Goal: Information Seeking & Learning: Check status

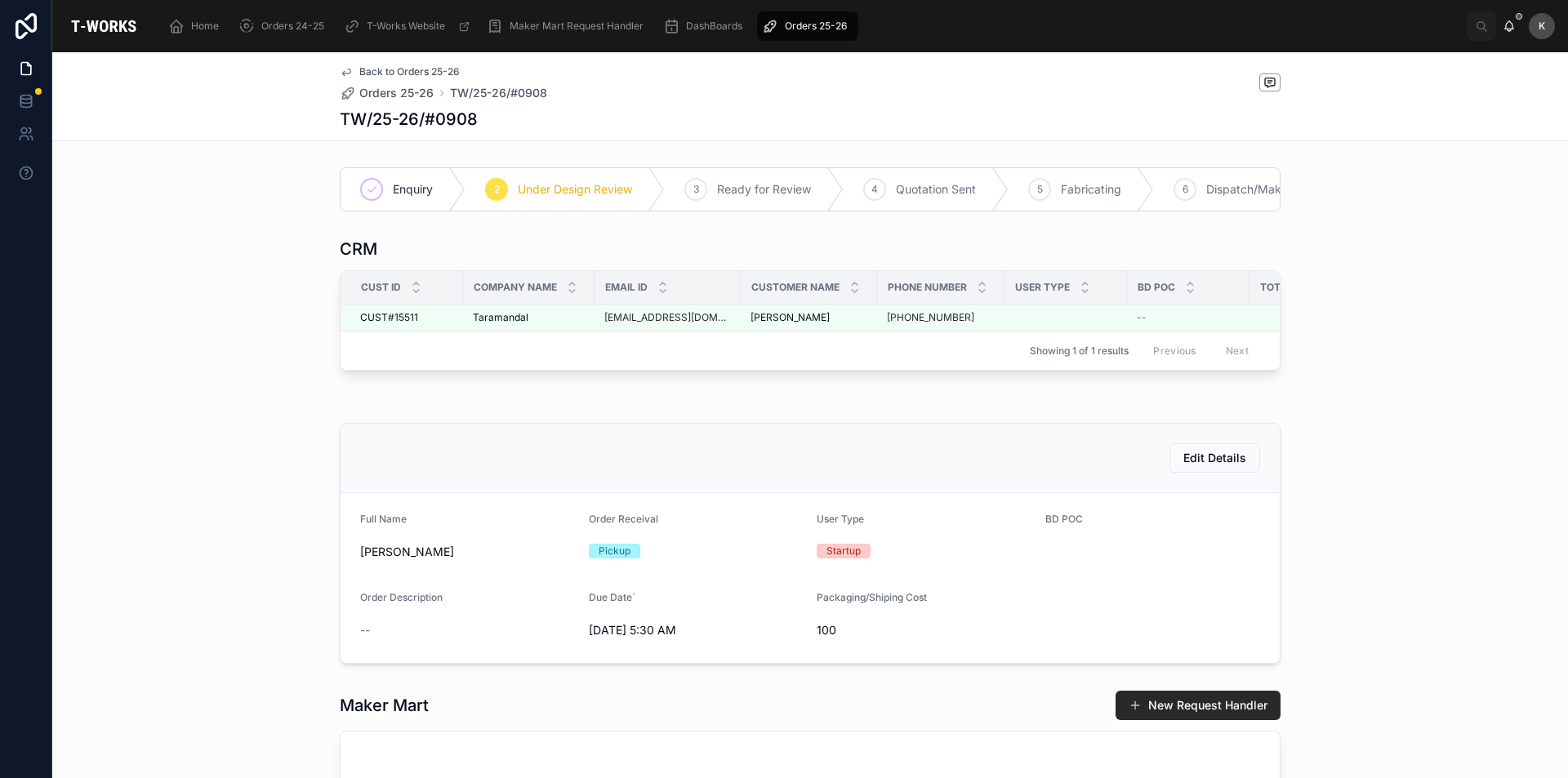
scroll to position [0, 89]
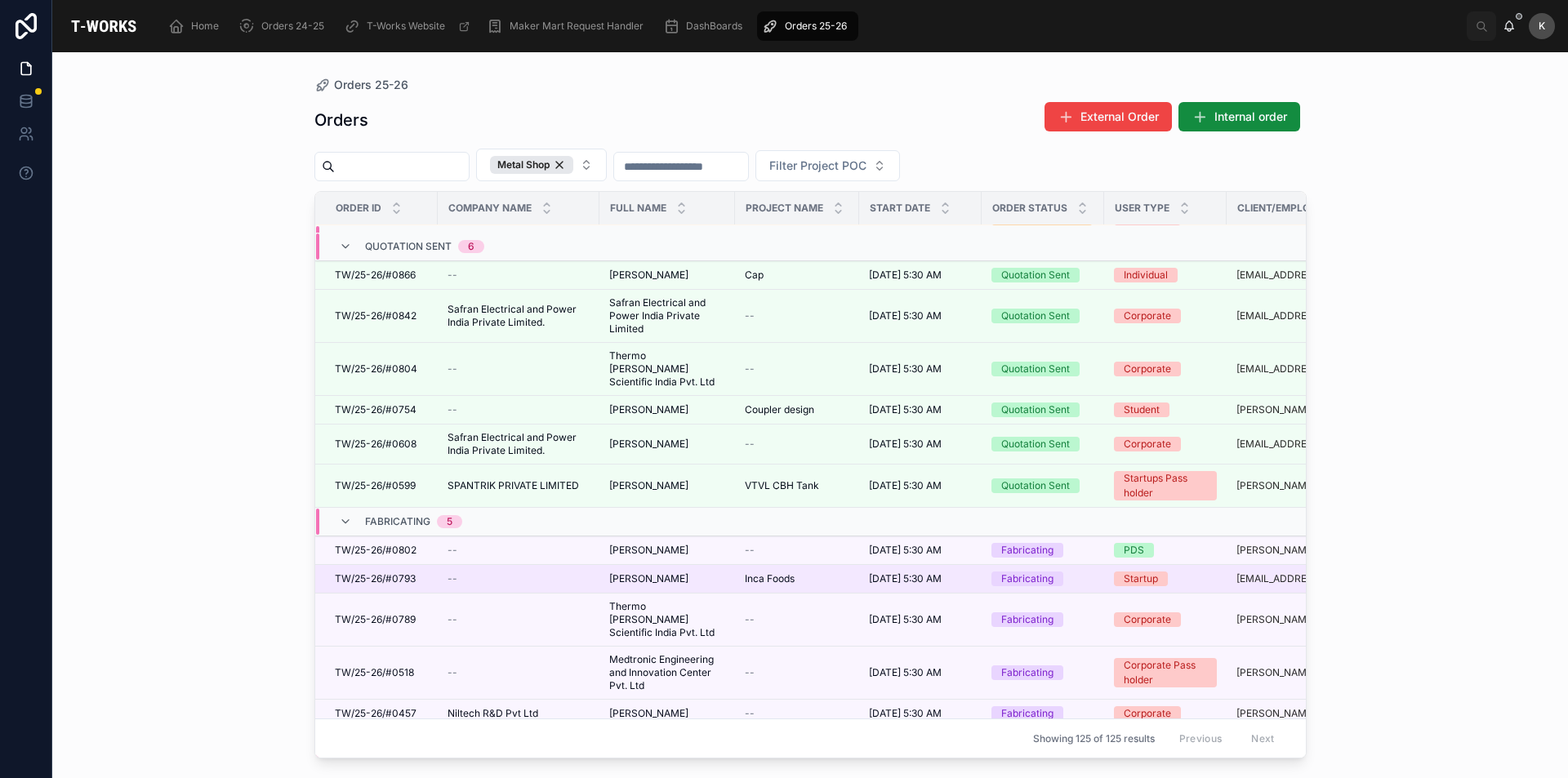
scroll to position [12, 0]
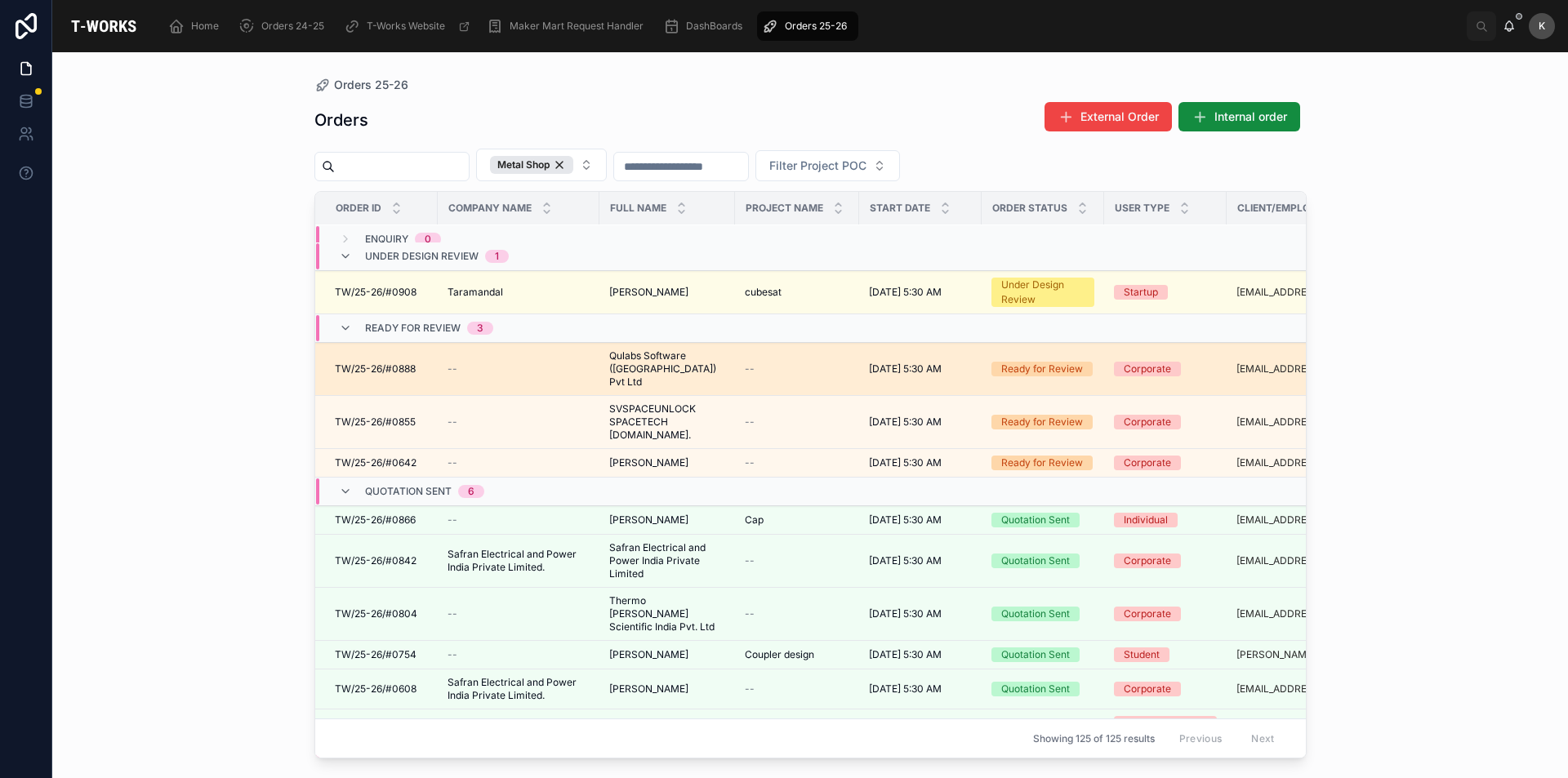
click at [371, 367] on span "TW/25-26/#0888" at bounding box center [375, 369] width 81 height 13
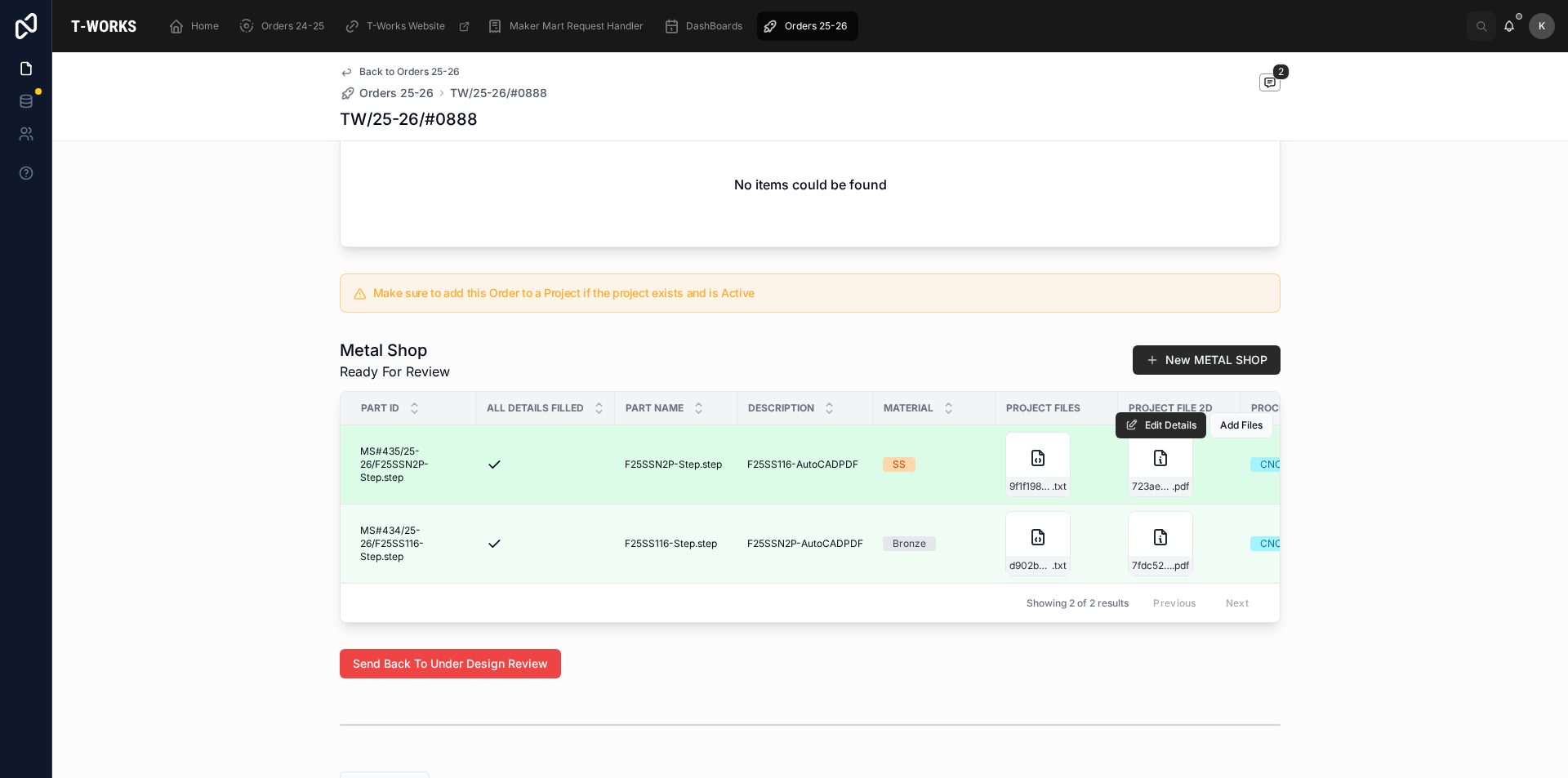
scroll to position [793, 0]
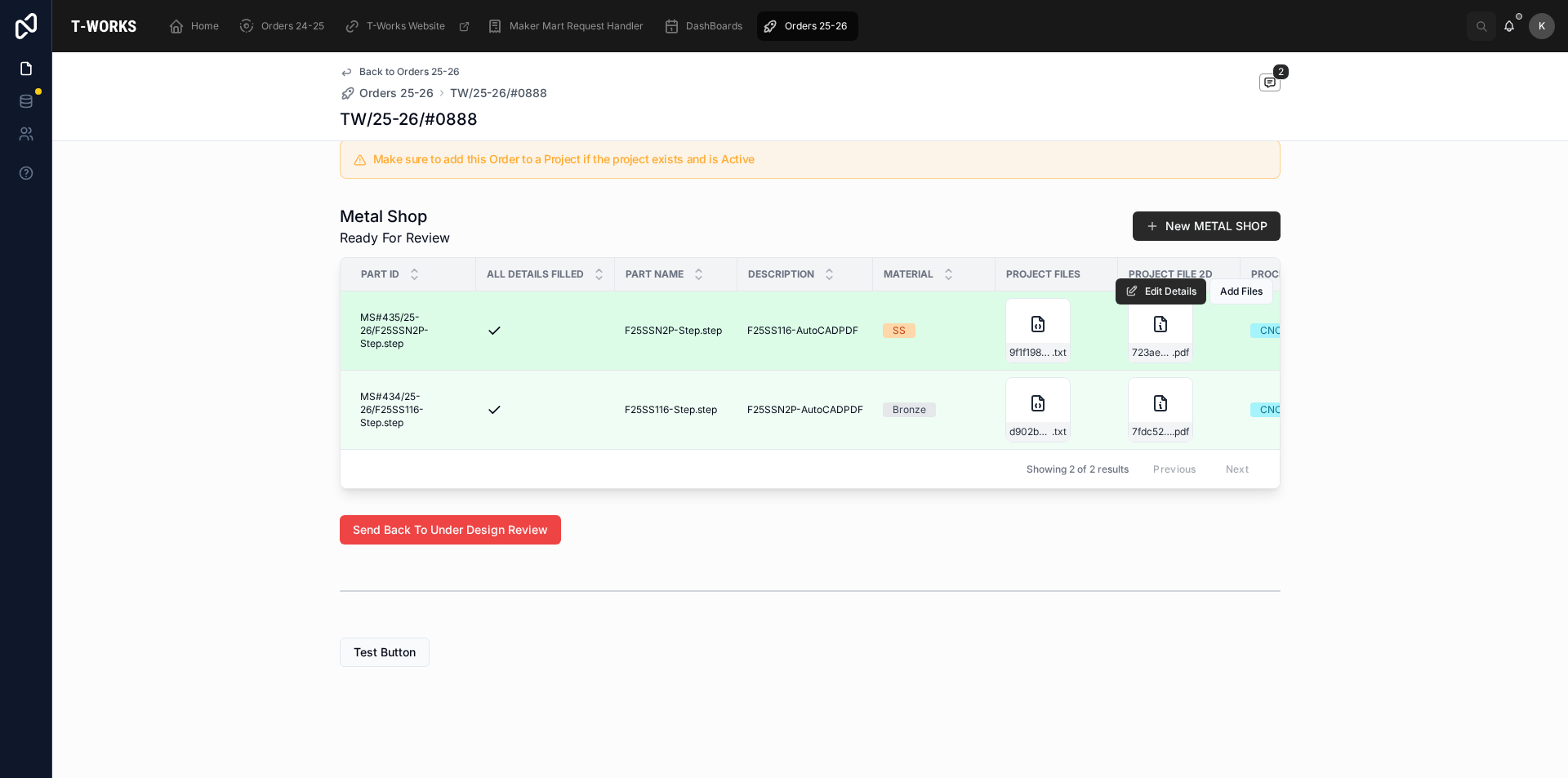
click at [1143, 311] on div "Edit Details Add Files" at bounding box center [1194, 291] width 158 height 78
click at [1137, 325] on div "723aed15-d84c-495a-9b88-75cd9ff93c4e-F25SS116-AutoCADPDF .pdf" at bounding box center [1160, 330] width 65 height 65
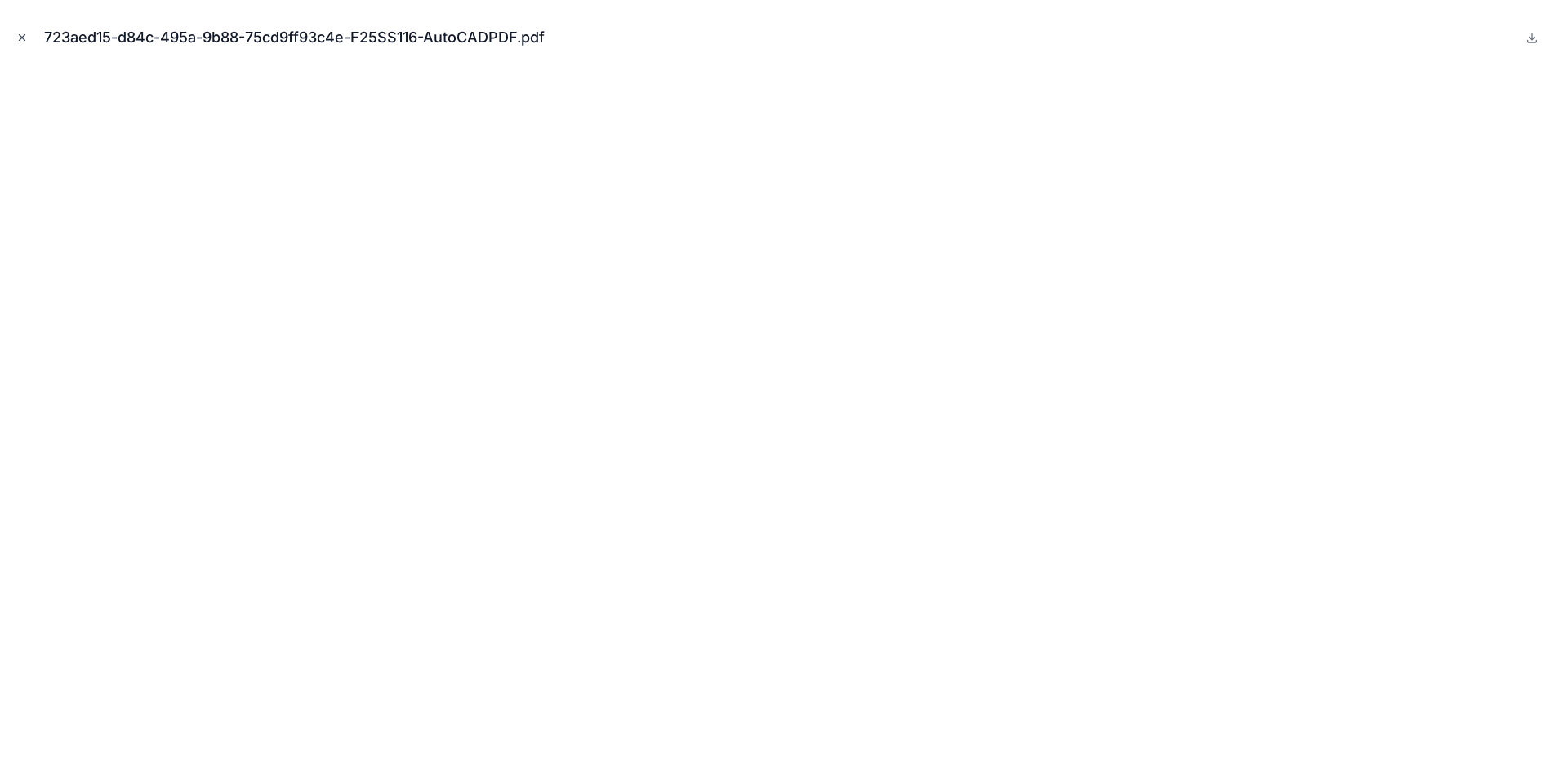
click at [18, 40] on icon "Close modal" at bounding box center [22, 38] width 12 height 12
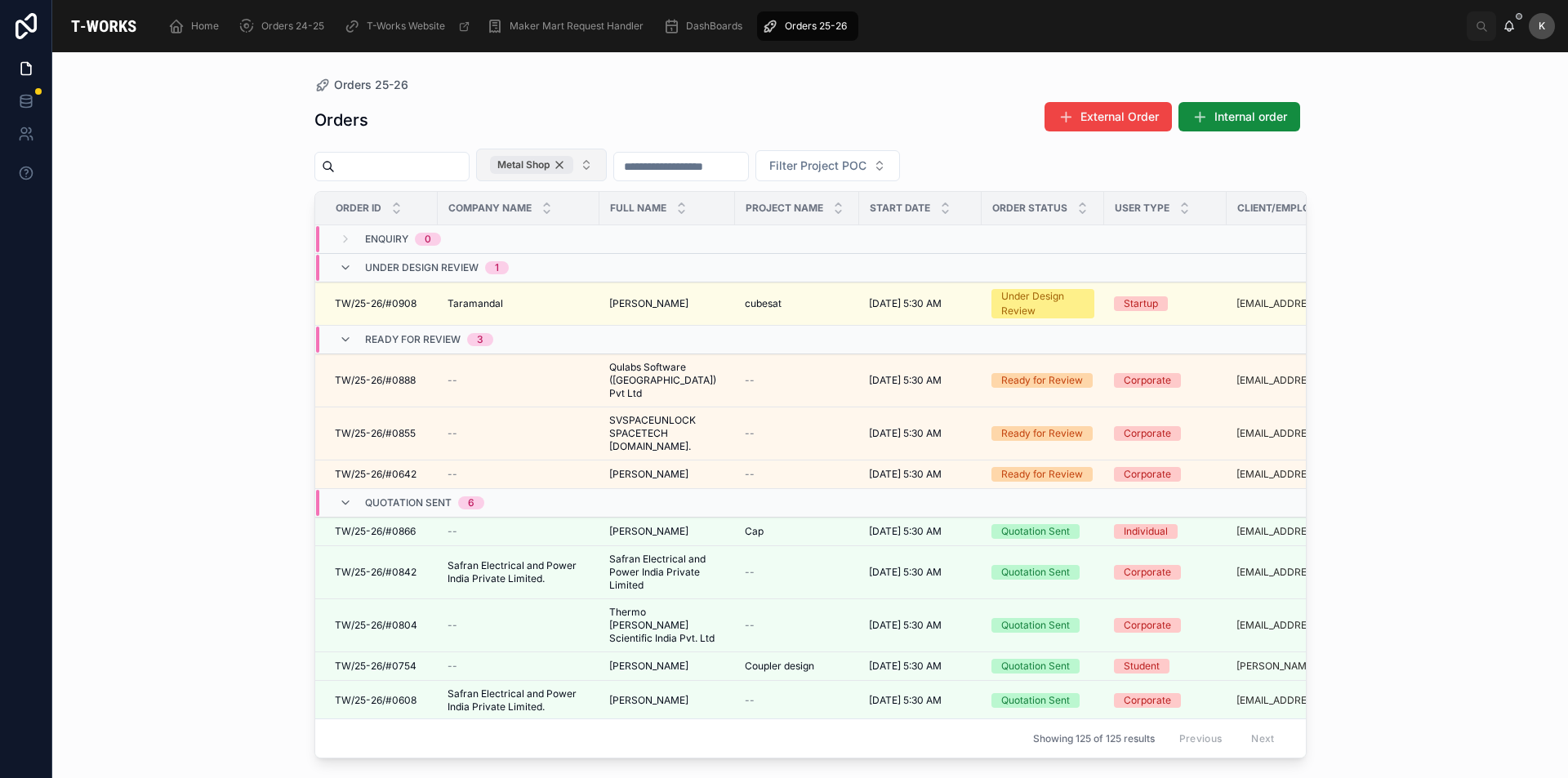
click at [573, 168] on div "Metal Shop" at bounding box center [531, 165] width 83 height 18
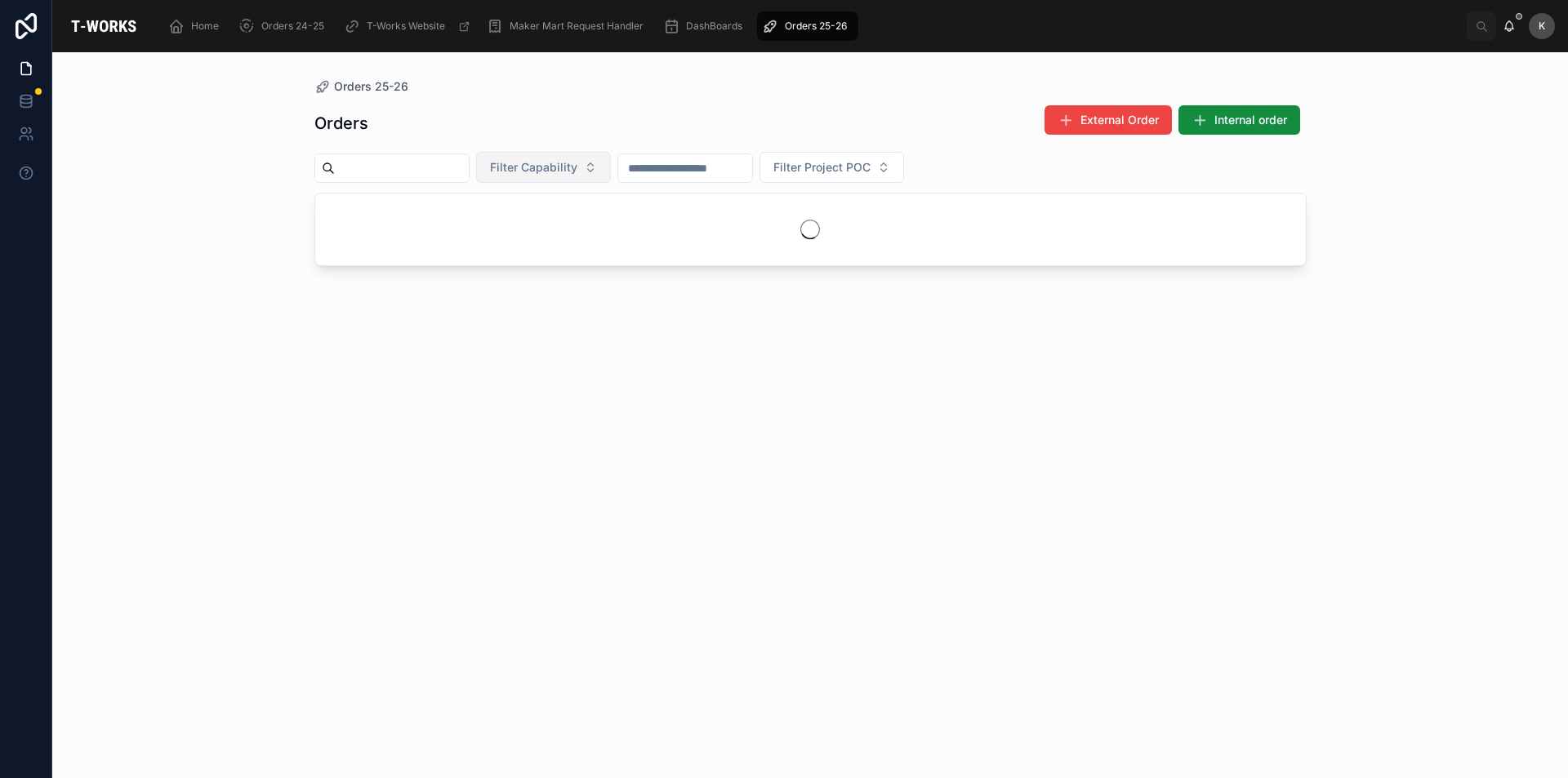
click at [577, 164] on span "Filter Capability" at bounding box center [534, 168] width 88 height 17
click at [539, 320] on div "Wood Shop" at bounding box center [583, 312] width 196 height 26
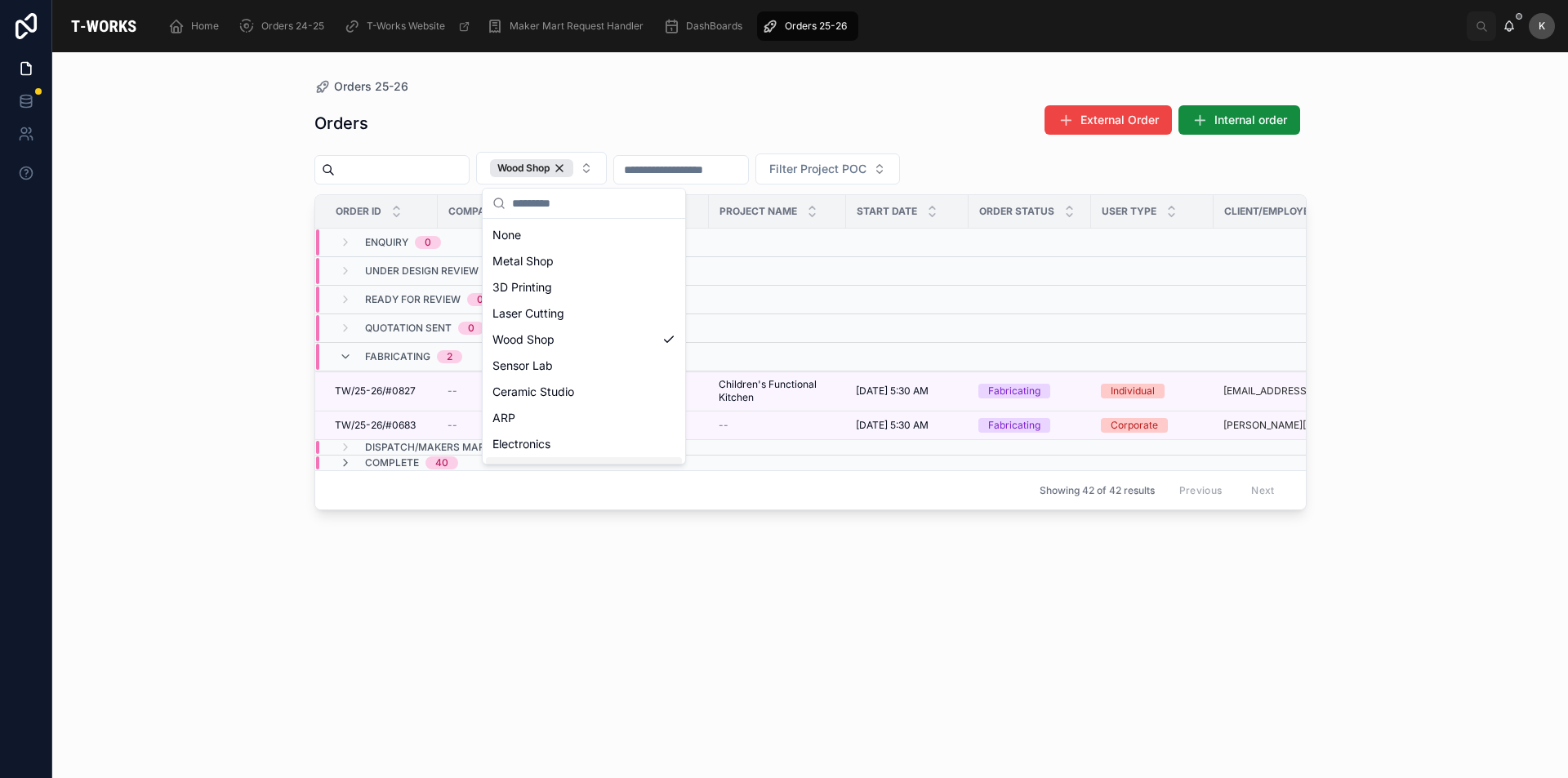
click at [662, 676] on div "Orders External Order Internal order Wood Shop Filter Project POC Order ID Comp…" at bounding box center [810, 427] width 992 height 664
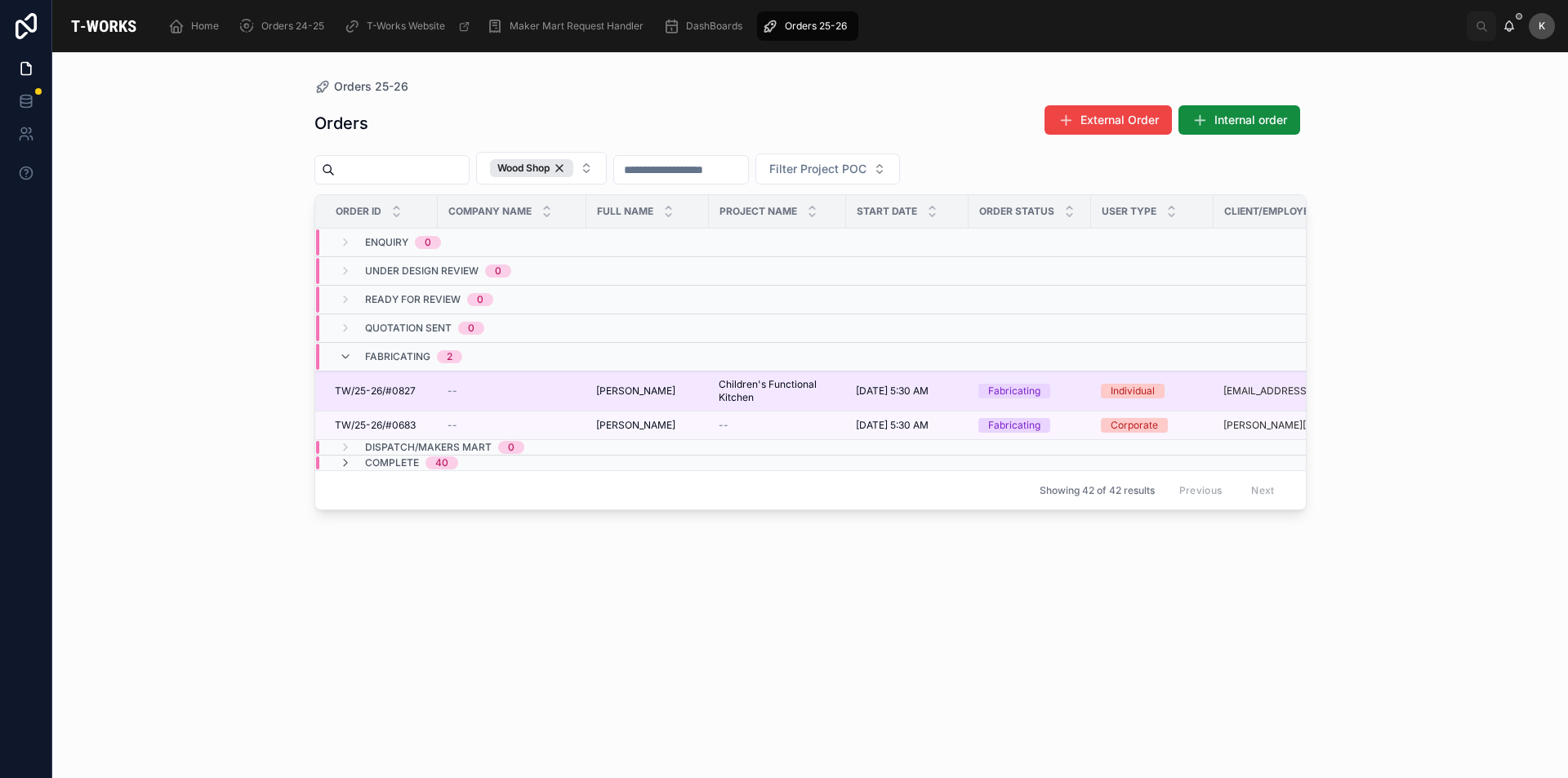
click at [402, 392] on span "TW/25-26/#0827" at bounding box center [375, 391] width 81 height 13
click at [646, 391] on span "[PERSON_NAME]" at bounding box center [636, 391] width 79 height 13
click at [623, 402] on td "[PERSON_NAME] [PERSON_NAME]" at bounding box center [648, 391] width 122 height 40
click at [620, 392] on span "[PERSON_NAME]" at bounding box center [636, 391] width 79 height 13
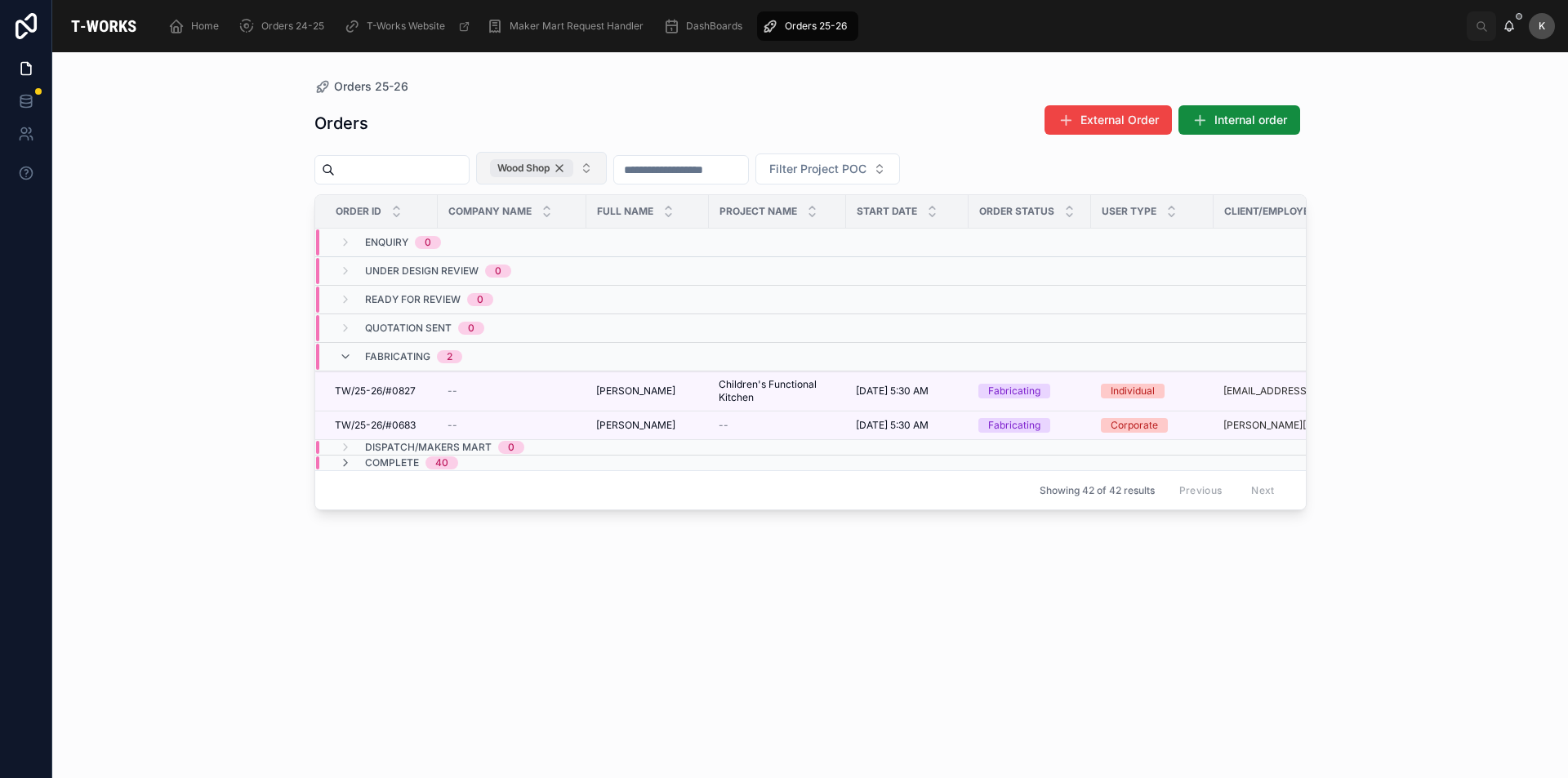
click at [573, 168] on div "Wood Shop" at bounding box center [531, 168] width 83 height 18
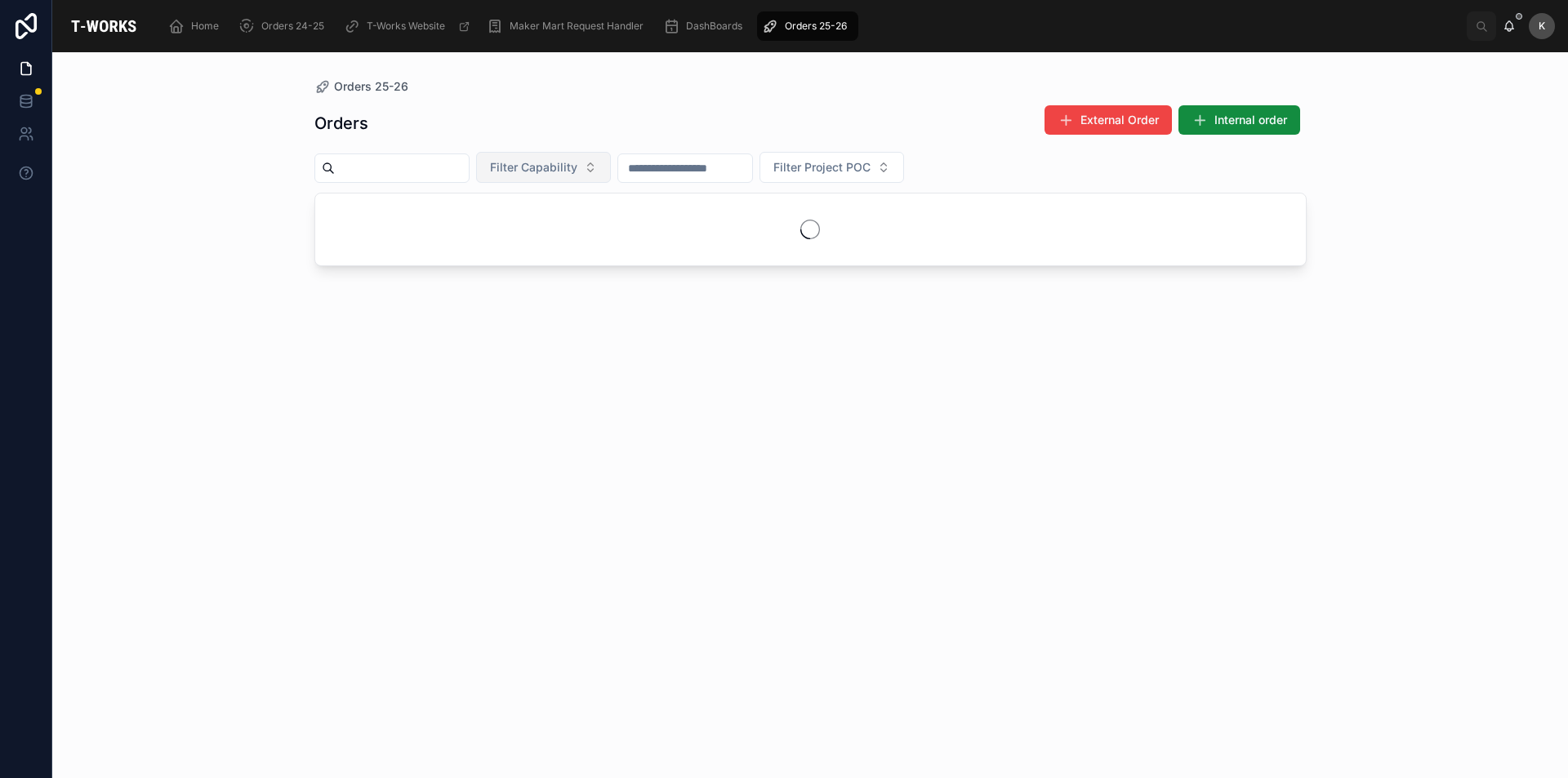
click at [577, 168] on span "Filter Capability" at bounding box center [534, 168] width 88 height 17
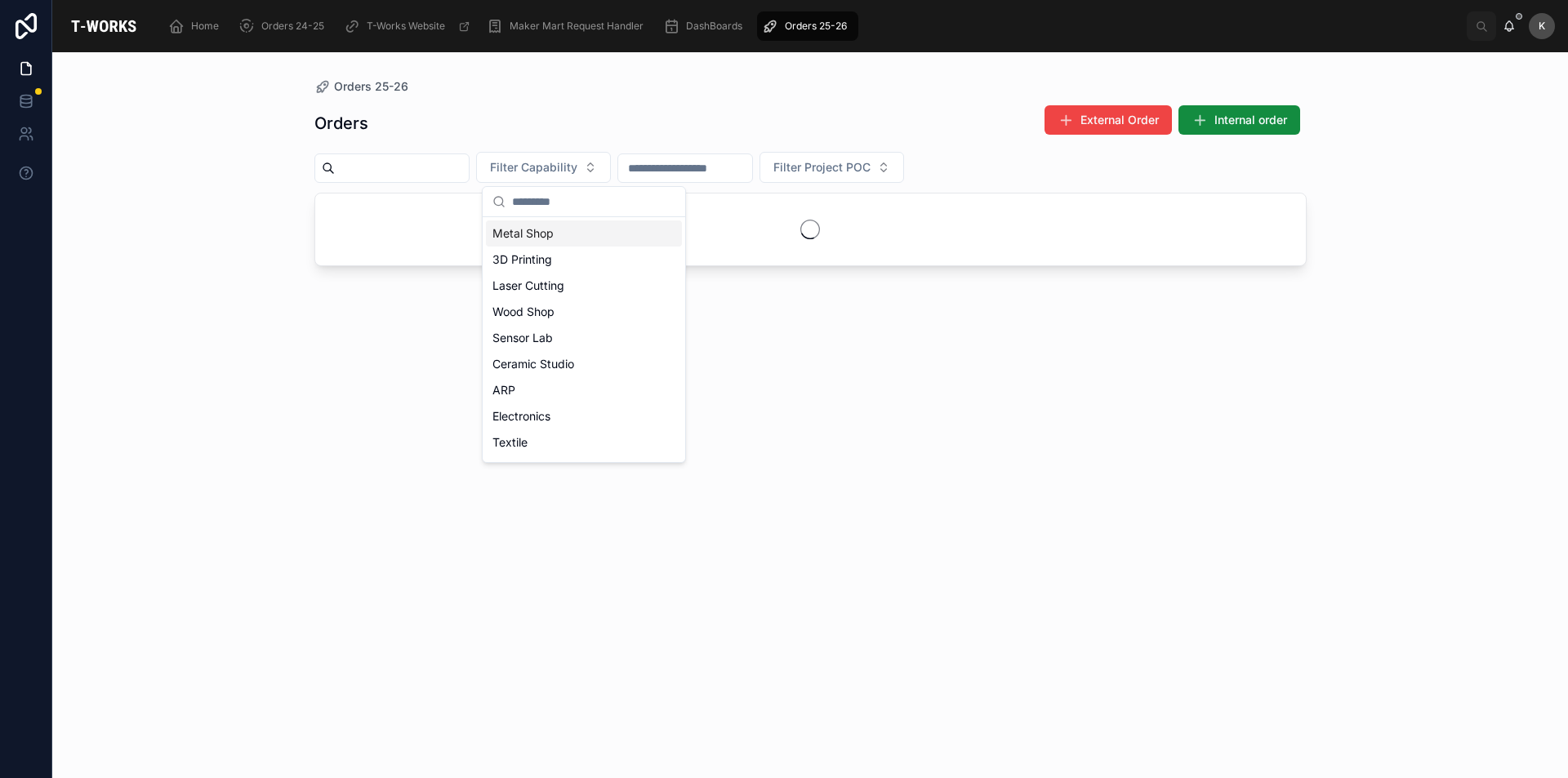
click at [538, 236] on div "Metal Shop" at bounding box center [583, 234] width 196 height 26
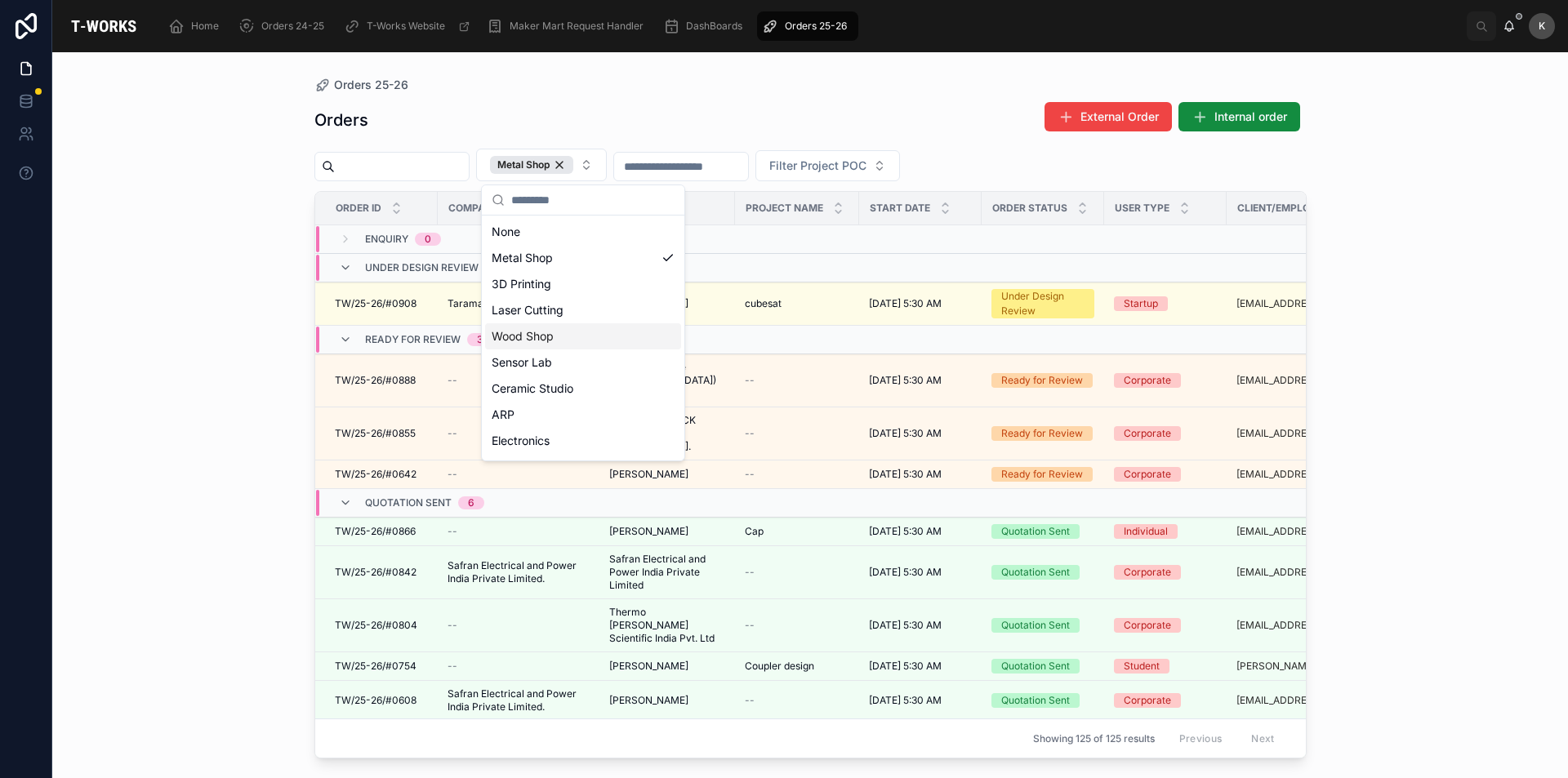
click at [1382, 299] on div "Orders 25-26 Orders External Order Internal order Metal Shop Filter Project POC…" at bounding box center [810, 415] width 1516 height 726
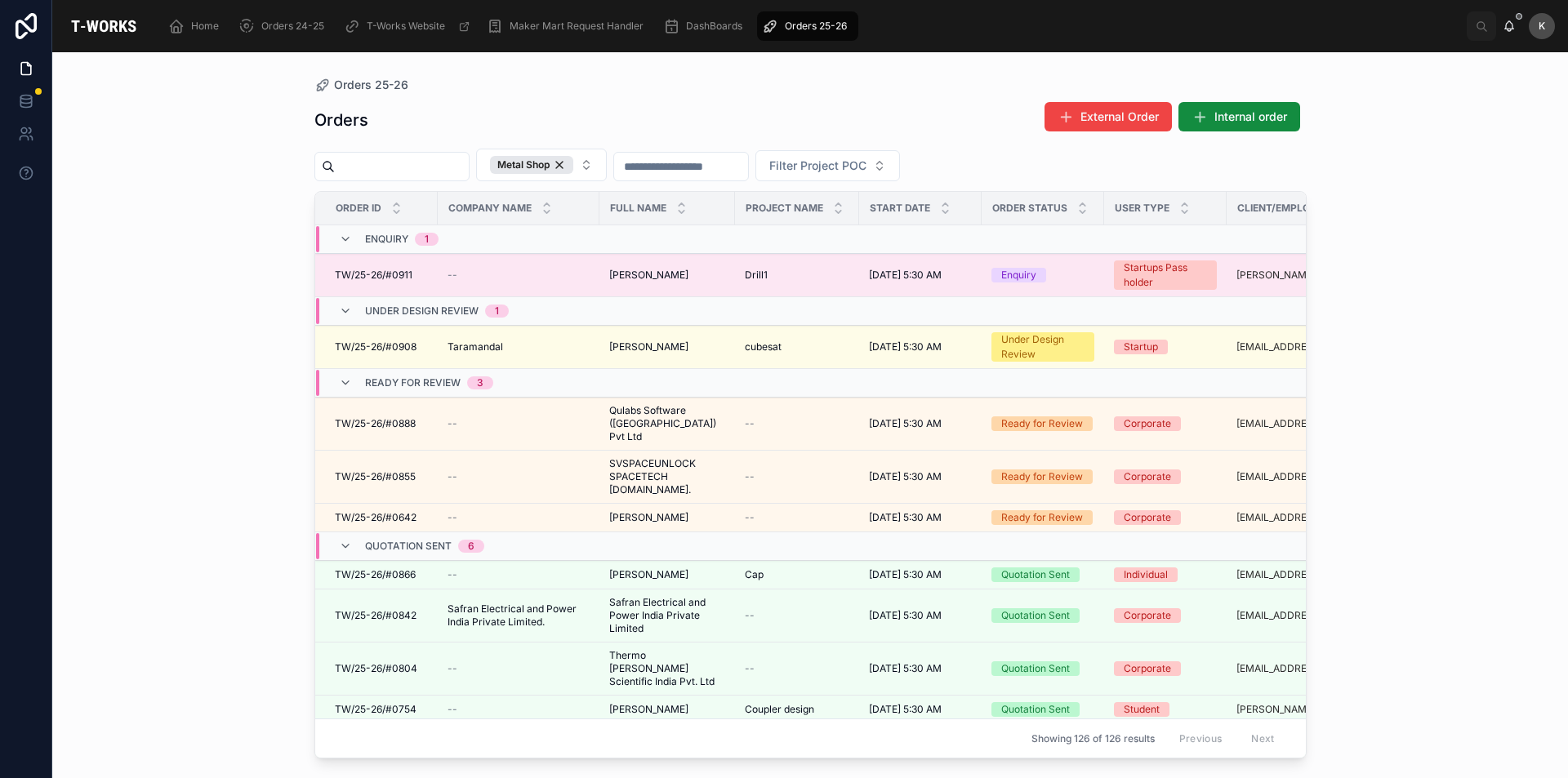
click at [405, 273] on span "TW/25-26/#0911" at bounding box center [373, 275] width 78 height 13
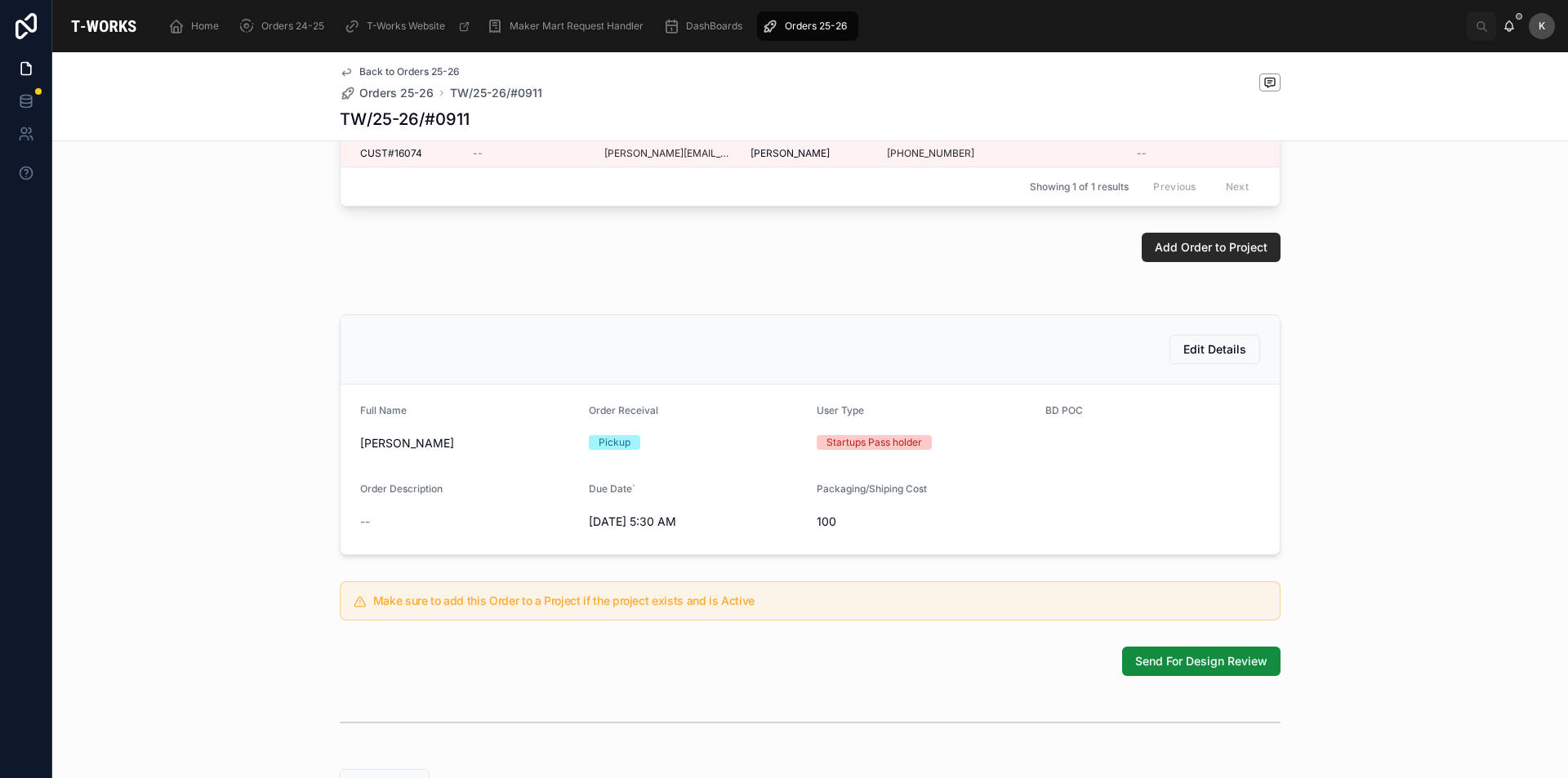
scroll to position [164, 0]
click at [1201, 358] on span "Edit Details" at bounding box center [1215, 350] width 63 height 17
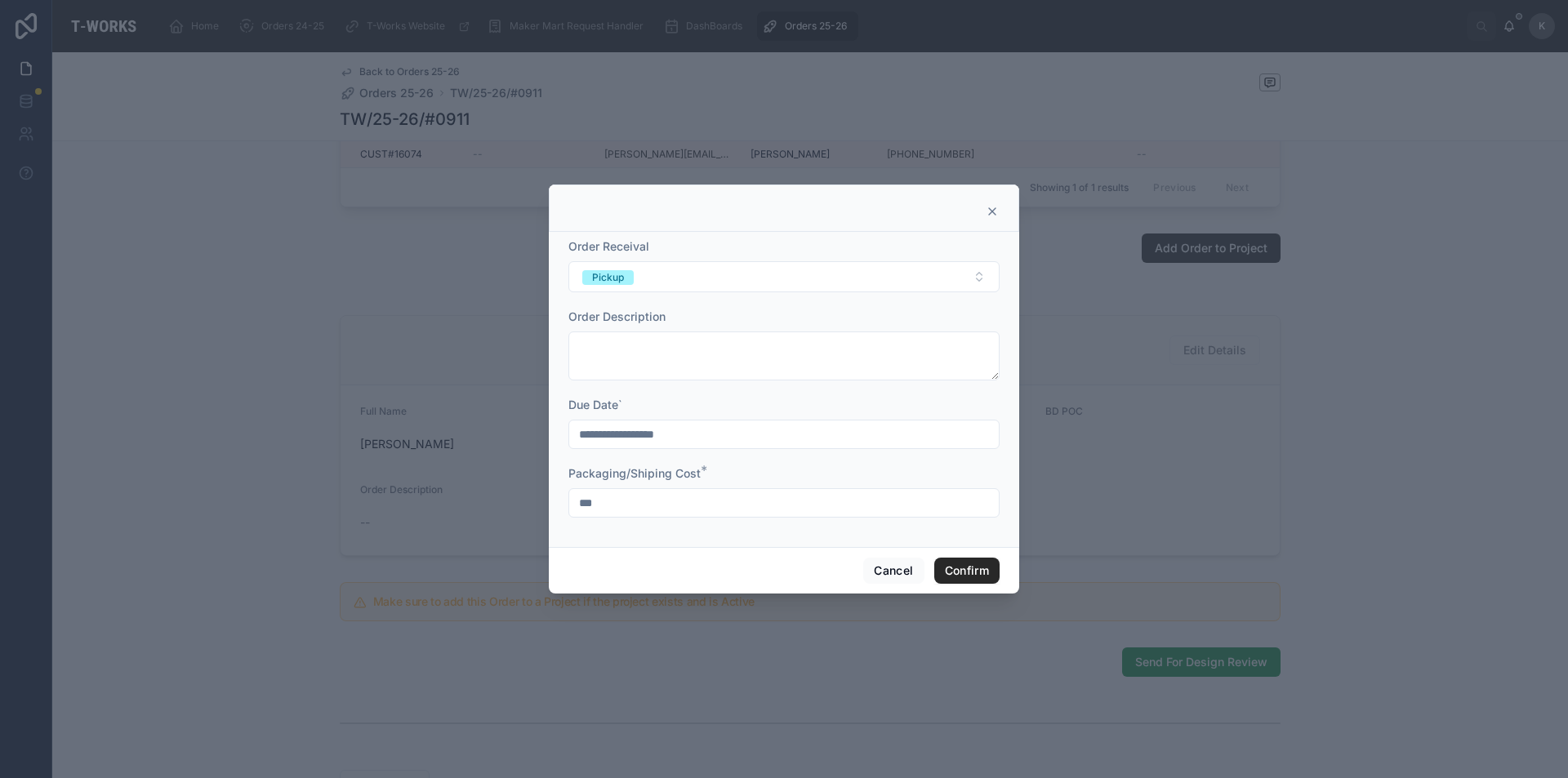
click at [620, 508] on input "***" at bounding box center [784, 503] width 430 height 23
type input "*"
click at [968, 569] on button "Confirm" at bounding box center [967, 571] width 65 height 26
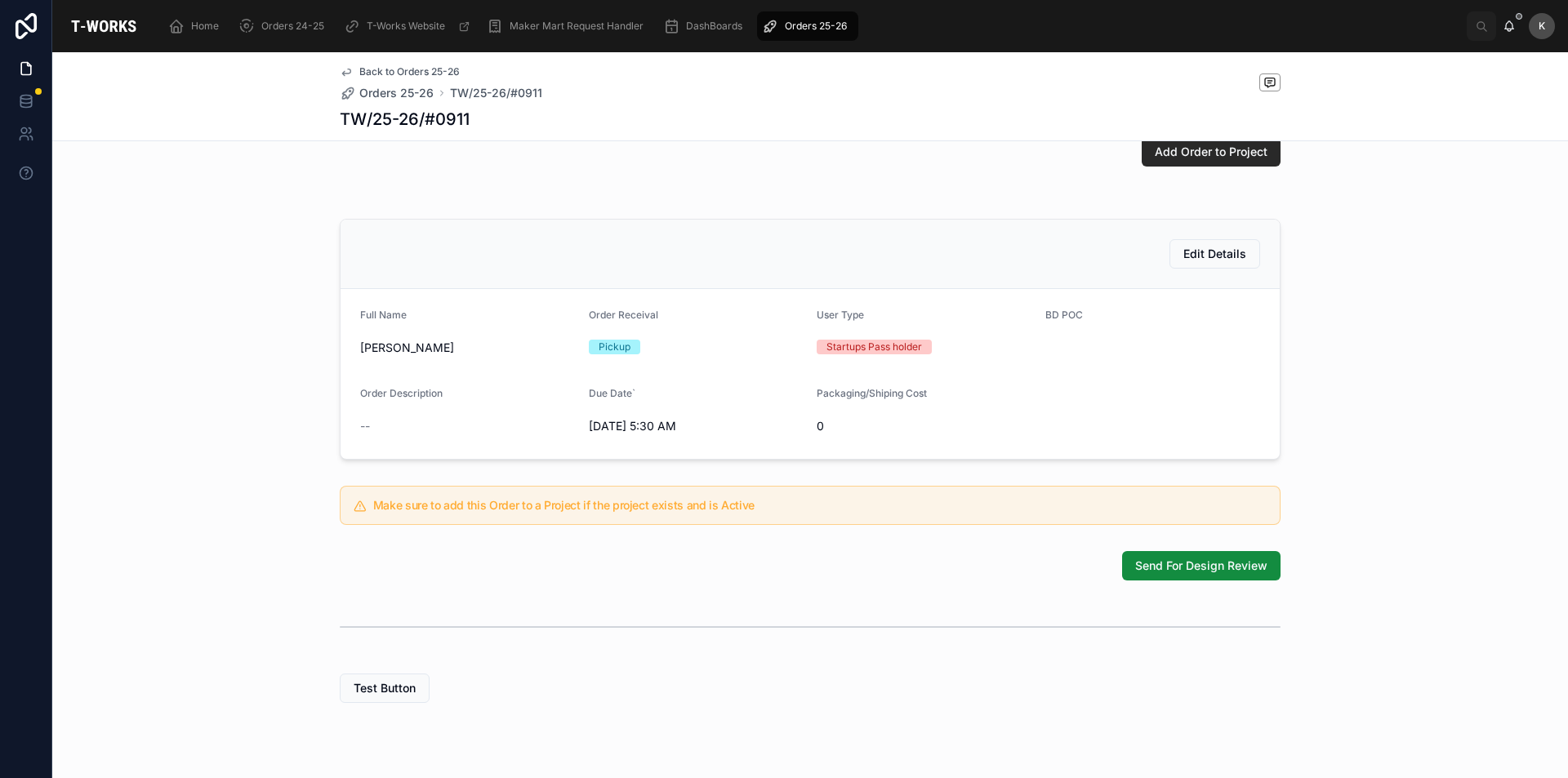
scroll to position [320, 0]
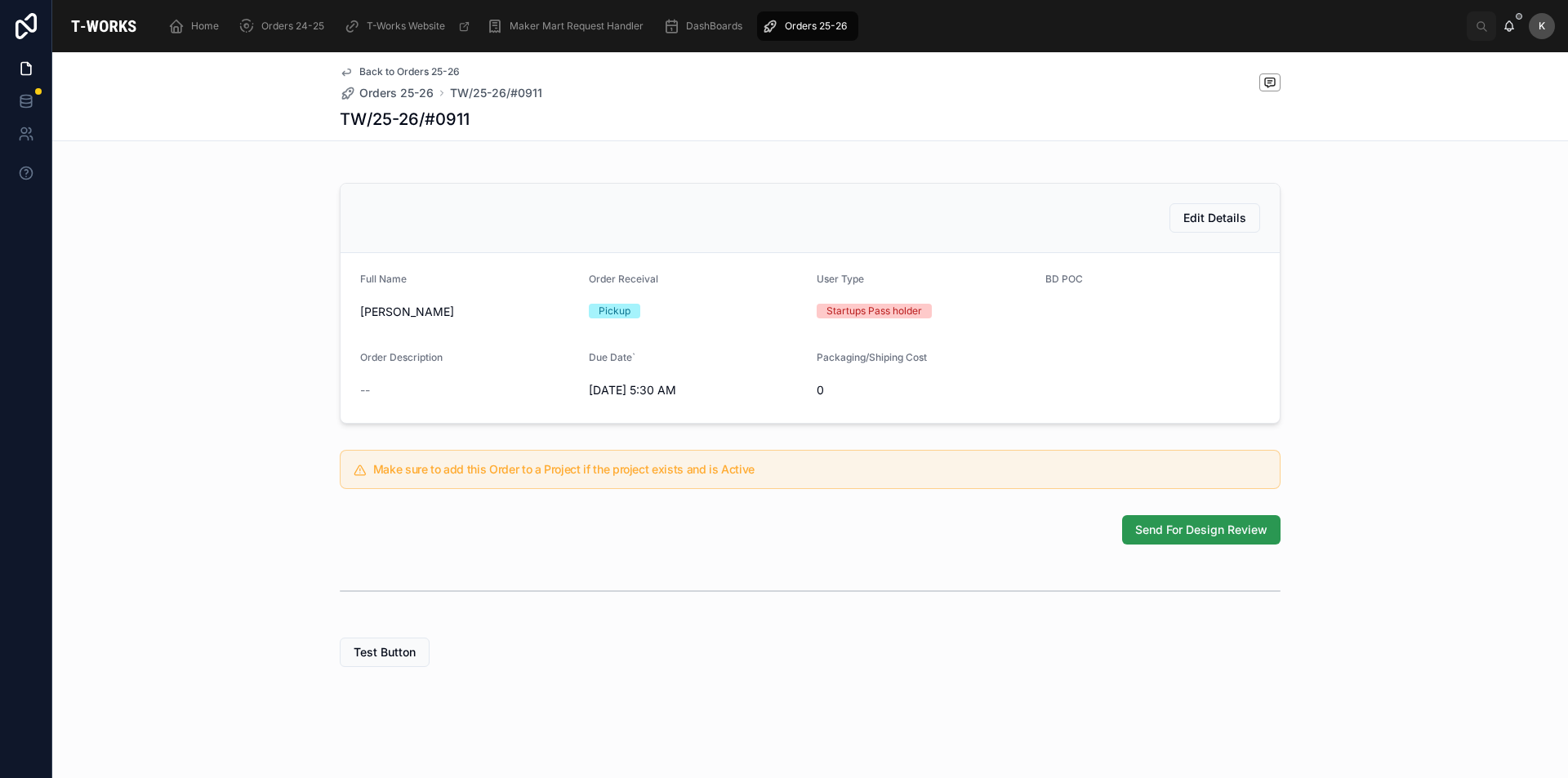
click at [1157, 522] on span "Send For Design Review" at bounding box center [1201, 530] width 132 height 17
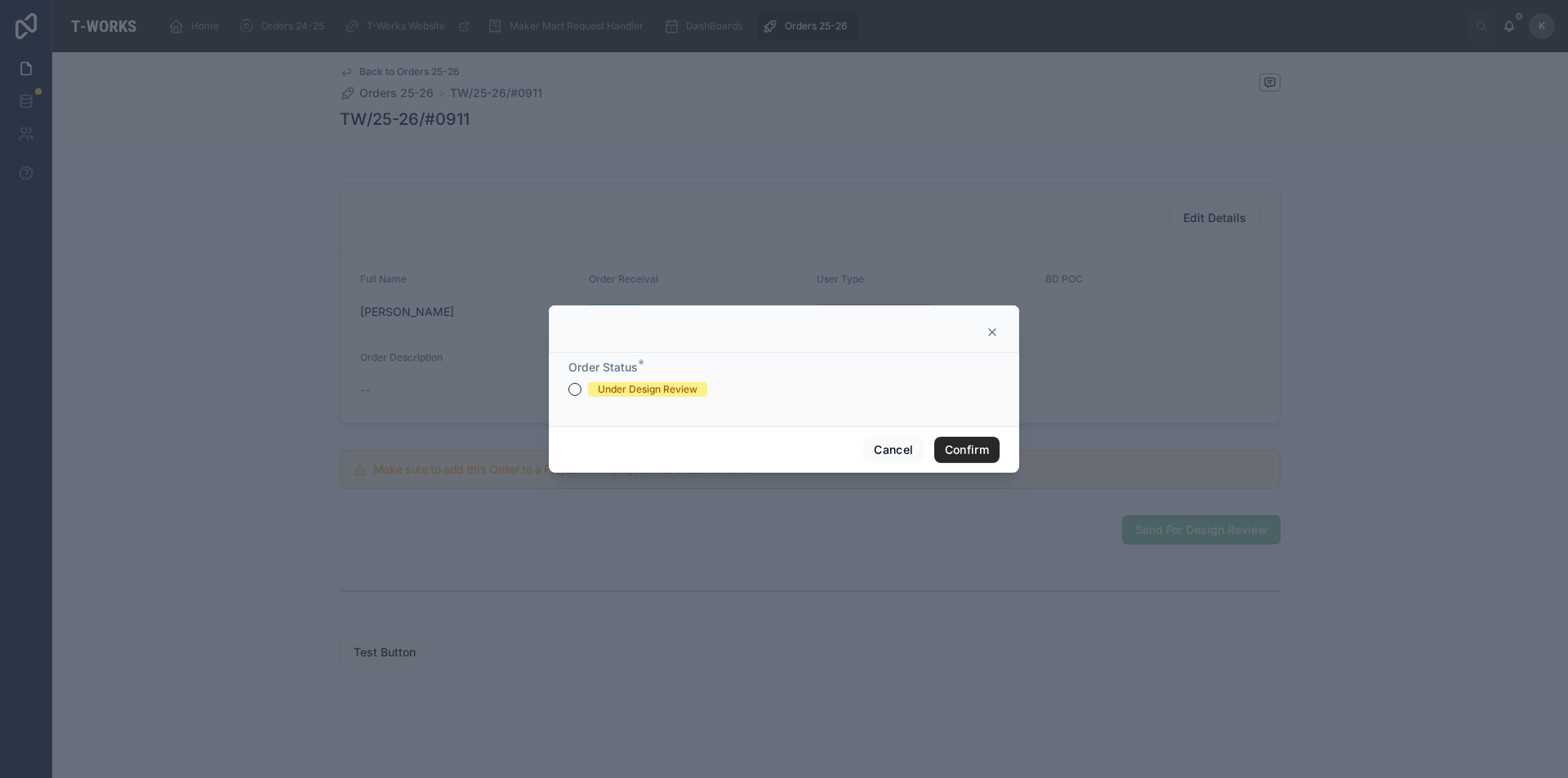
click at [586, 395] on div "Under Design Review" at bounding box center [784, 390] width 431 height 15
click at [573, 387] on button "Under Design Review" at bounding box center [575, 390] width 13 height 13
click at [962, 454] on button "Confirm" at bounding box center [967, 450] width 65 height 26
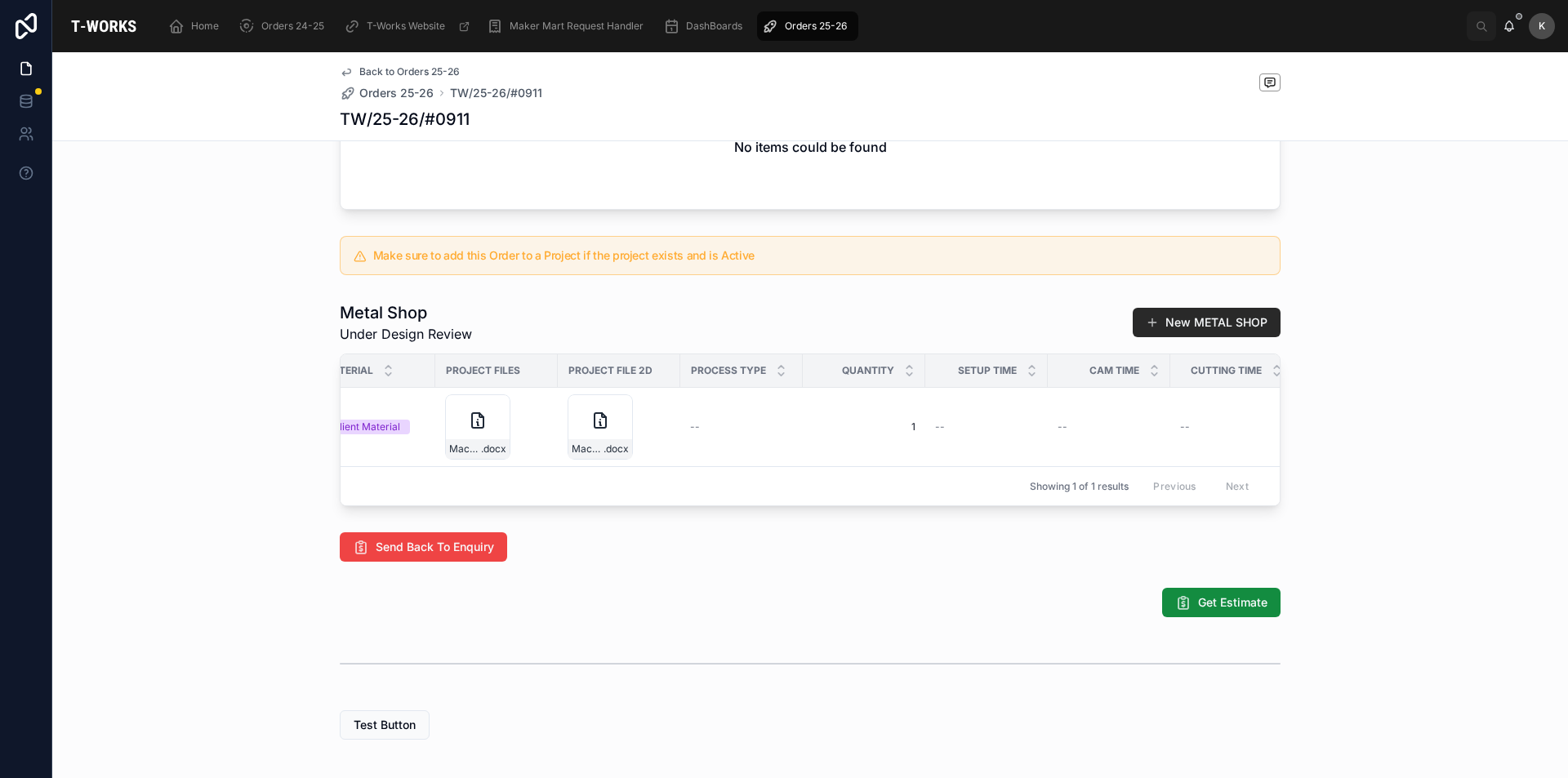
scroll to position [0, 244]
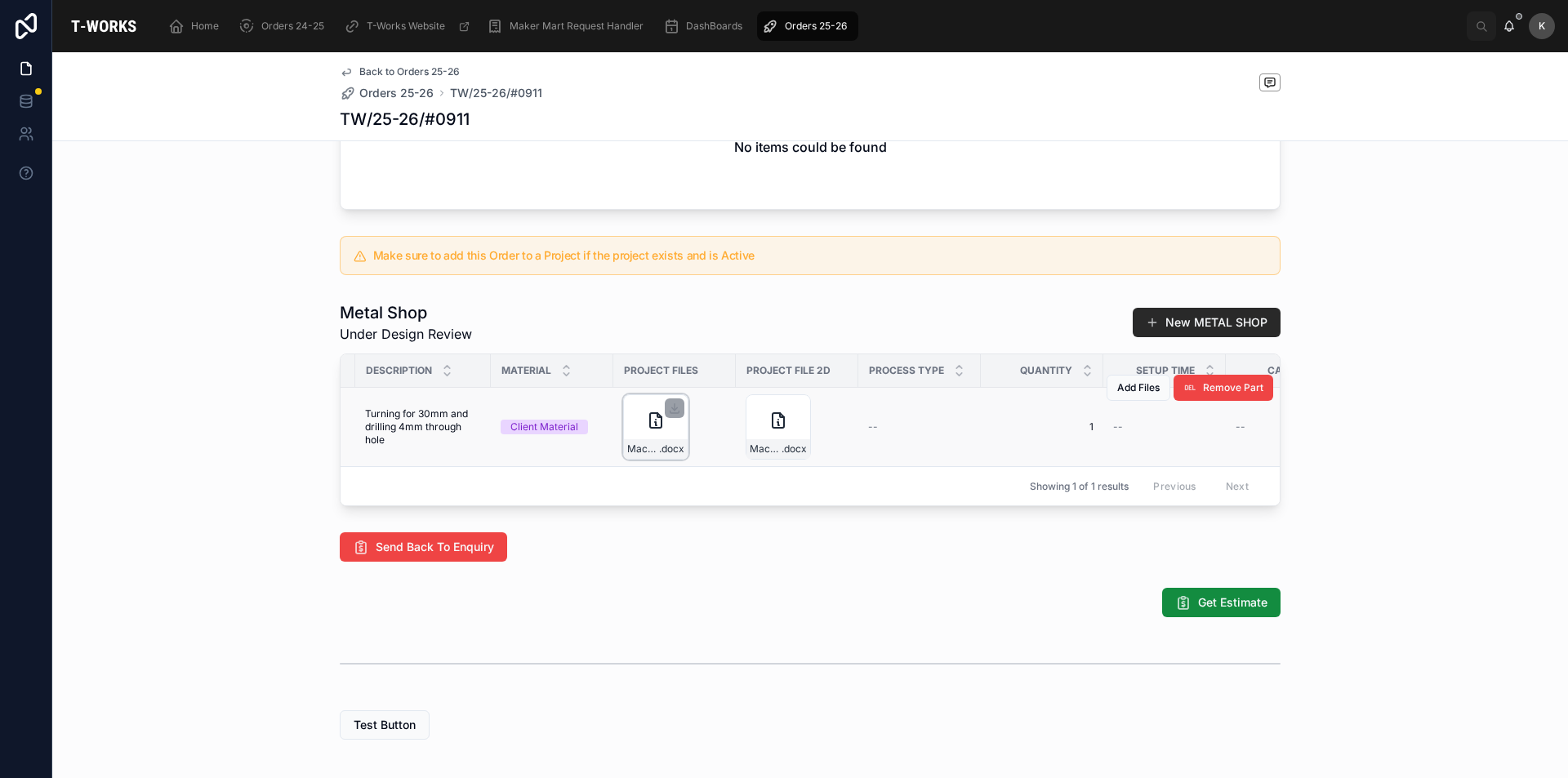
click at [653, 458] on div "Machining-Requirement .docx" at bounding box center [655, 427] width 65 height 65
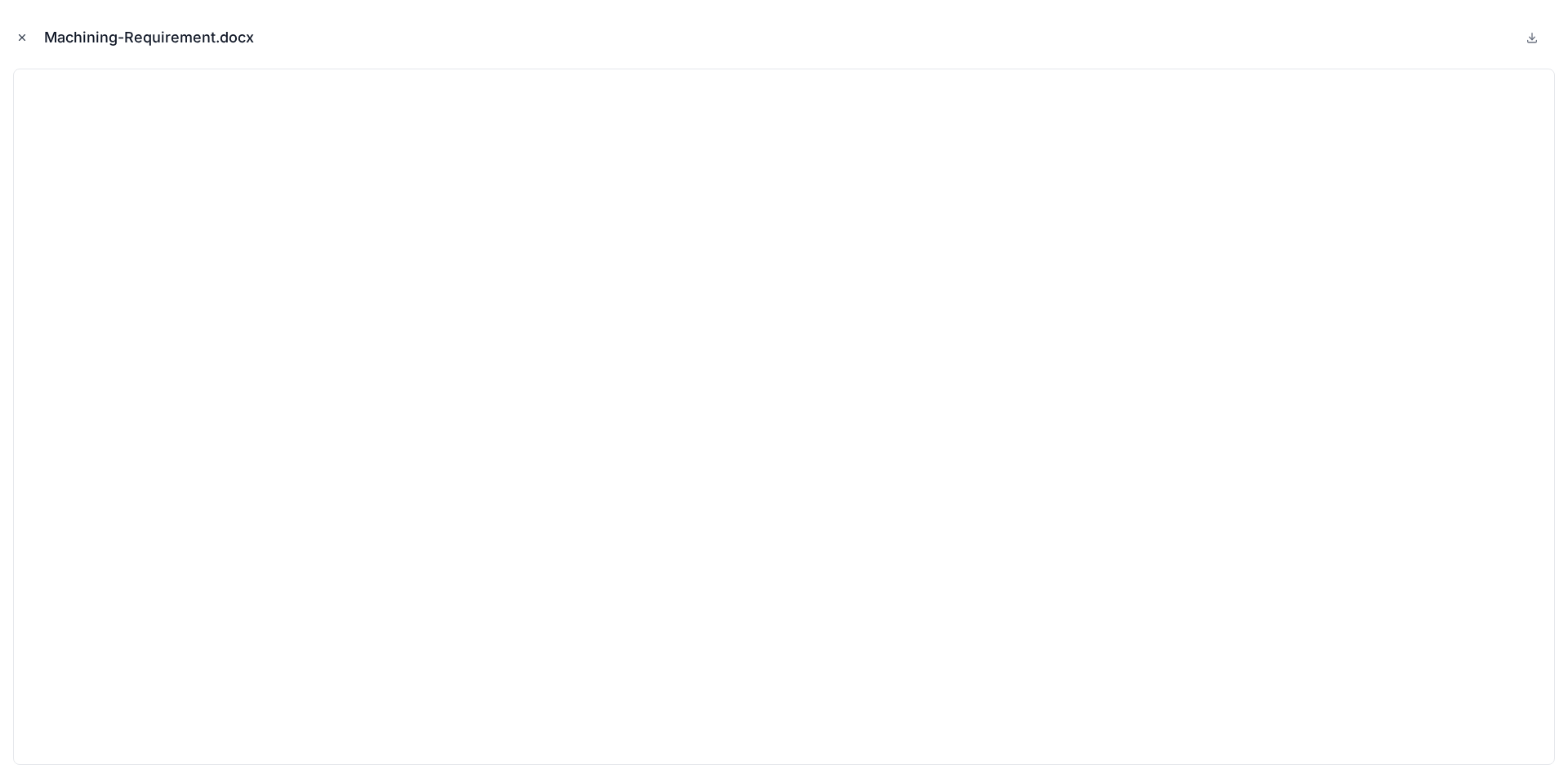
click at [25, 36] on icon "Close modal" at bounding box center [22, 38] width 6 height 6
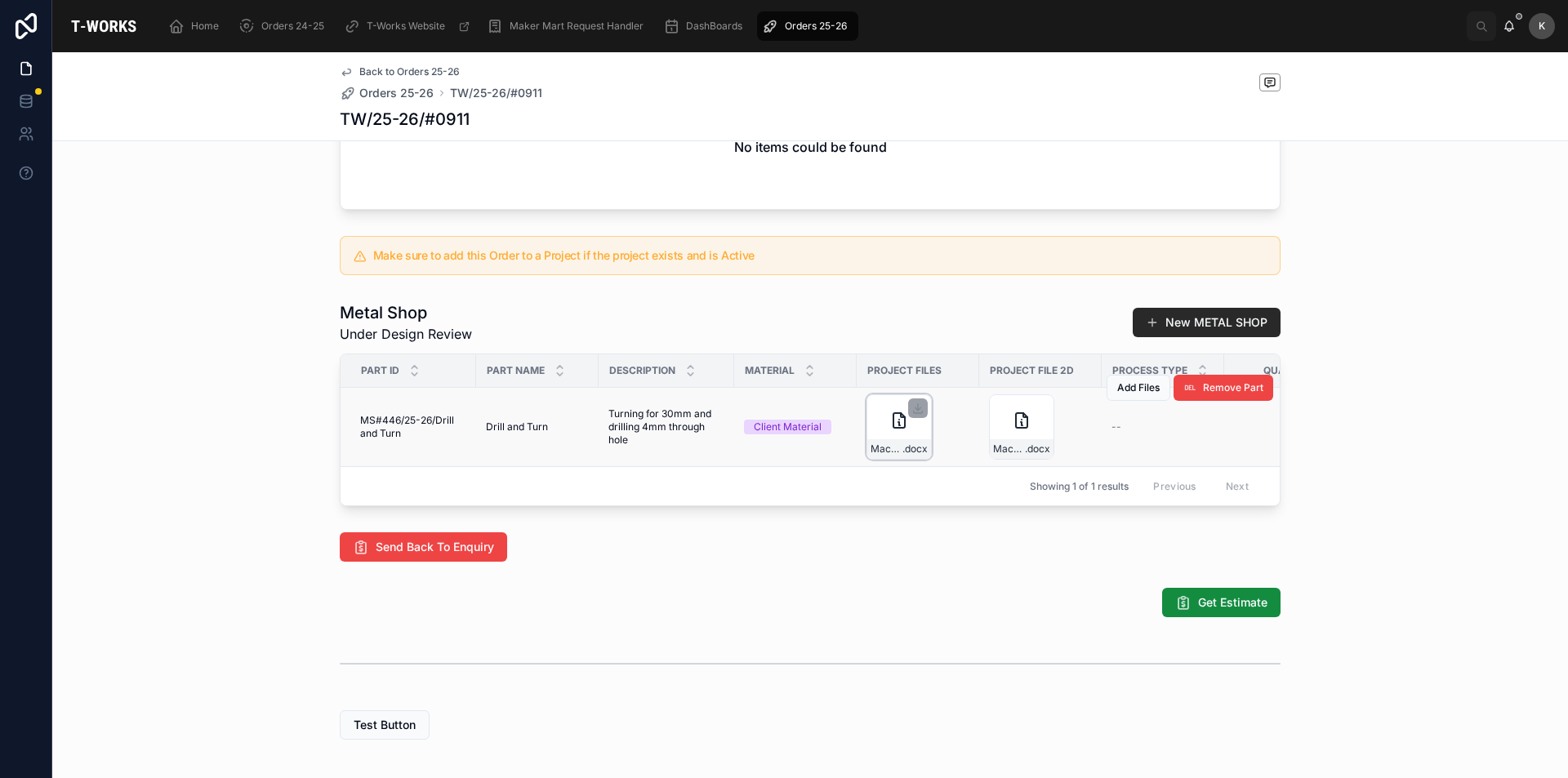
click at [901, 456] on div "Machining-Requirement .docx" at bounding box center [899, 427] width 65 height 65
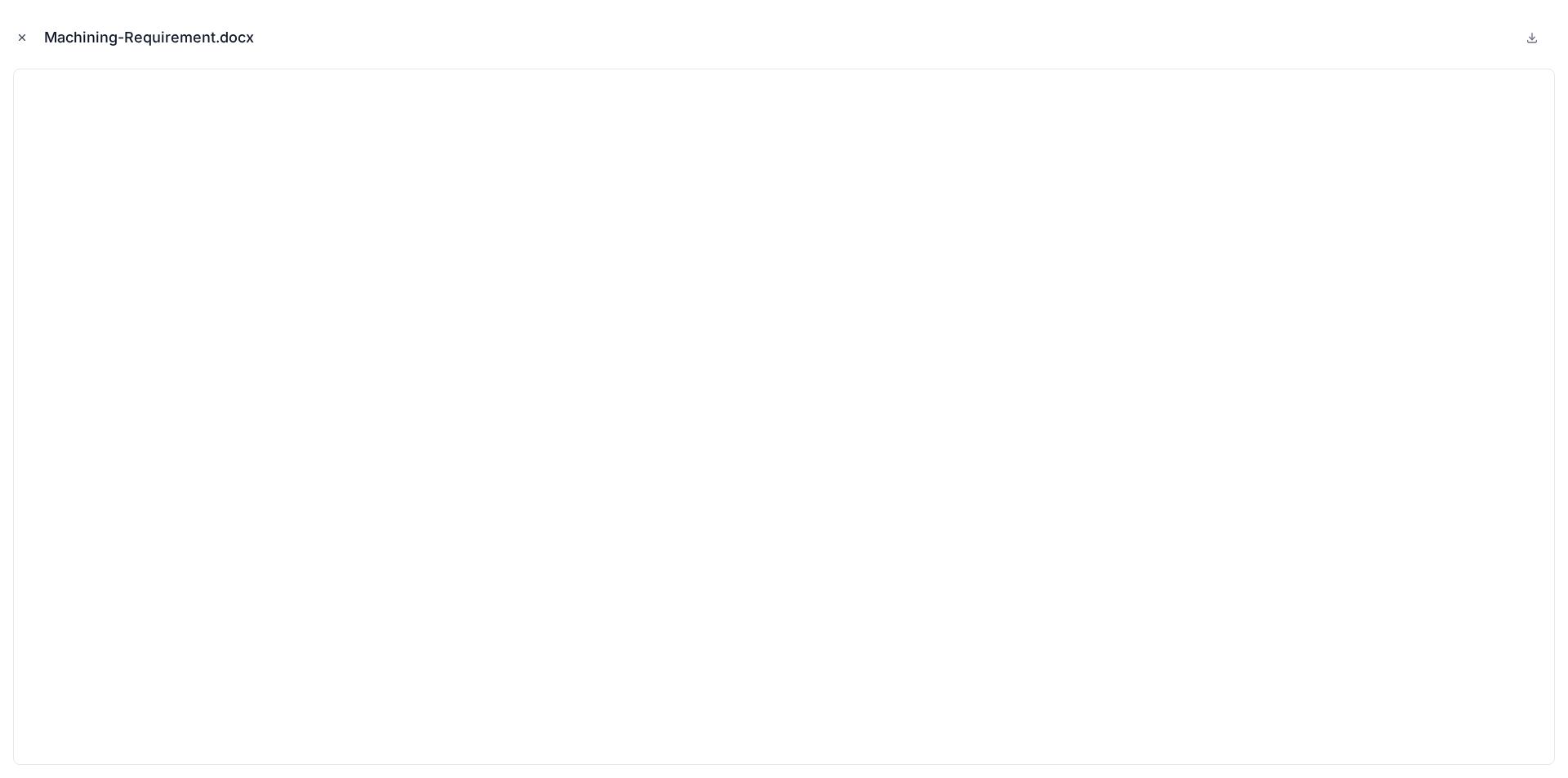
click at [23, 36] on icon "Close modal" at bounding box center [22, 38] width 6 height 6
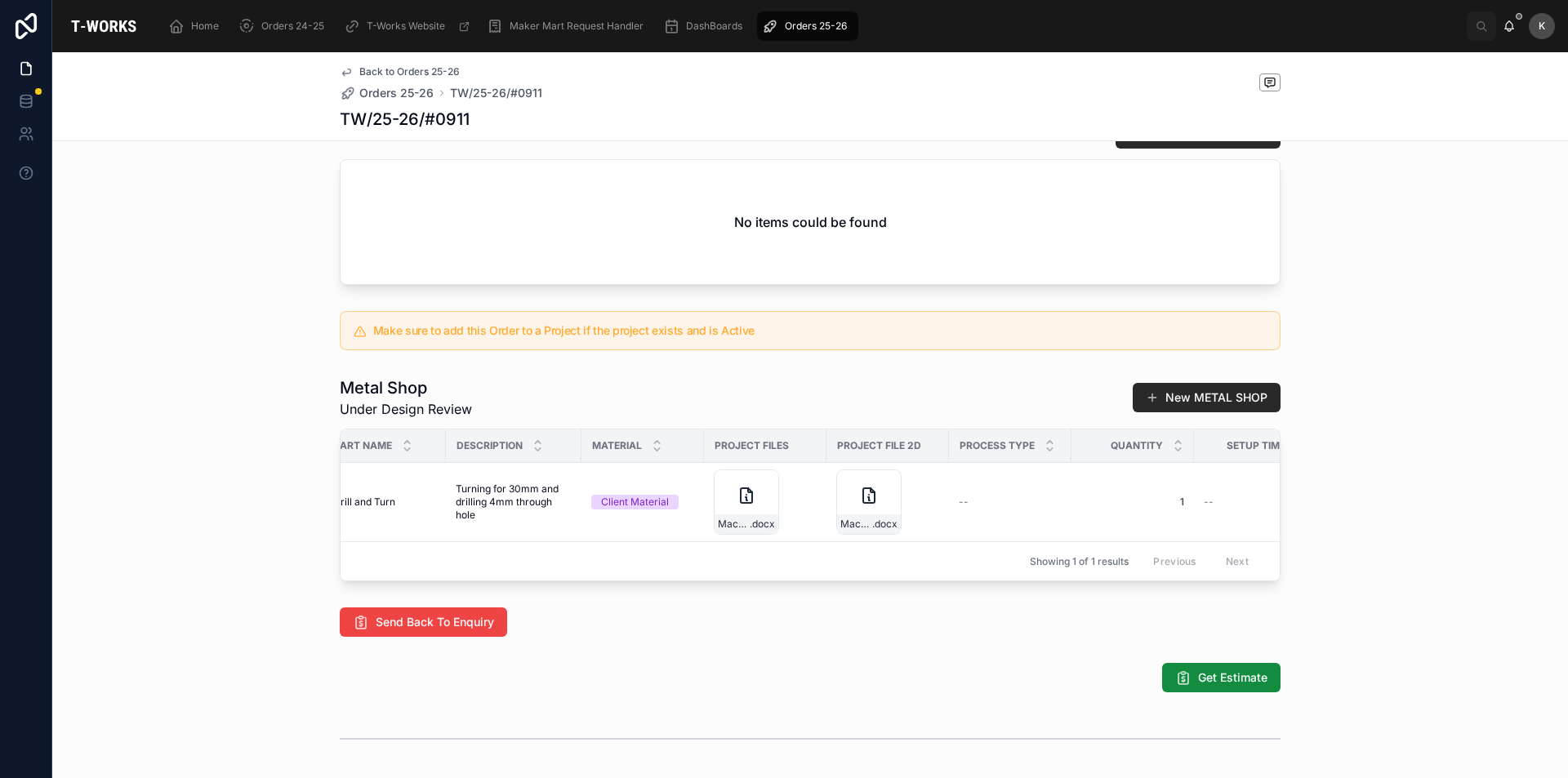
scroll to position [0, 125]
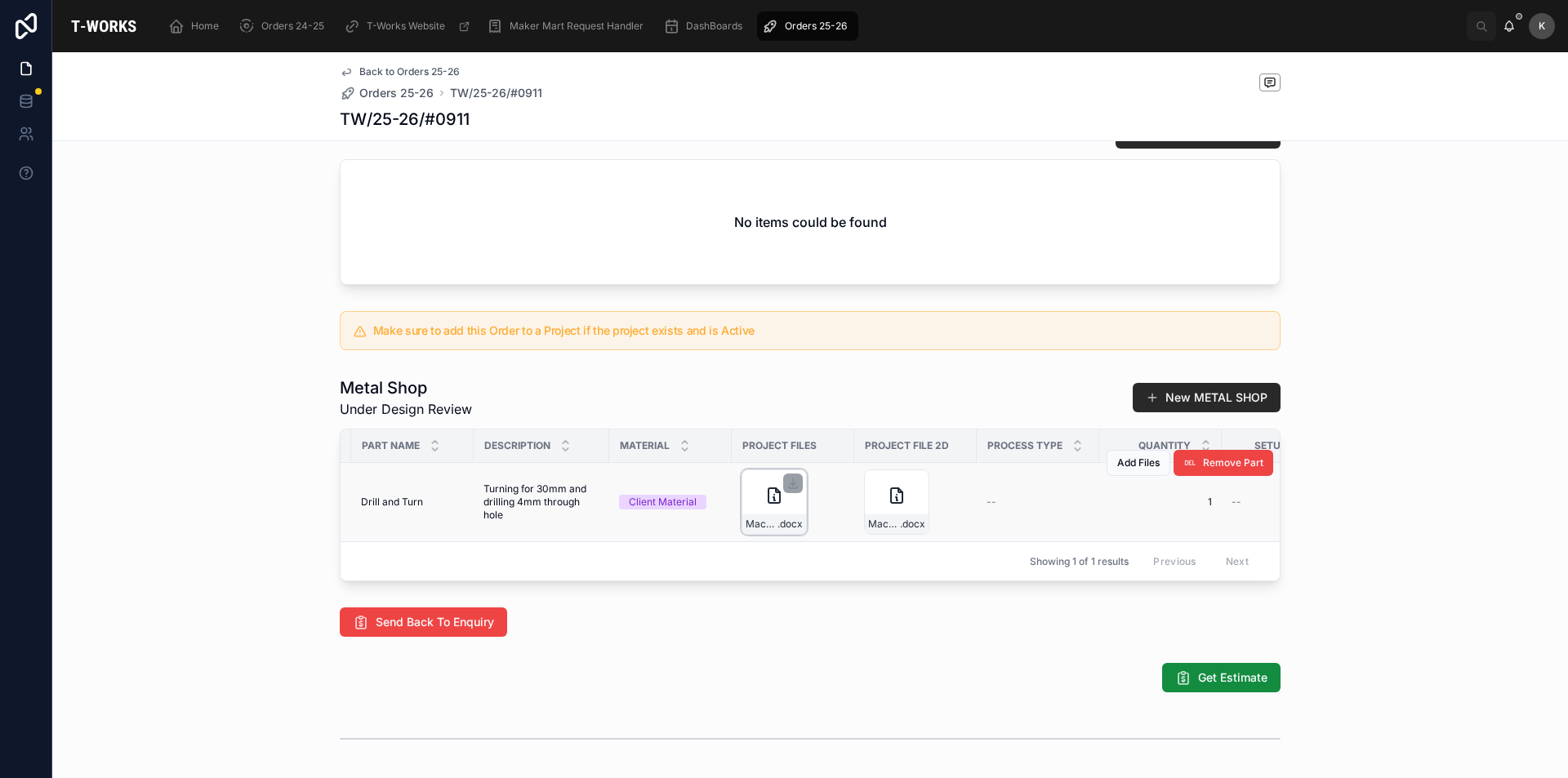
click at [756, 522] on div "Machining-Requirement .docx" at bounding box center [774, 501] width 65 height 65
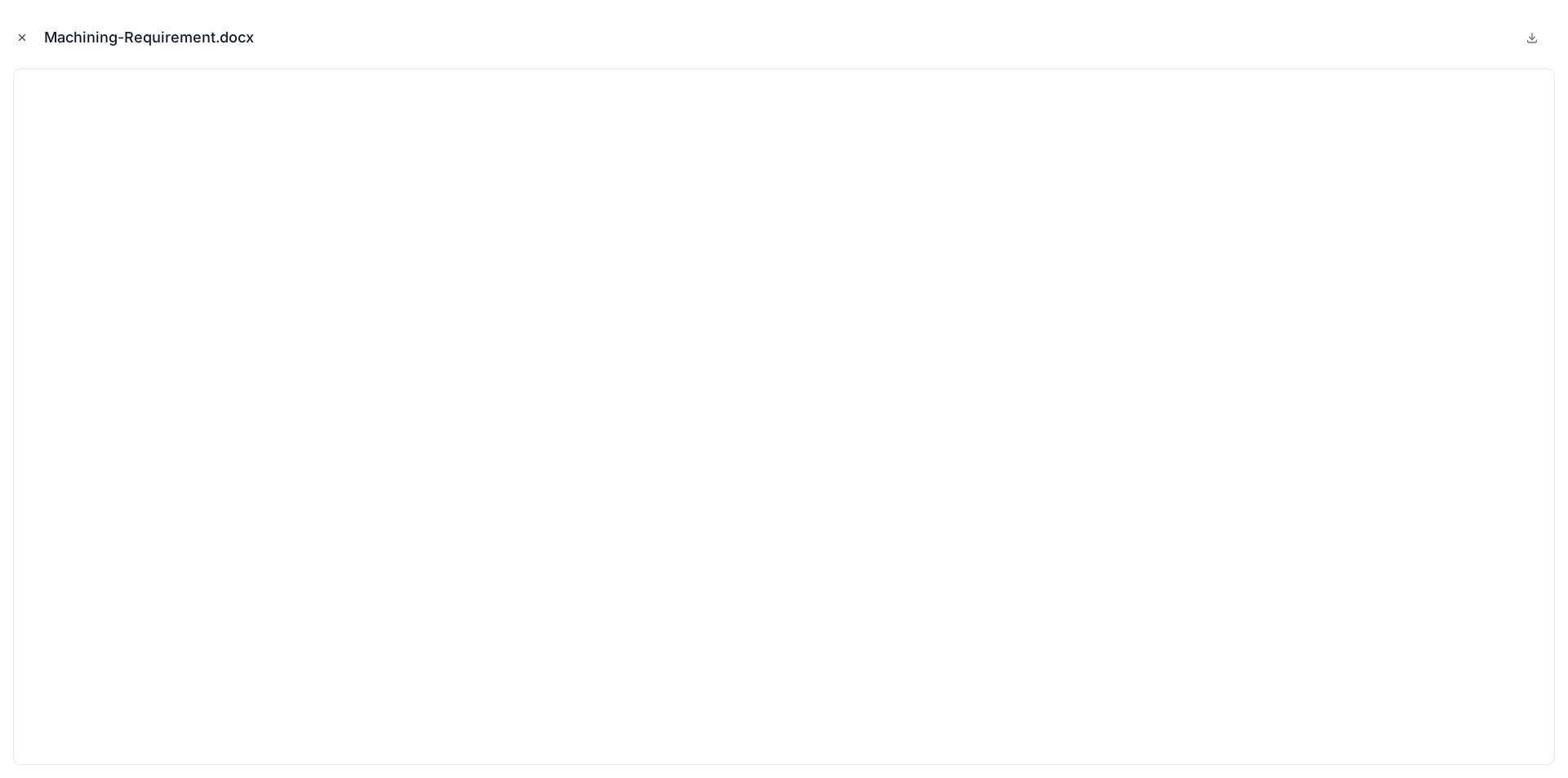
click at [25, 34] on icon "Close modal" at bounding box center [22, 38] width 12 height 12
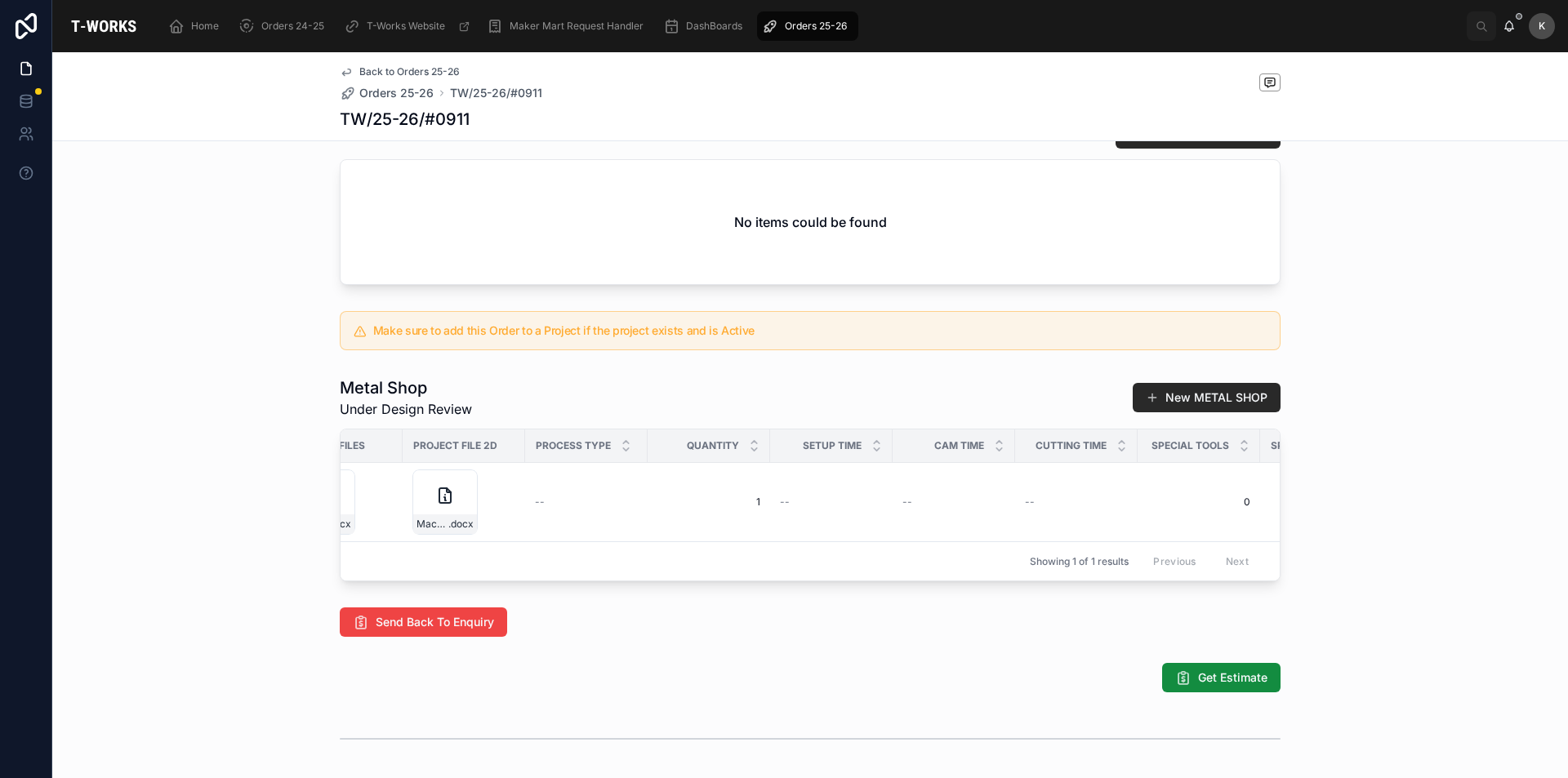
scroll to position [0, 255]
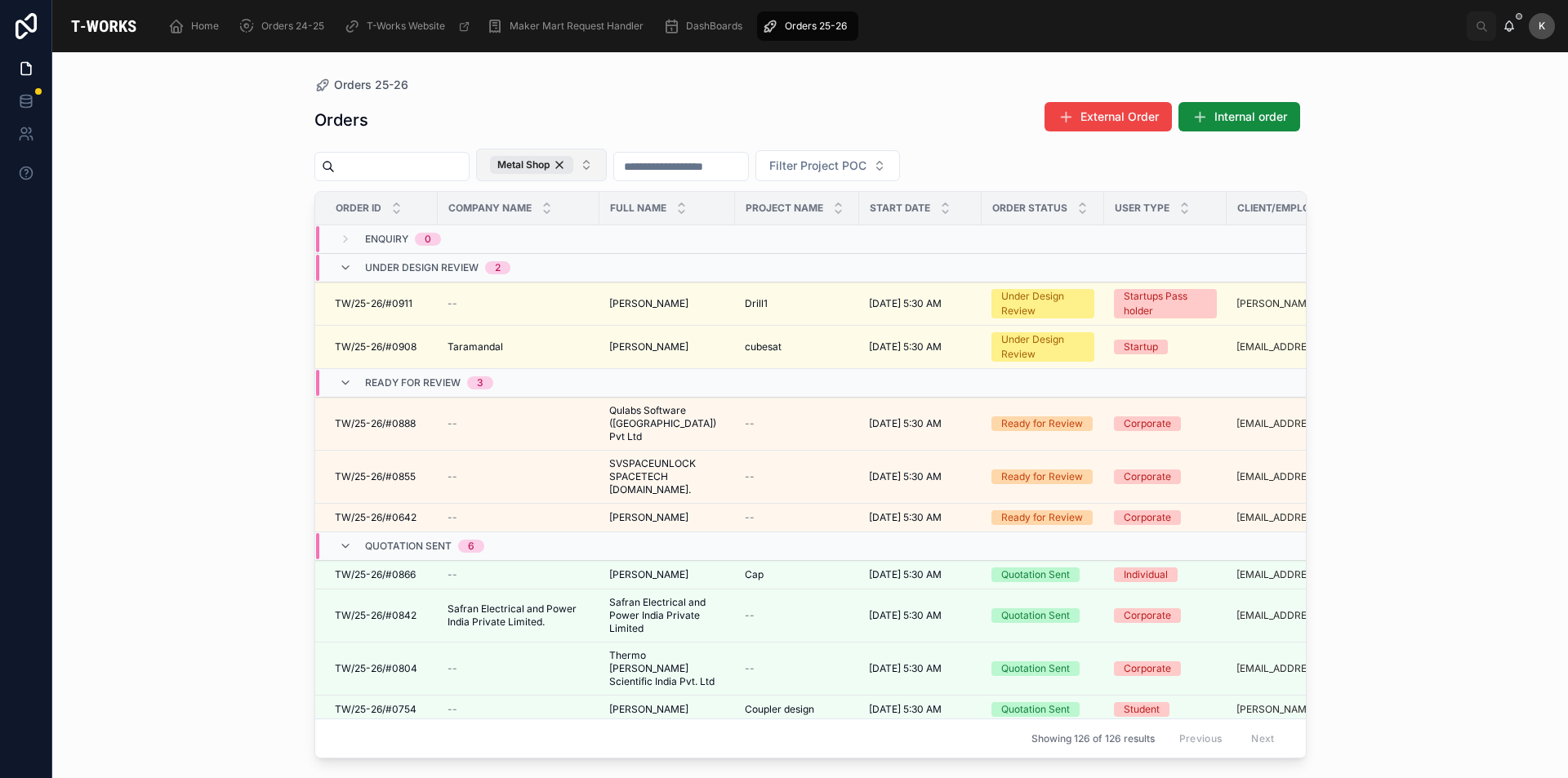
click at [573, 164] on div "Metal Shop" at bounding box center [531, 165] width 83 height 18
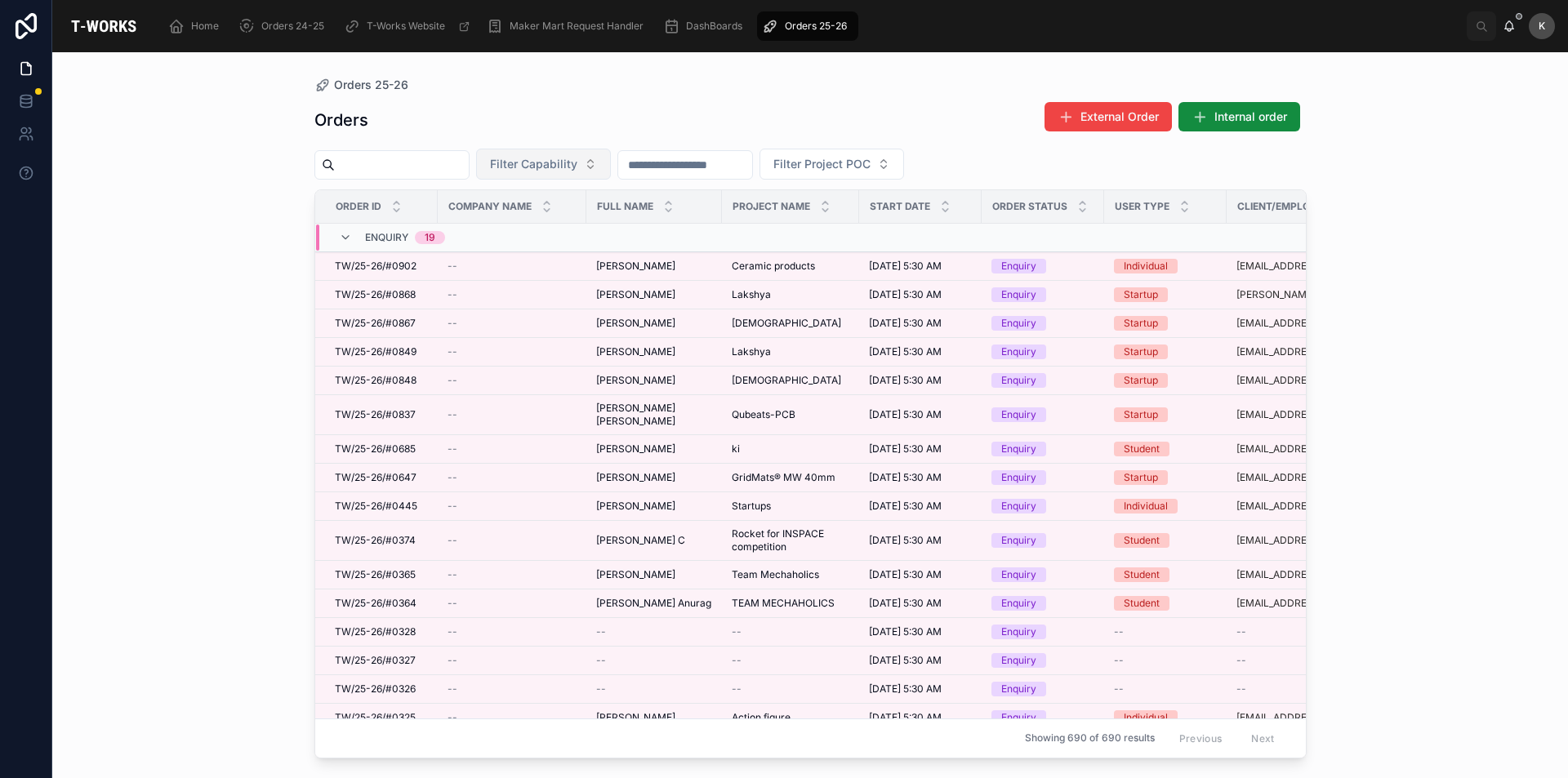
click at [577, 164] on span "Filter Capability" at bounding box center [534, 164] width 88 height 17
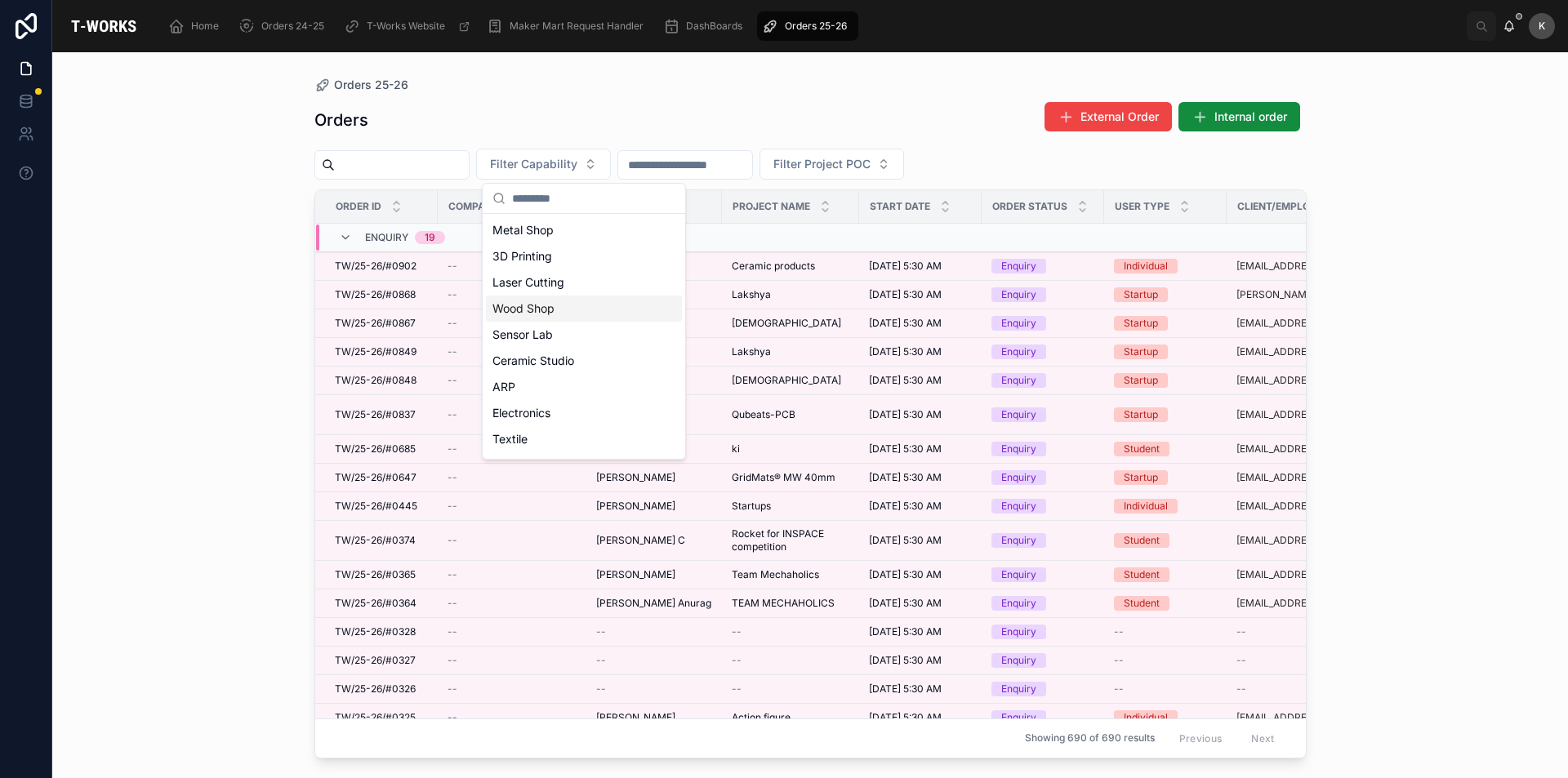
click at [539, 317] on div "Wood Shop" at bounding box center [583, 309] width 196 height 26
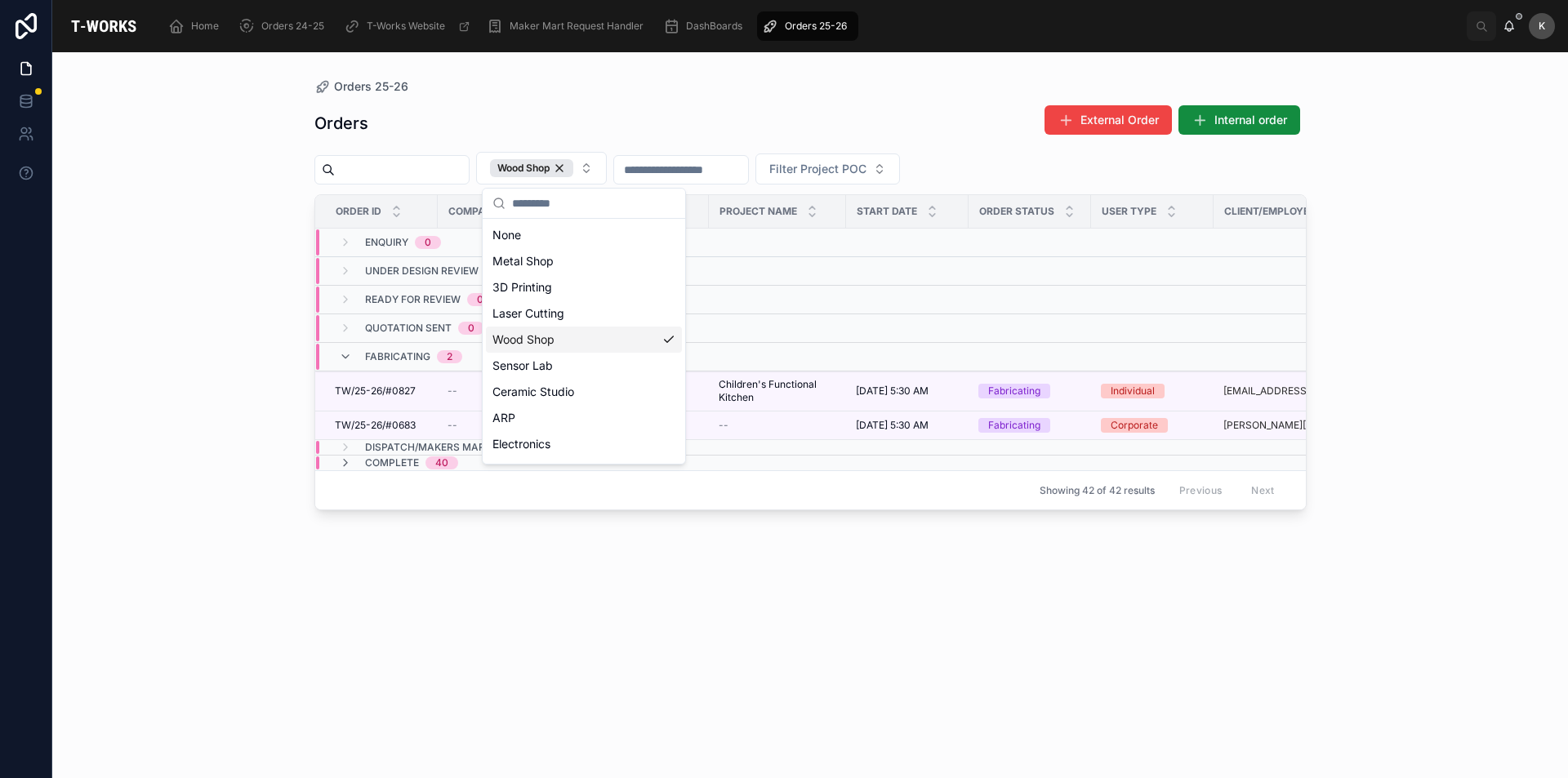
click at [143, 439] on div "Orders 25-26 Orders External Order Internal order Wood Shop Filter Project POC …" at bounding box center [810, 415] width 1516 height 726
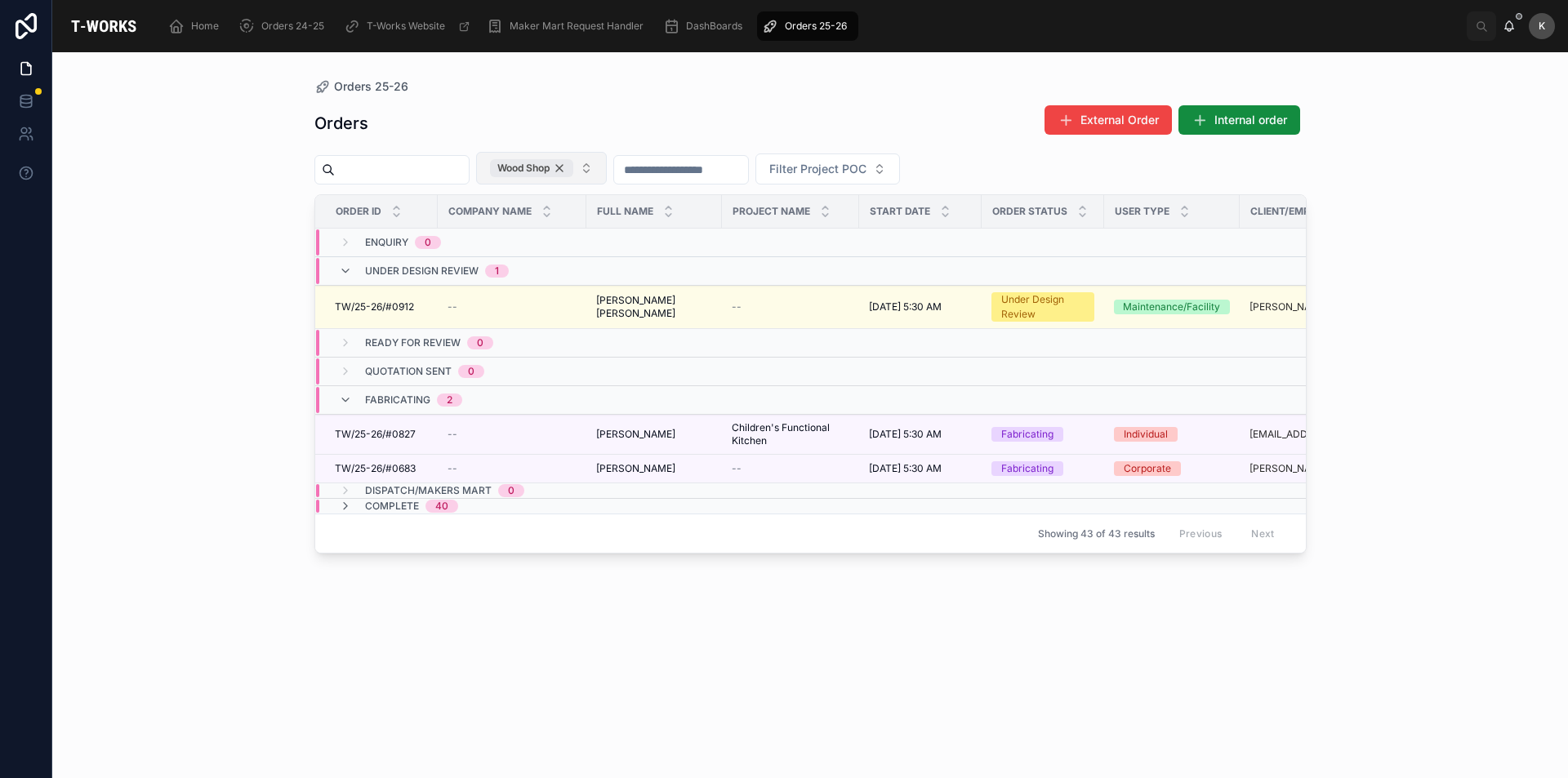
click at [573, 166] on div "Wood Shop" at bounding box center [531, 168] width 83 height 18
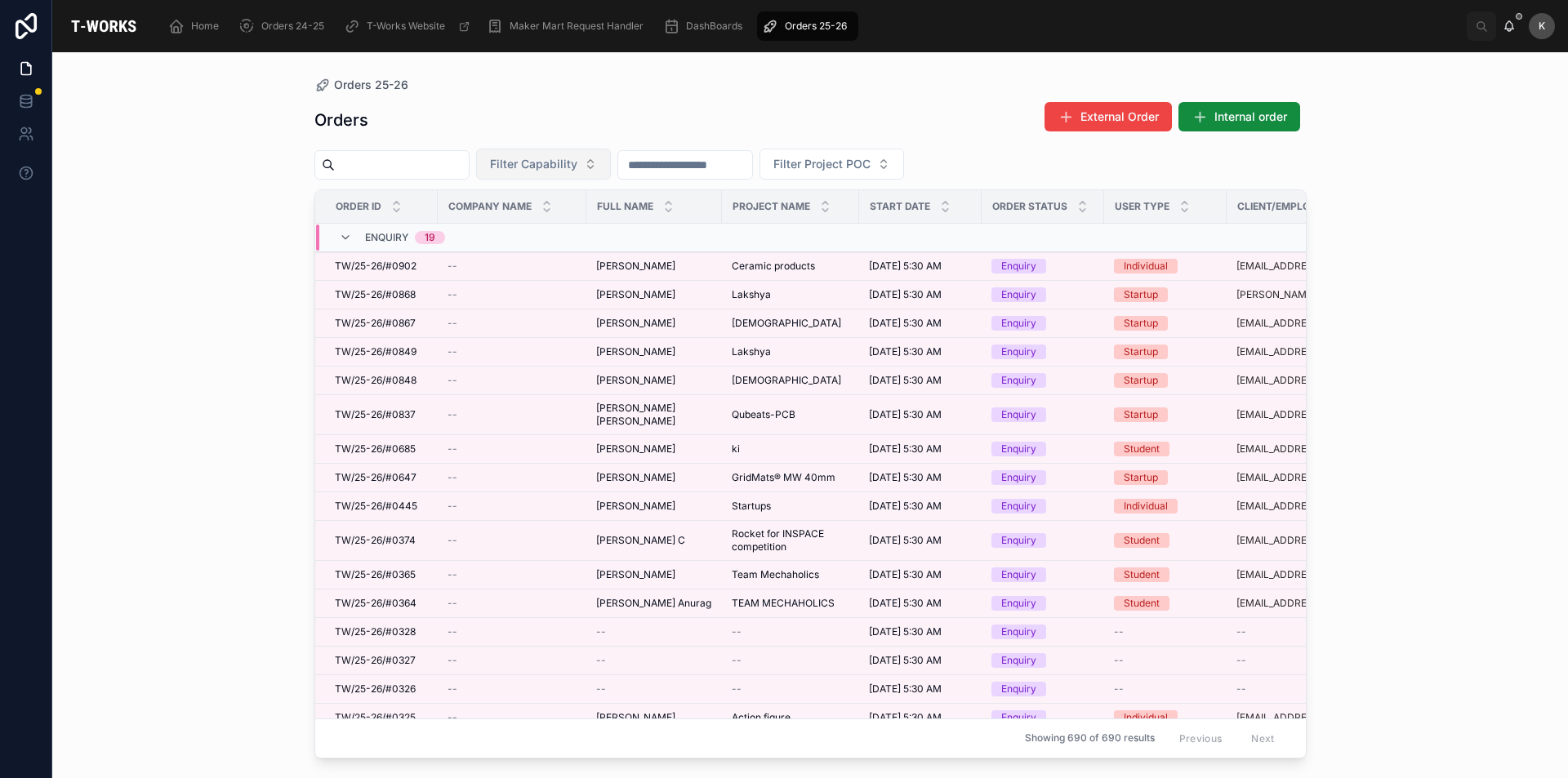
click at [577, 164] on span "Filter Capability" at bounding box center [534, 164] width 88 height 17
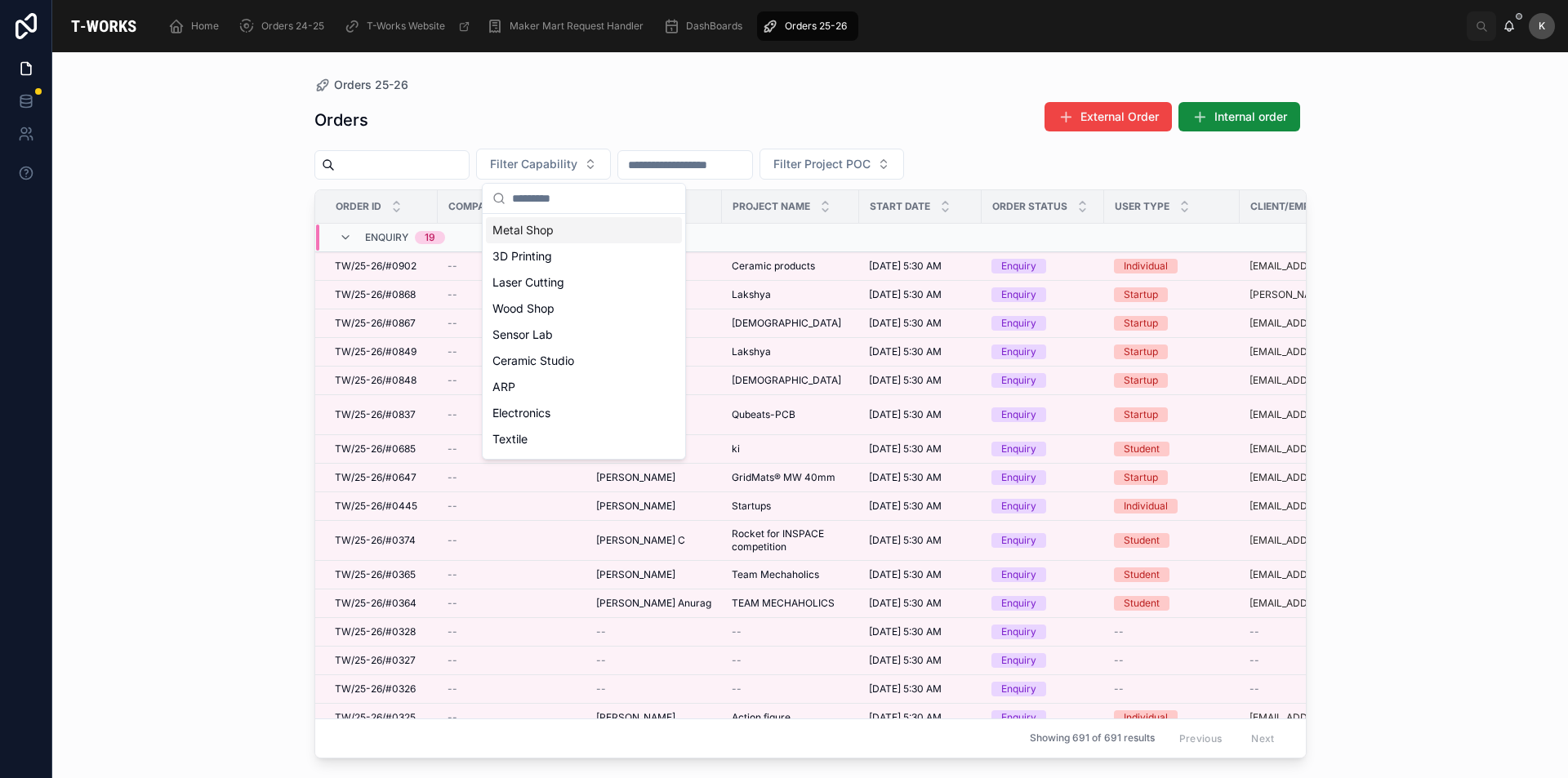
click at [549, 229] on div "Metal Shop" at bounding box center [583, 230] width 196 height 26
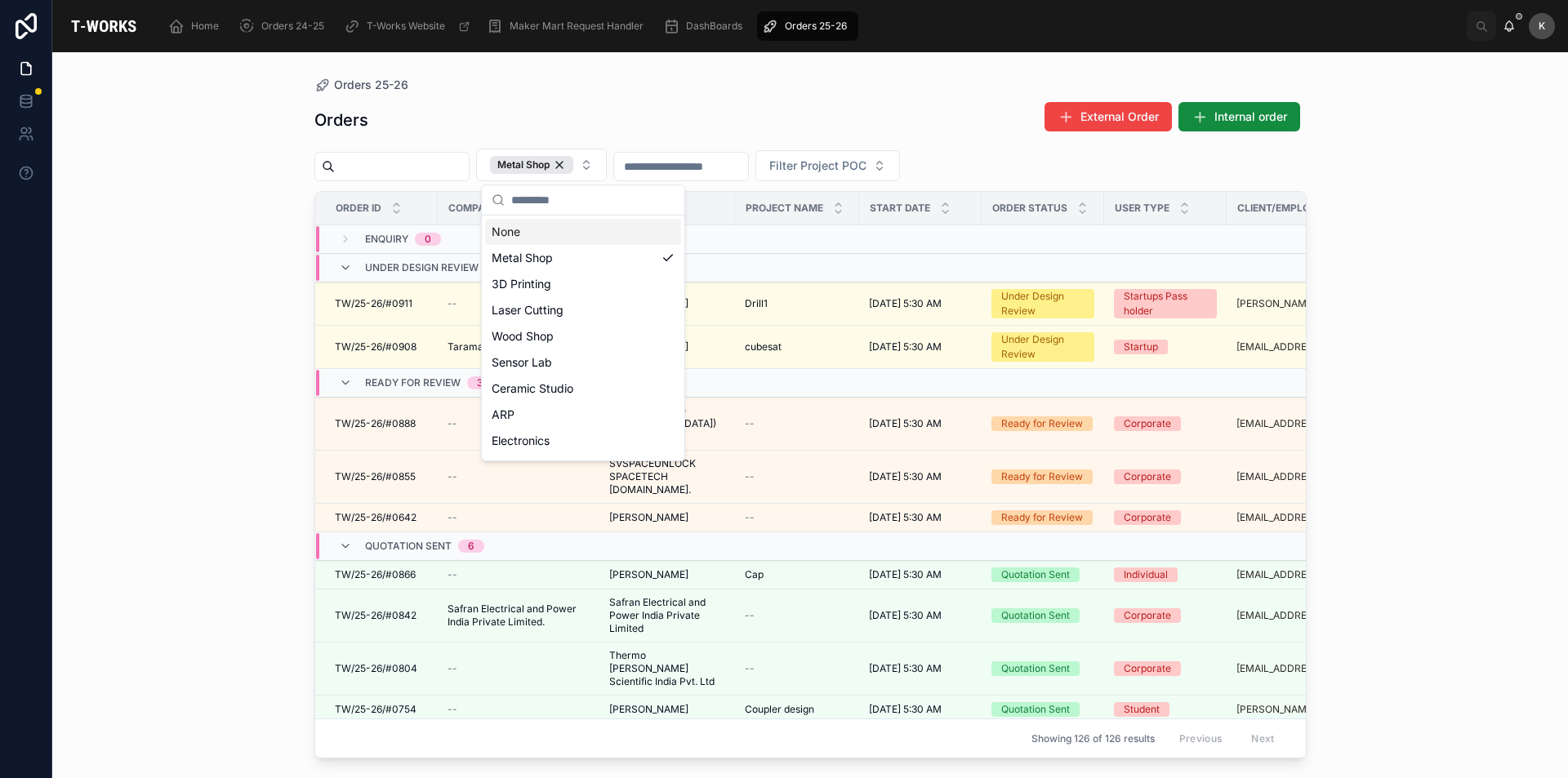
click at [239, 301] on div "Orders 25-26 Orders External Order Internal order Metal Shop Filter Project POC…" at bounding box center [810, 415] width 1516 height 726
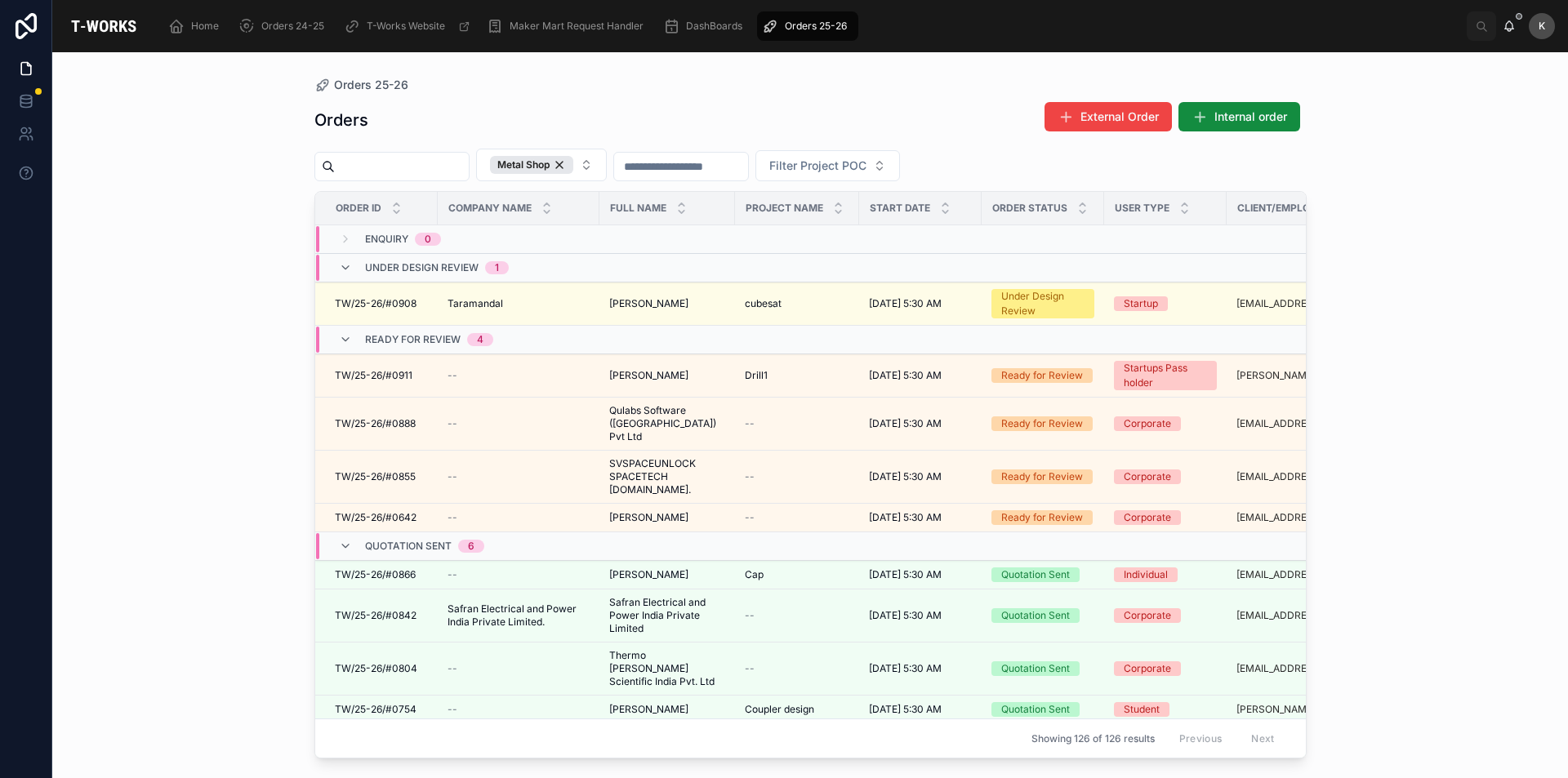
click at [638, 384] on td "[PERSON_NAME]" at bounding box center [668, 376] width 135 height 43
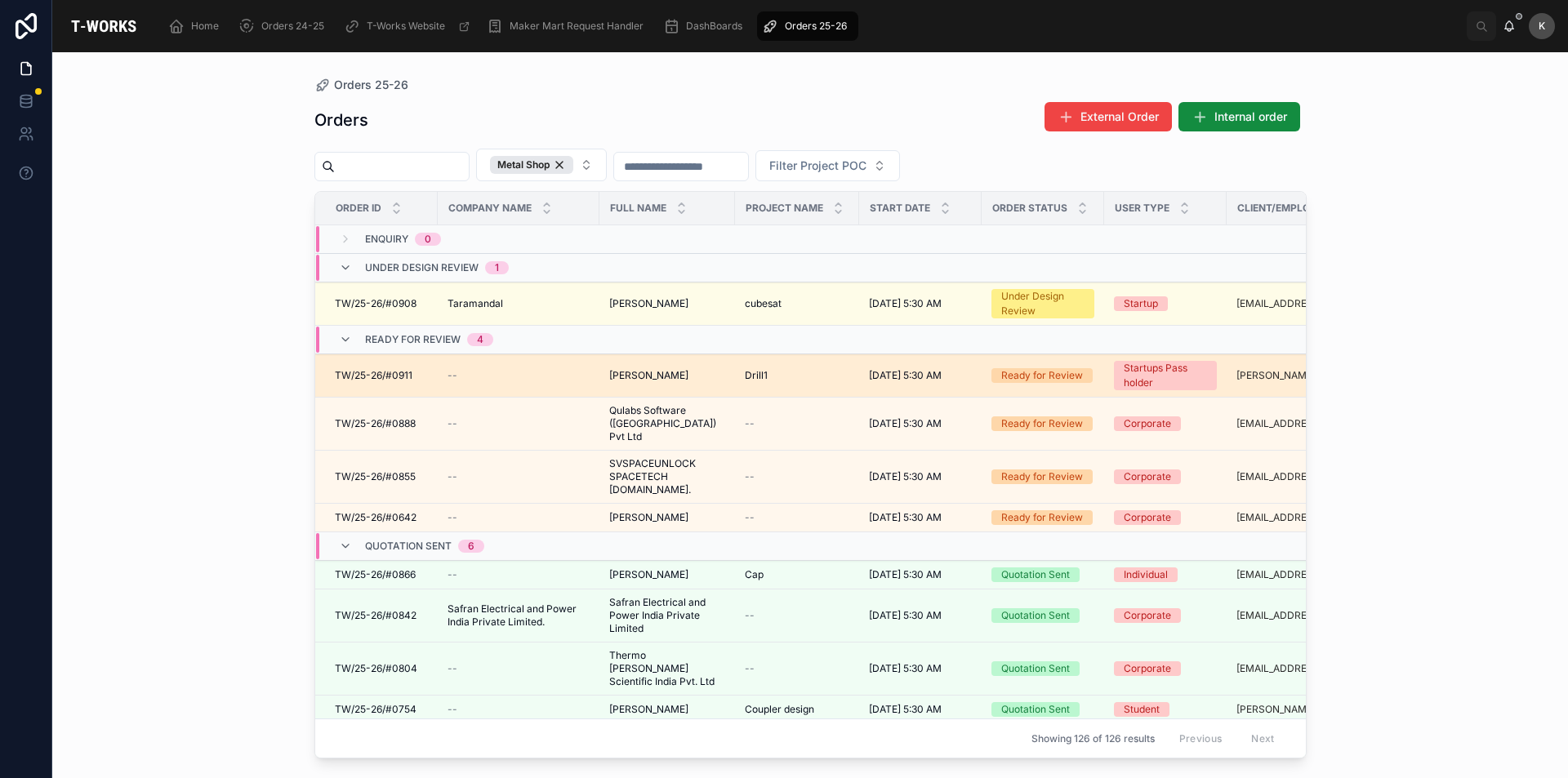
click at [671, 370] on div "[PERSON_NAME]" at bounding box center [668, 376] width 116 height 13
click at [635, 377] on span "[PERSON_NAME]" at bounding box center [649, 376] width 79 height 13
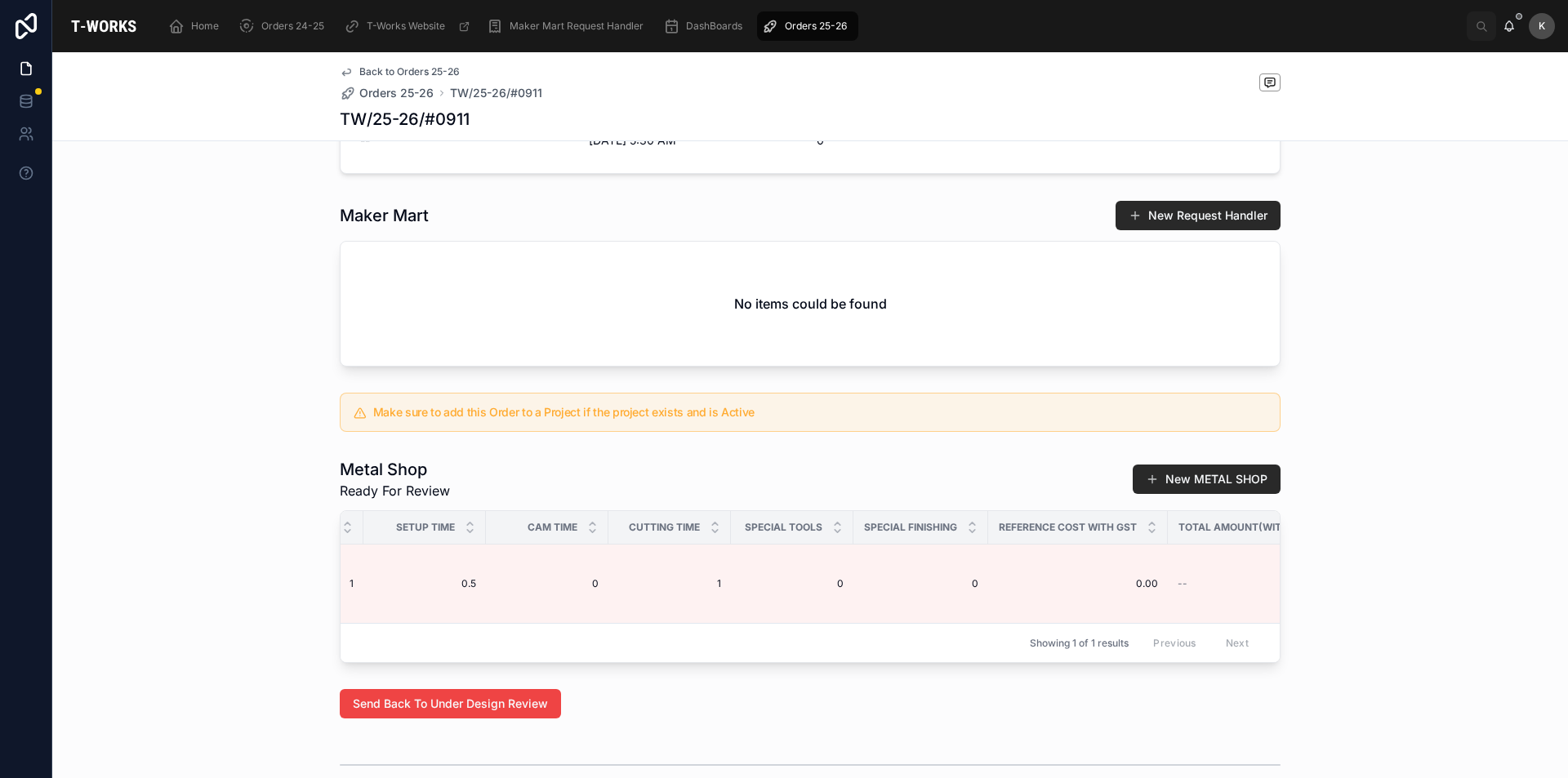
scroll to position [0, 1125]
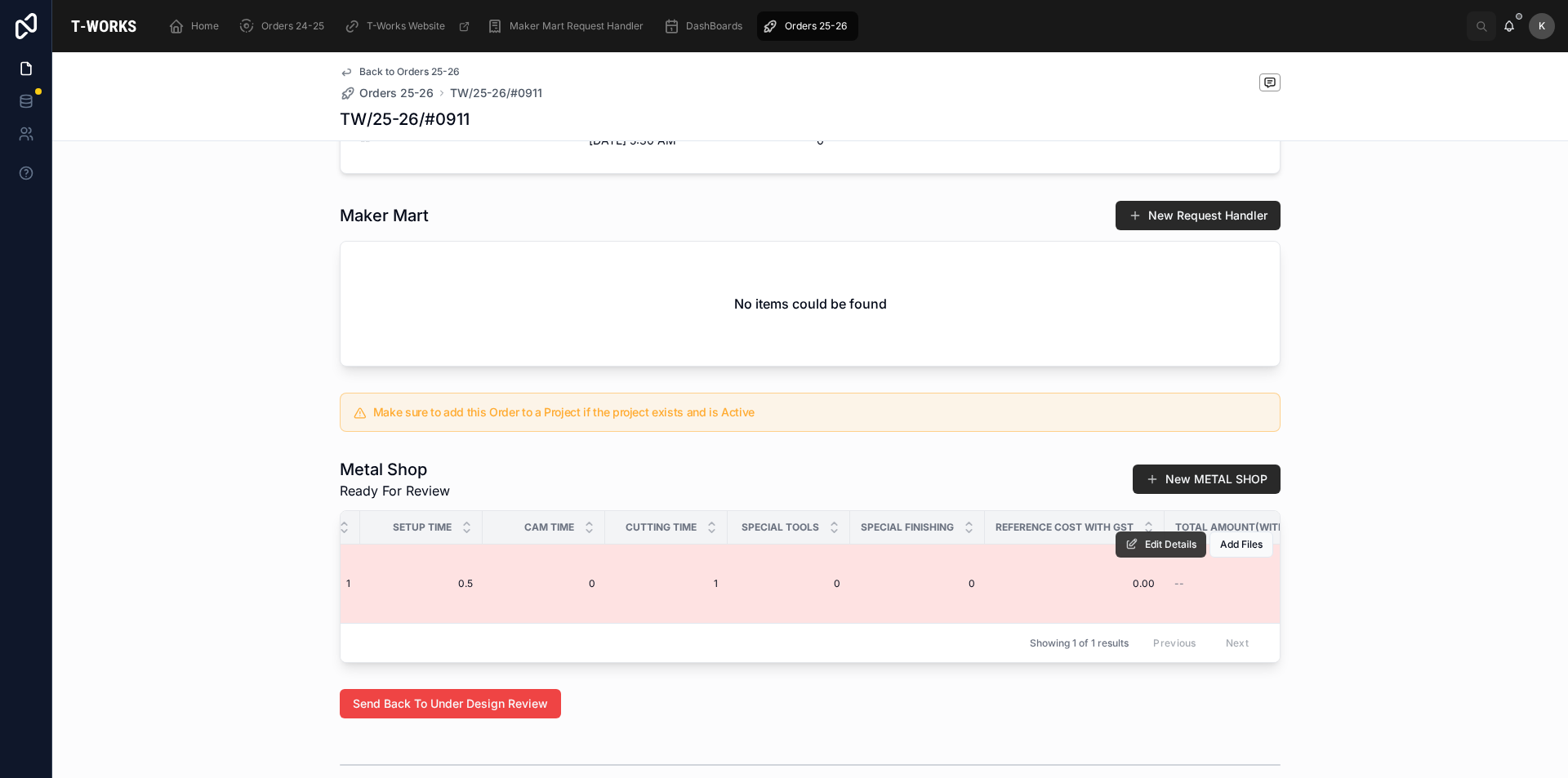
click at [1154, 551] on span "Edit Details" at bounding box center [1171, 544] width 51 height 13
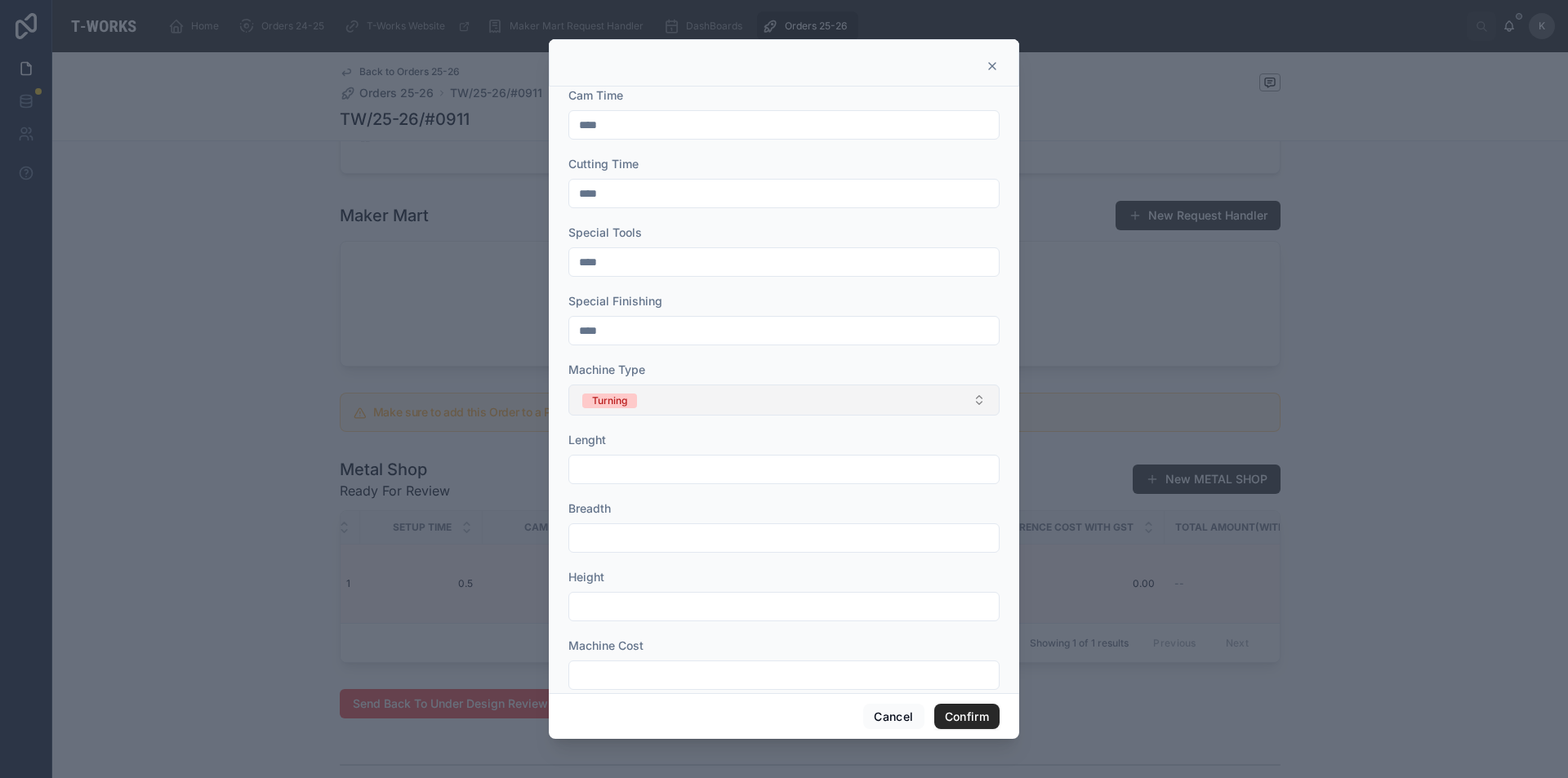
scroll to position [445, 0]
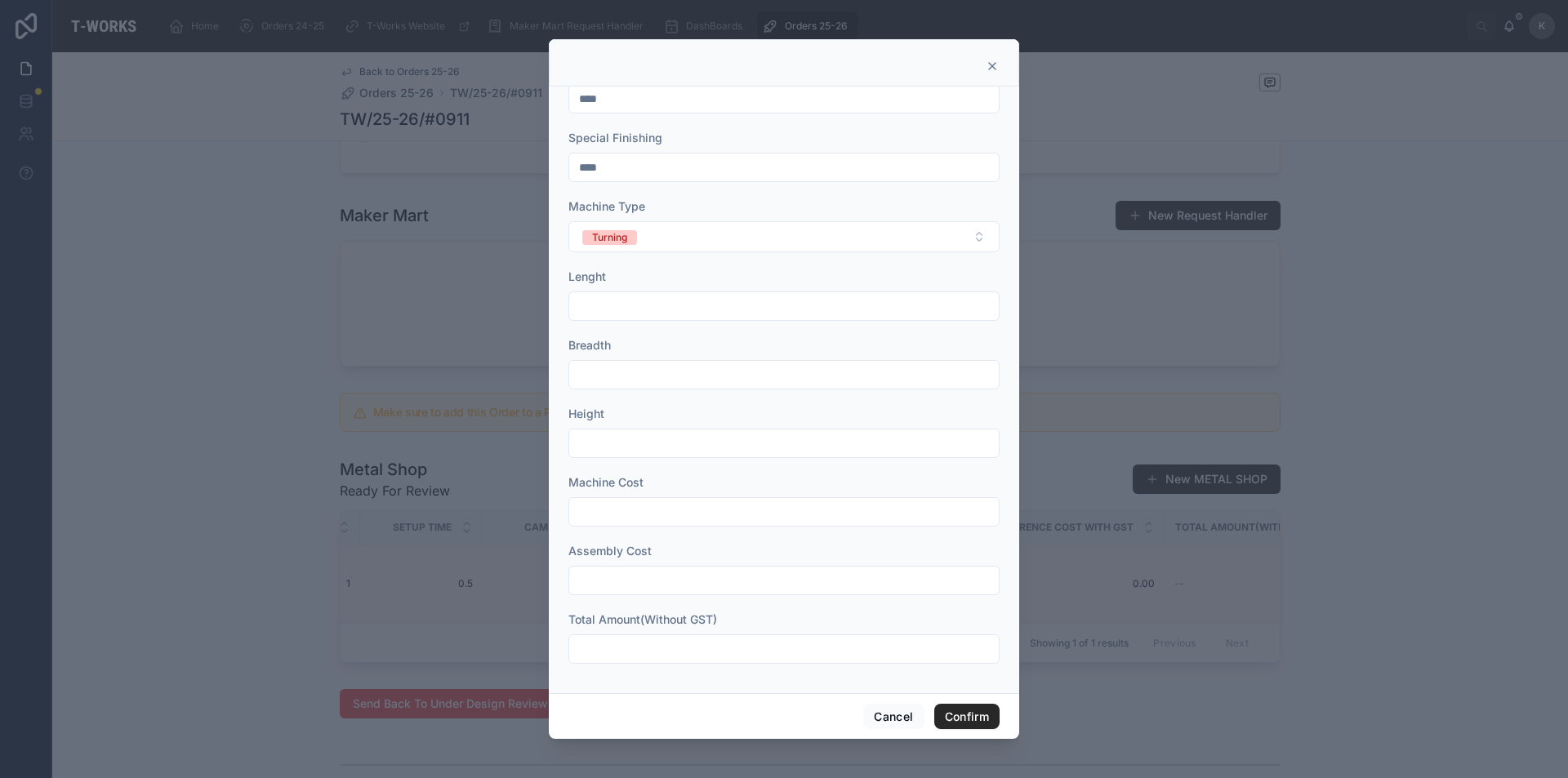
click at [604, 654] on input "text" at bounding box center [784, 649] width 430 height 23
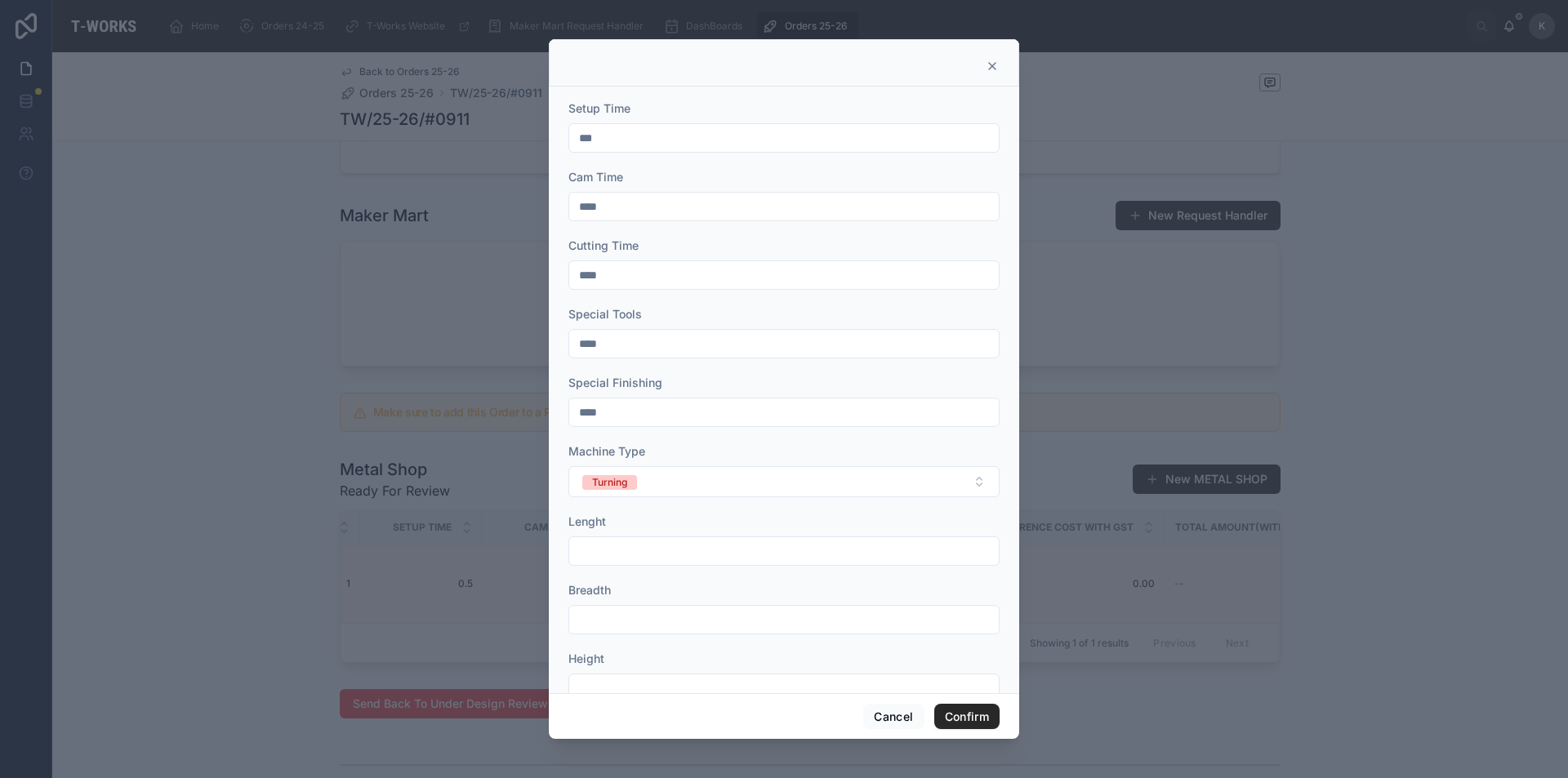
scroll to position [0, 0]
click at [610, 344] on input "***" at bounding box center [784, 338] width 430 height 23
click at [626, 398] on input "****" at bounding box center [784, 406] width 430 height 23
click at [645, 474] on input "****" at bounding box center [784, 476] width 430 height 23
click at [634, 541] on input "****" at bounding box center [784, 544] width 430 height 23
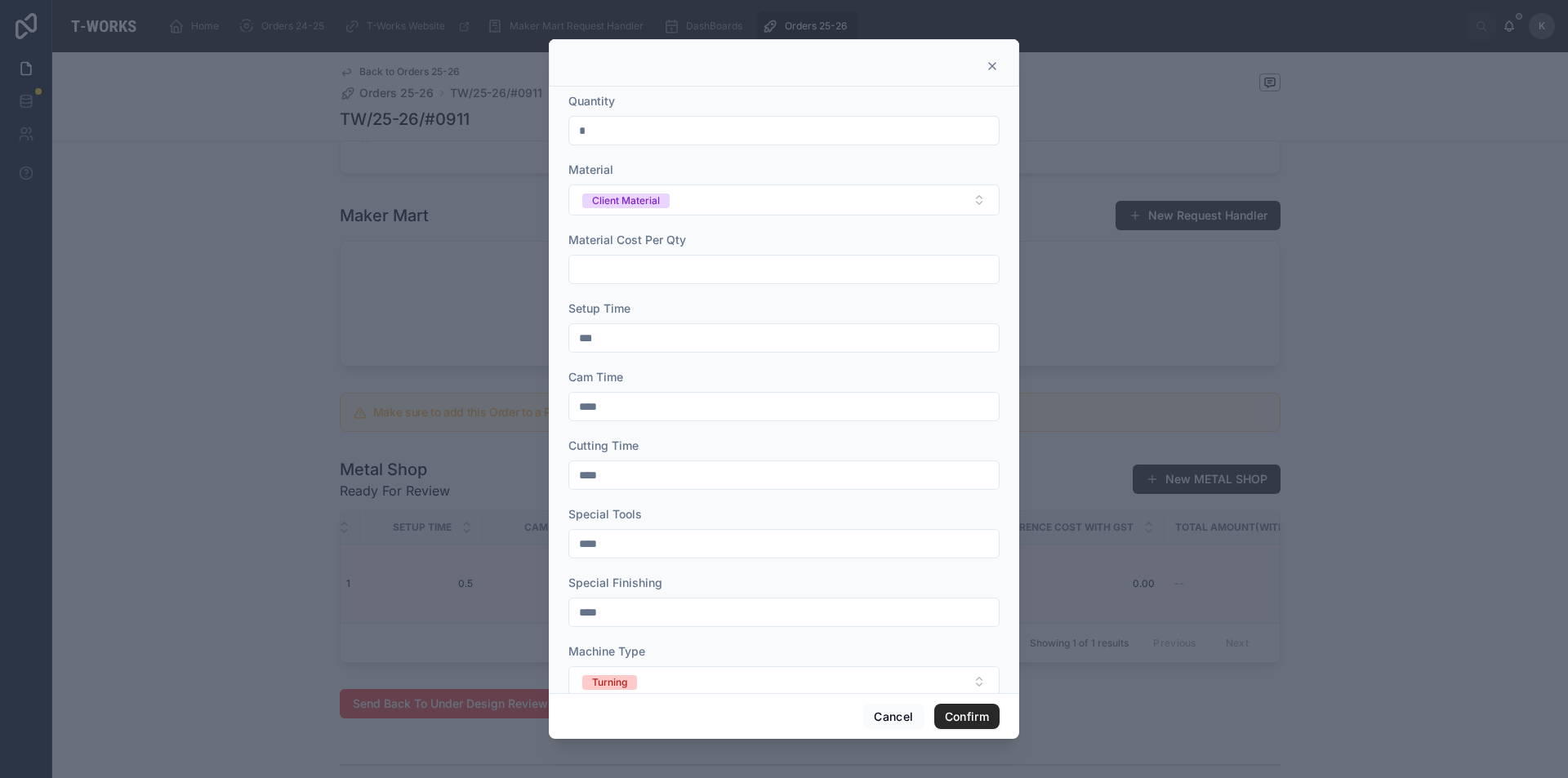
click at [629, 612] on input "****" at bounding box center [784, 613] width 430 height 23
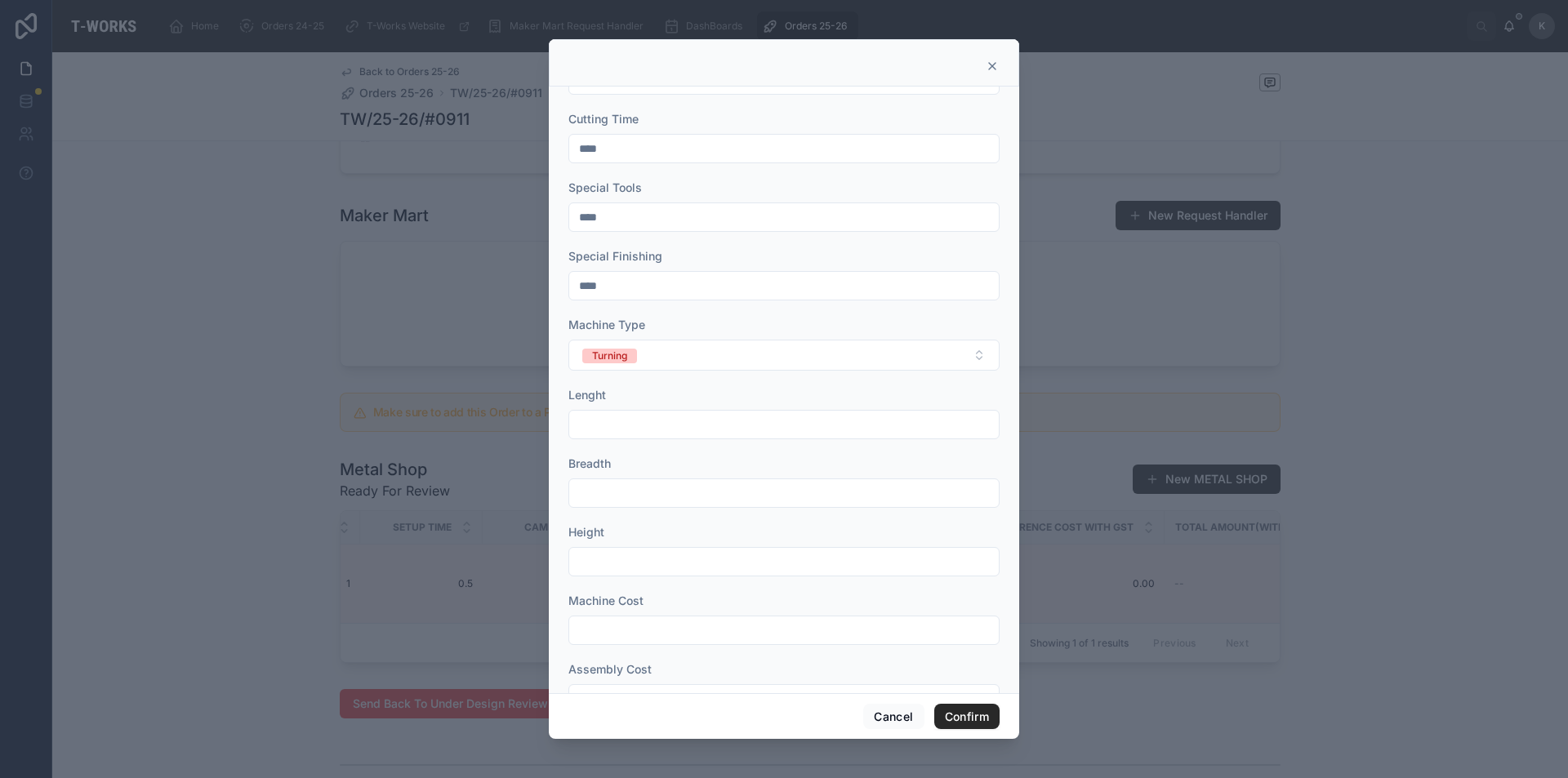
scroll to position [445, 0]
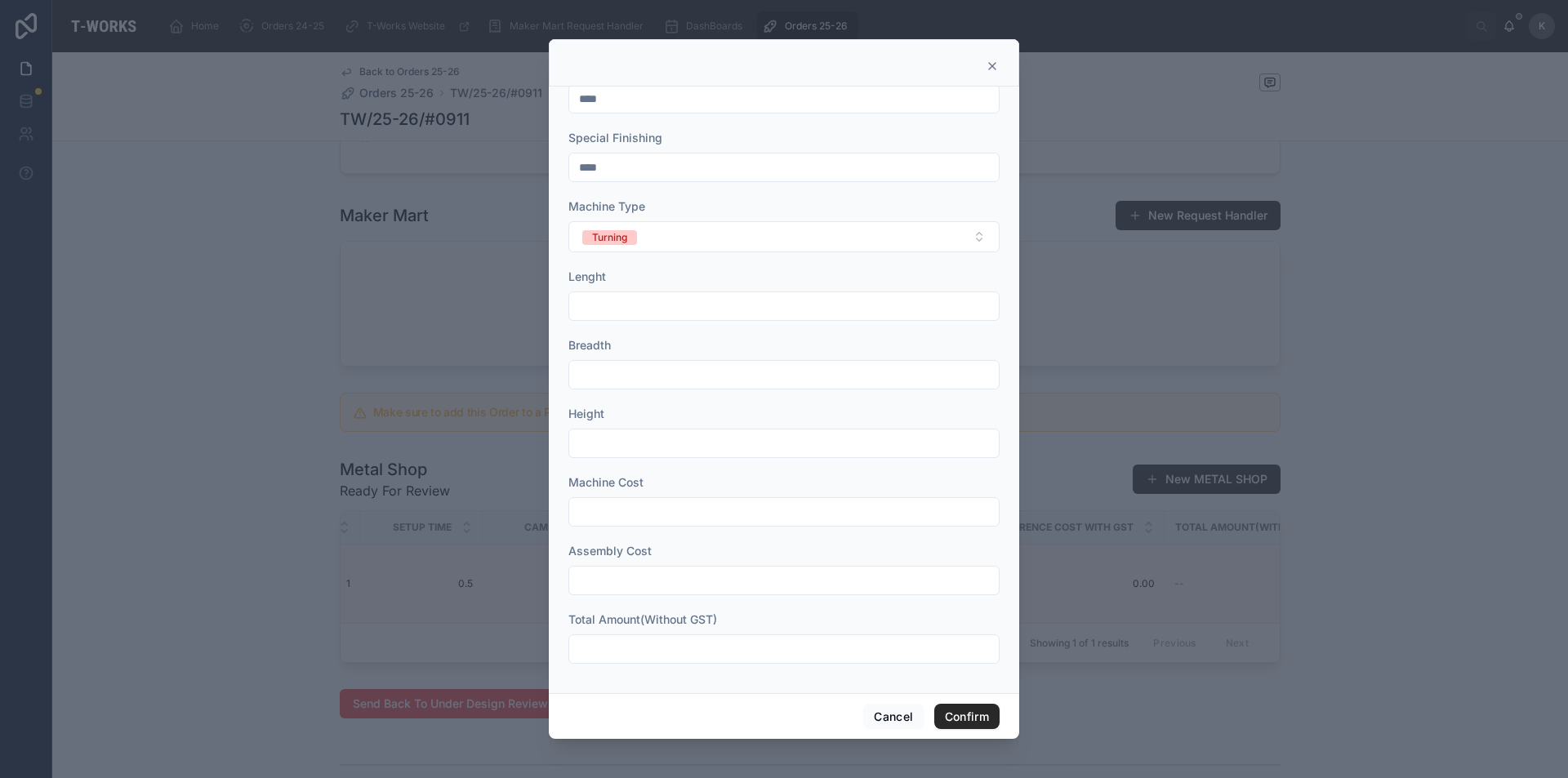
click at [622, 645] on input "text" at bounding box center [784, 649] width 430 height 23
type input "*"
click at [615, 649] on input "***" at bounding box center [784, 649] width 430 height 23
type input "***"
click at [963, 710] on button "Confirm" at bounding box center [967, 717] width 65 height 26
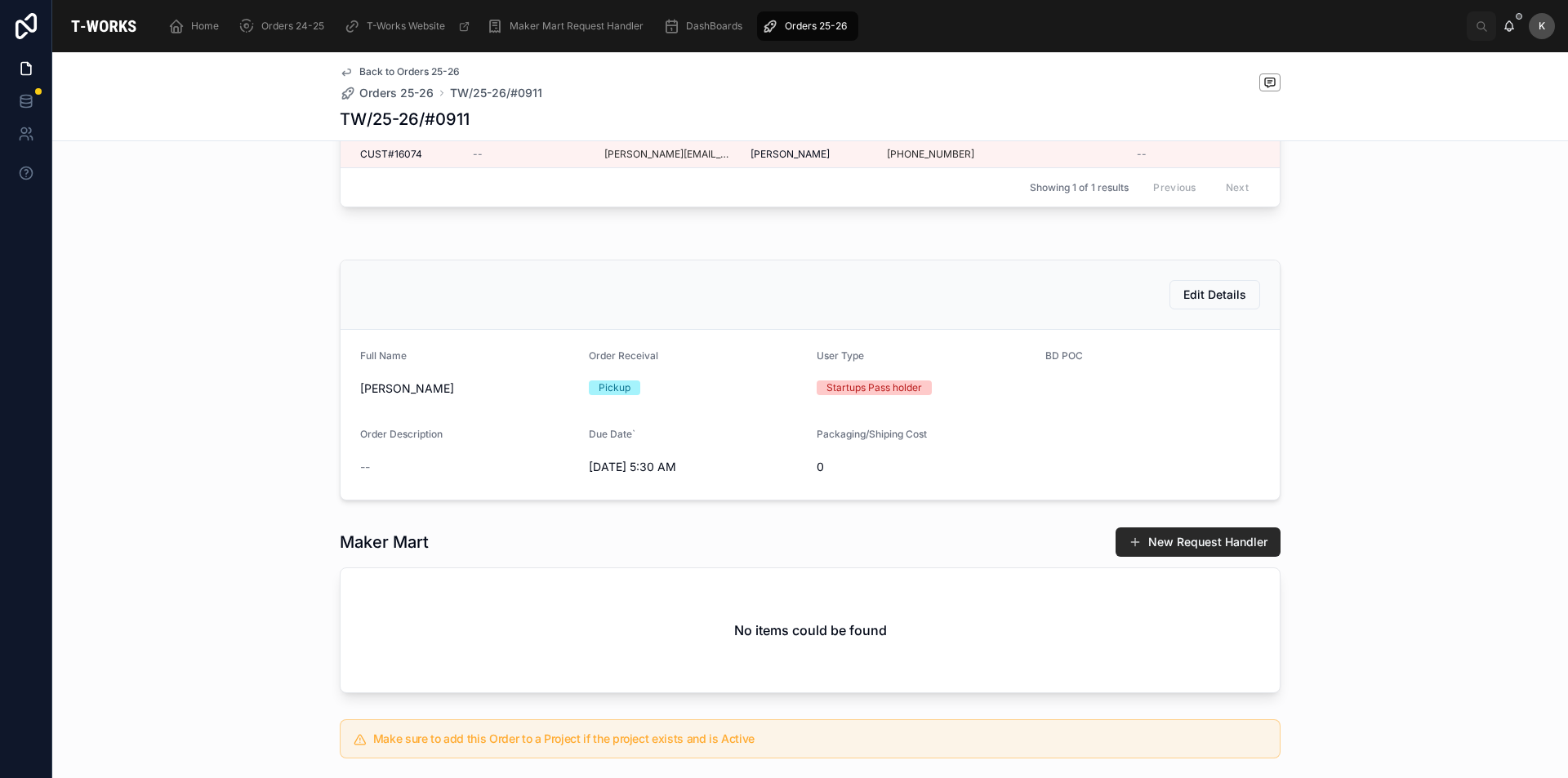
scroll to position [0, 0]
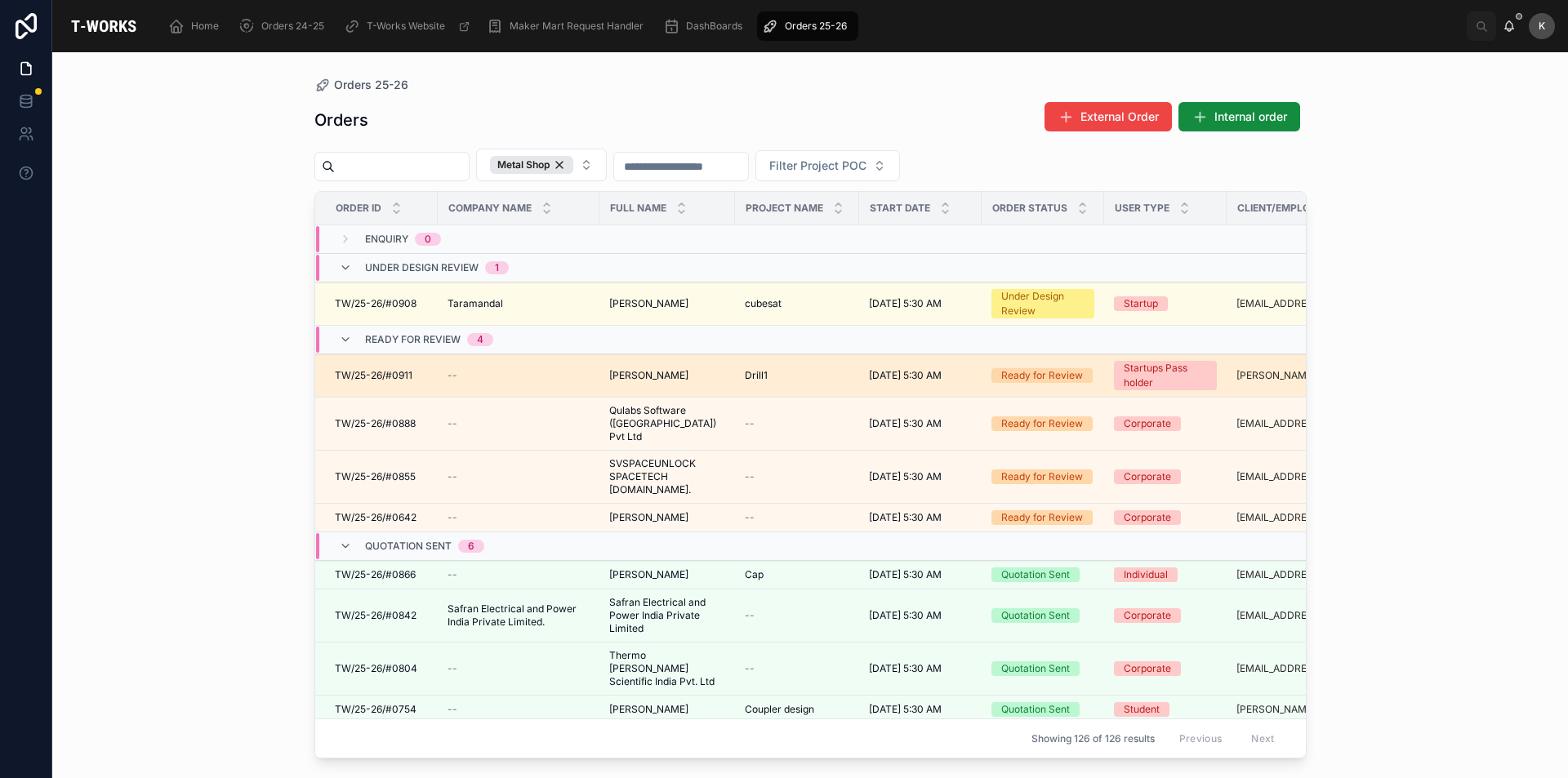
click at [642, 371] on div "[PERSON_NAME]" at bounding box center [668, 376] width 116 height 13
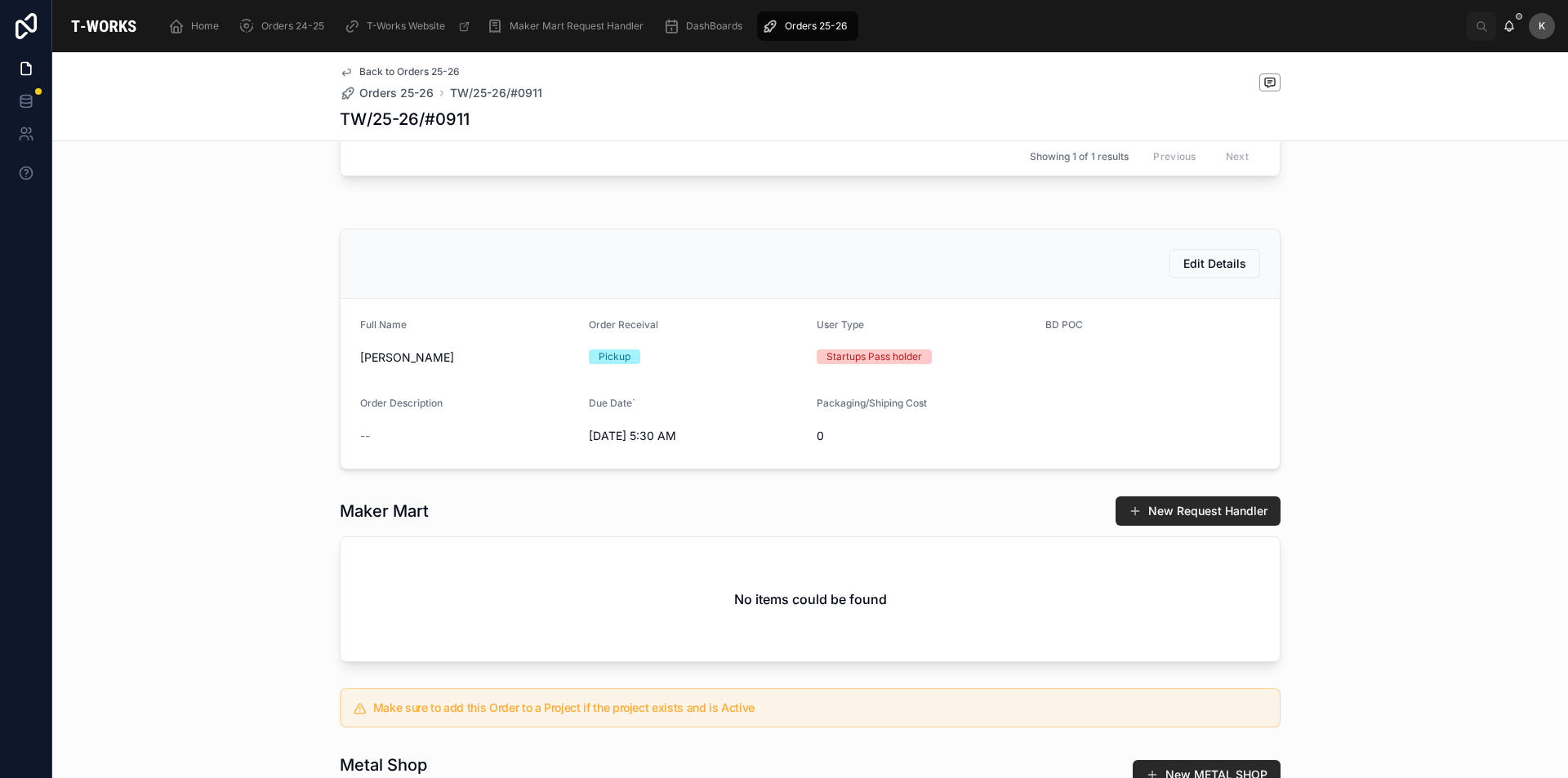
scroll to position [47, 0]
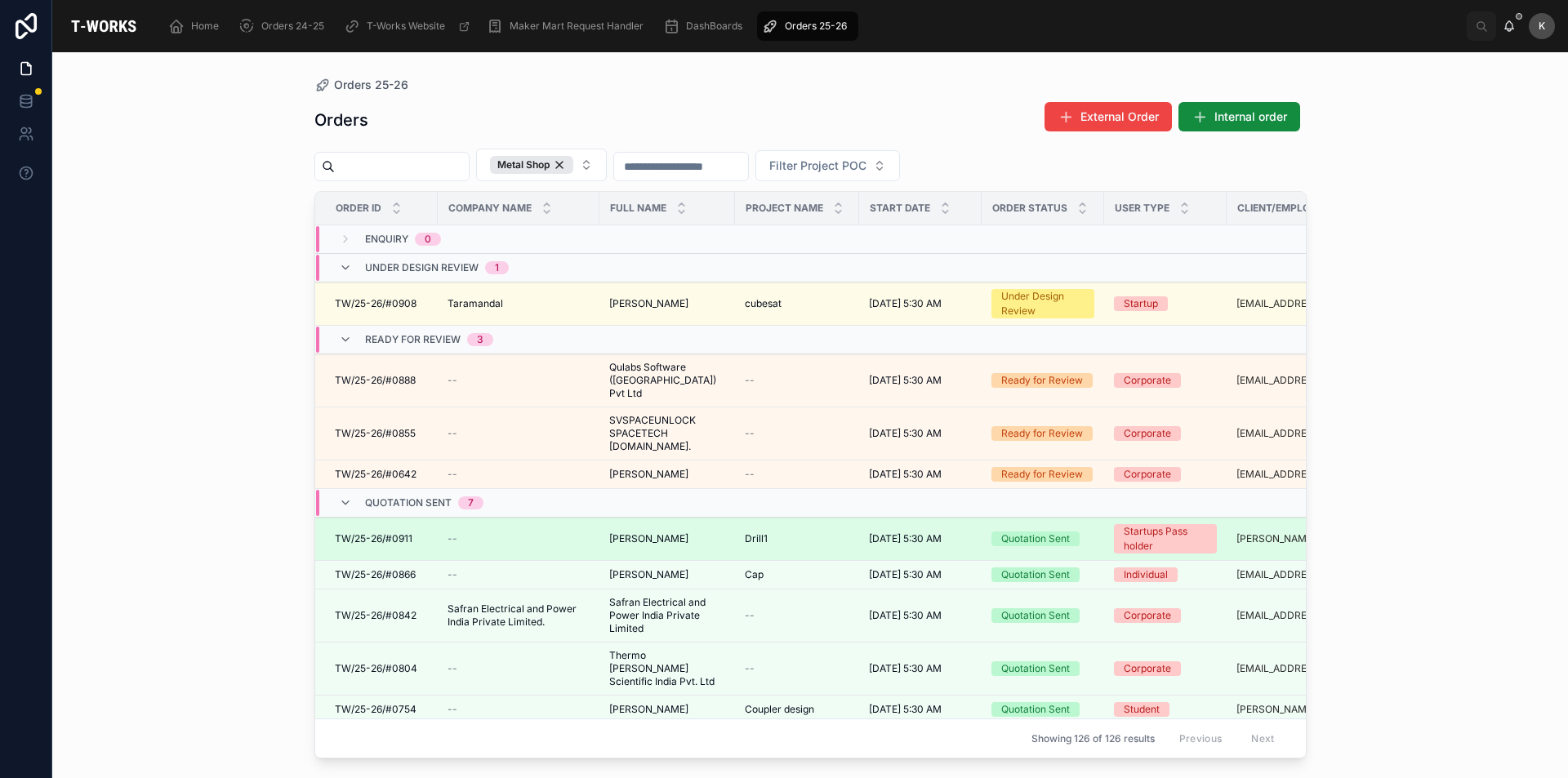
click at [387, 533] on span "TW/25-26/#0911" at bounding box center [373, 539] width 78 height 13
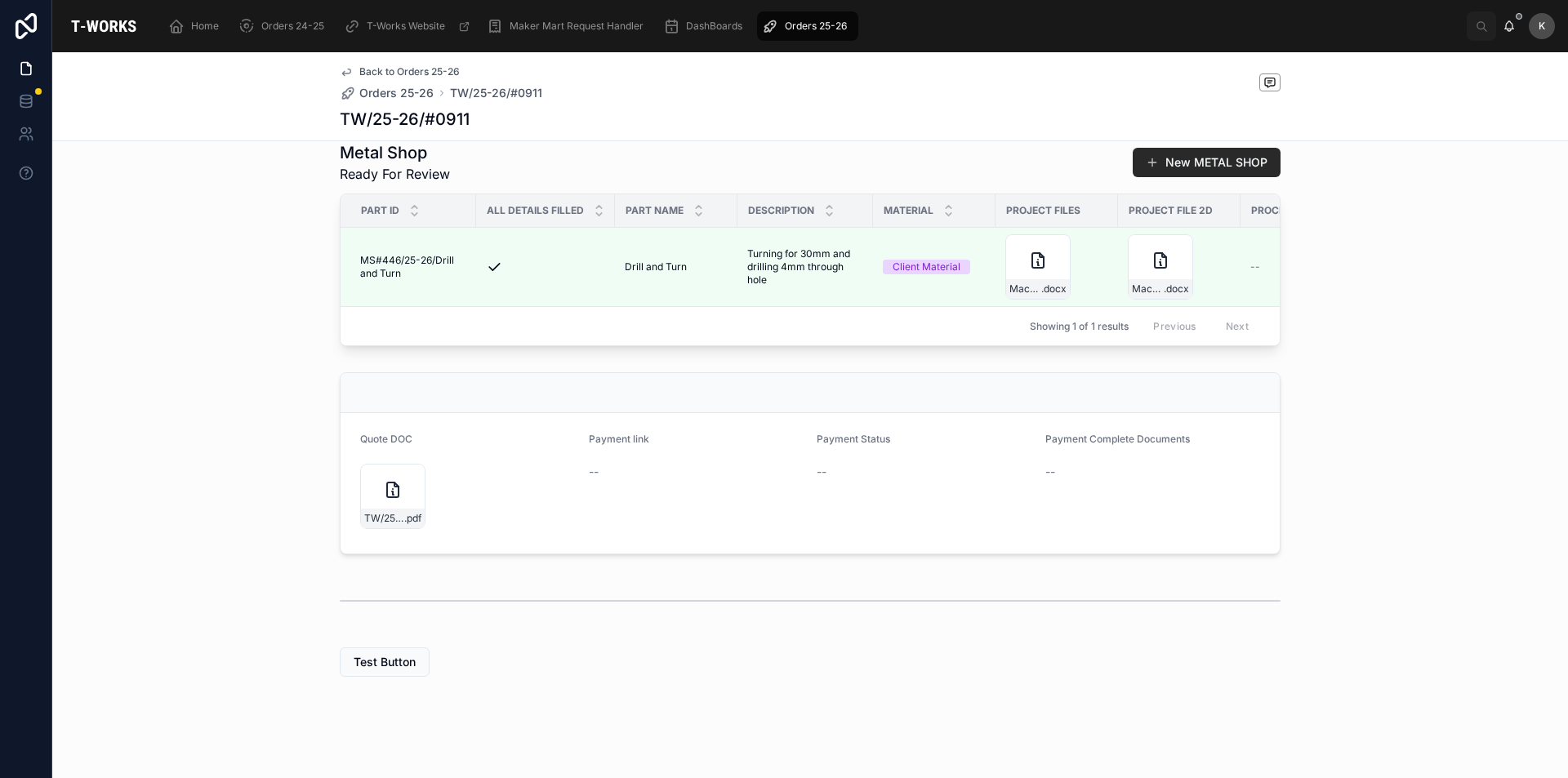
scroll to position [463, 0]
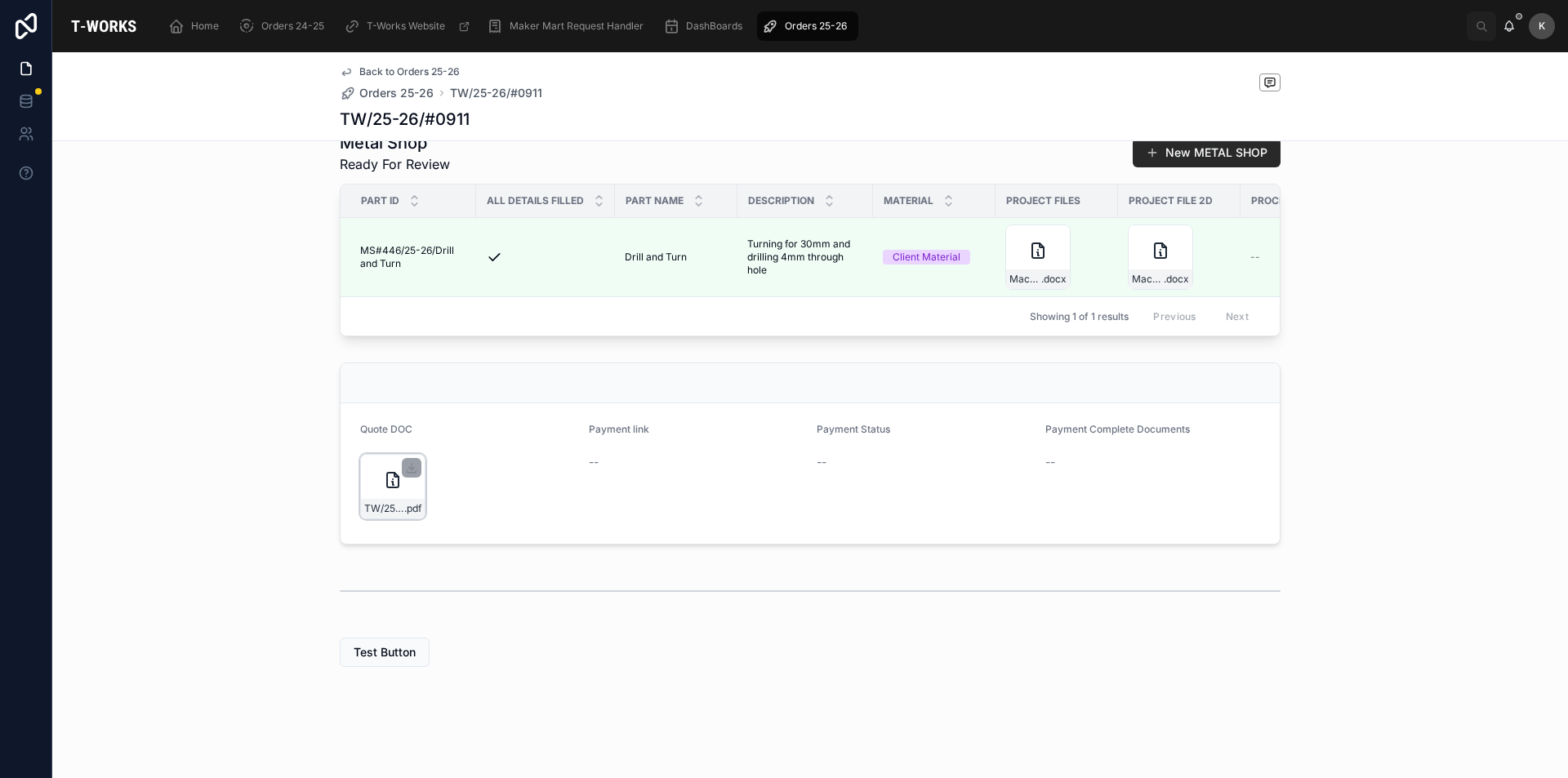
click at [395, 488] on icon at bounding box center [393, 480] width 20 height 20
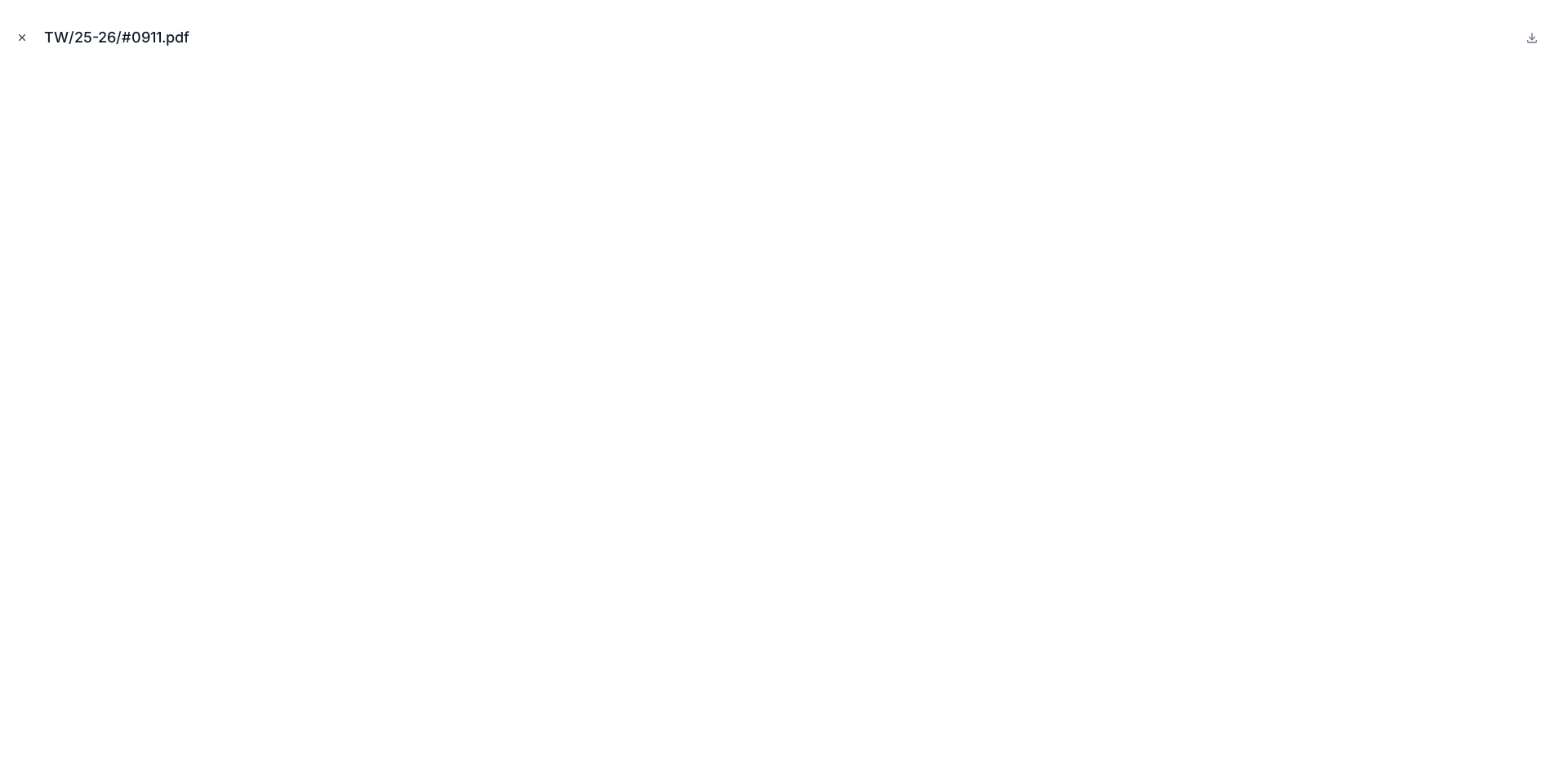
click at [25, 33] on icon "Close modal" at bounding box center [22, 38] width 12 height 12
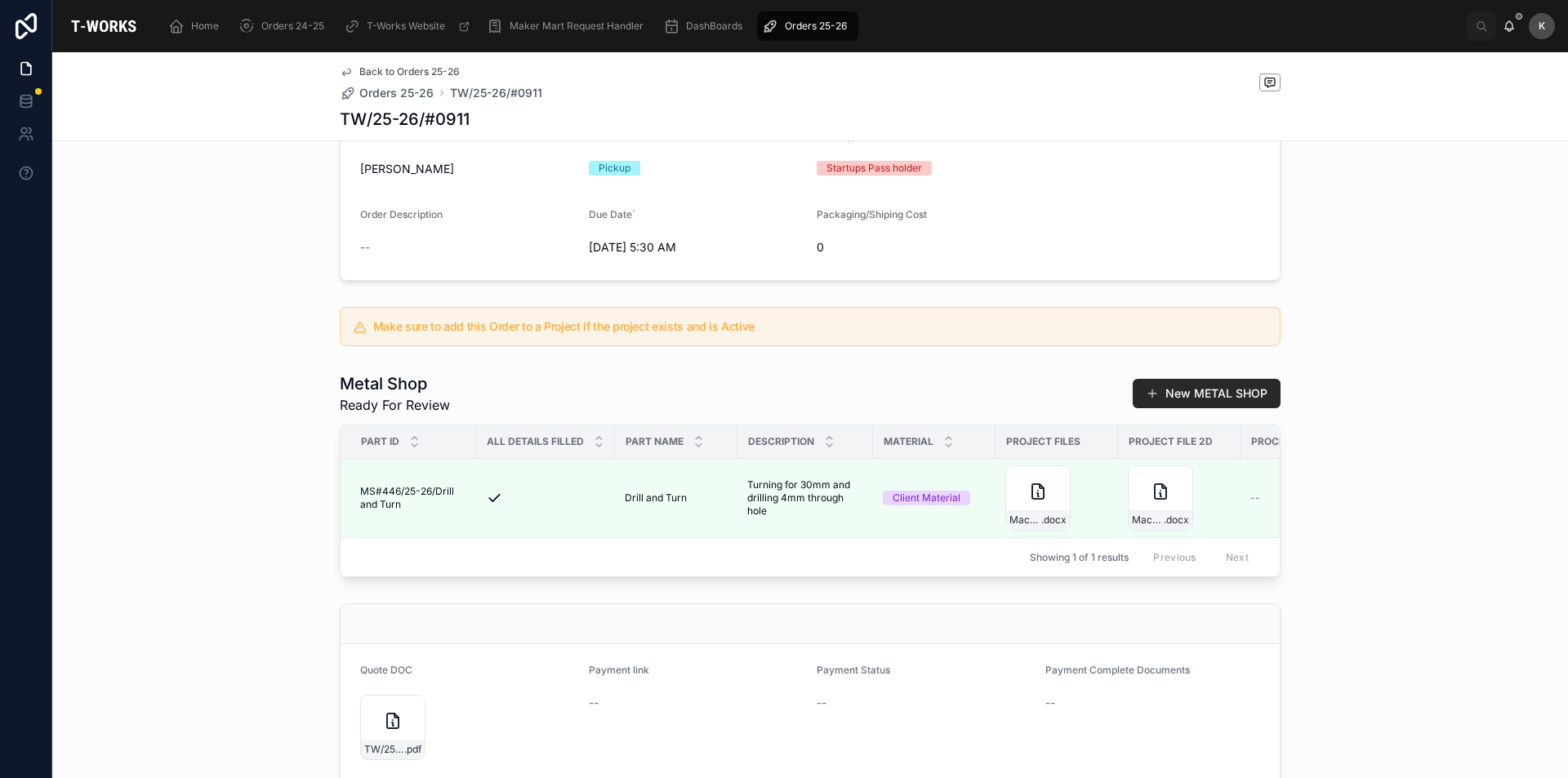
scroll to position [55, 0]
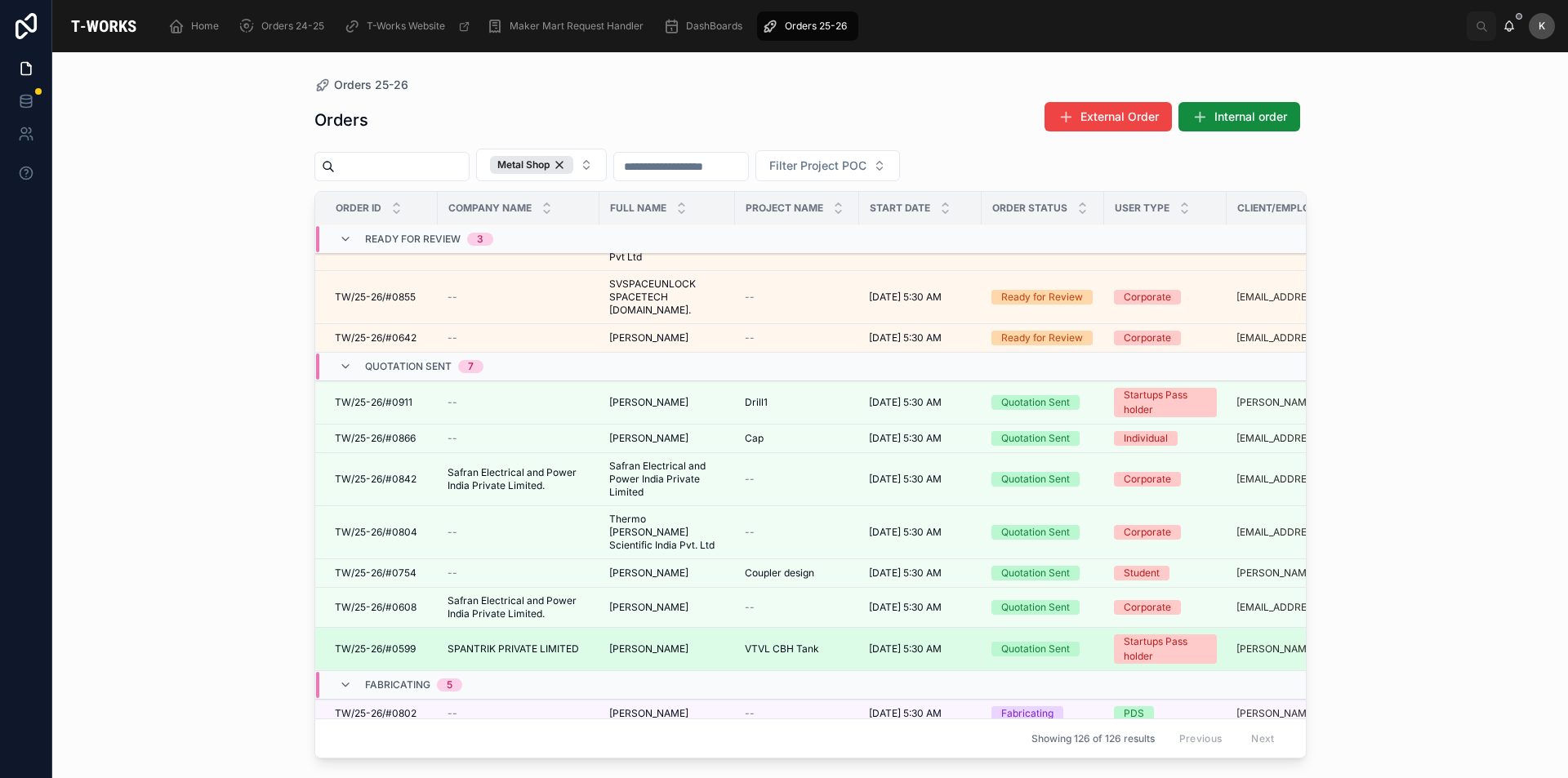
scroll to position [55, 0]
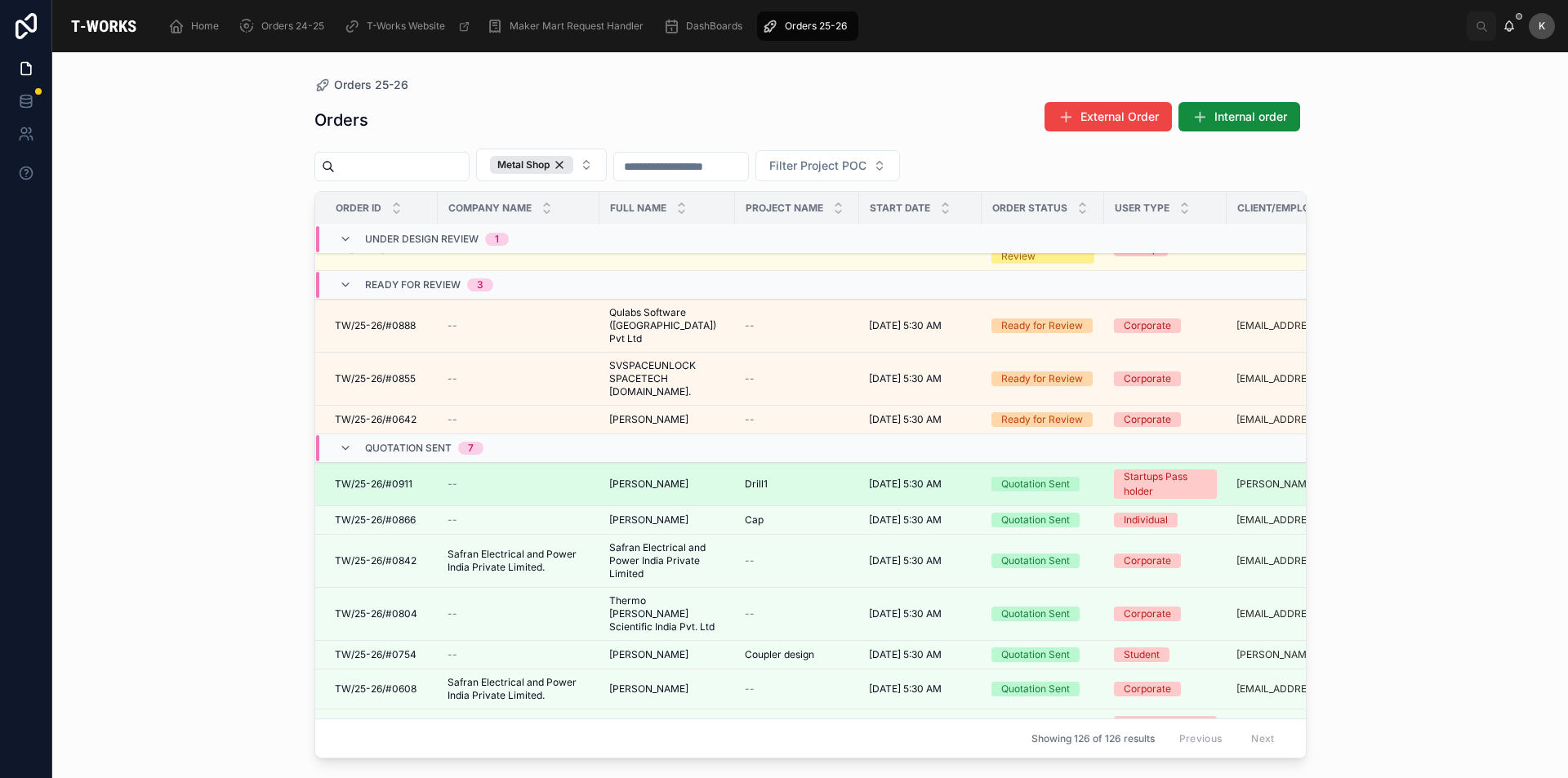
click at [377, 477] on span "TW/25-26/#0911" at bounding box center [373, 484] width 78 height 13
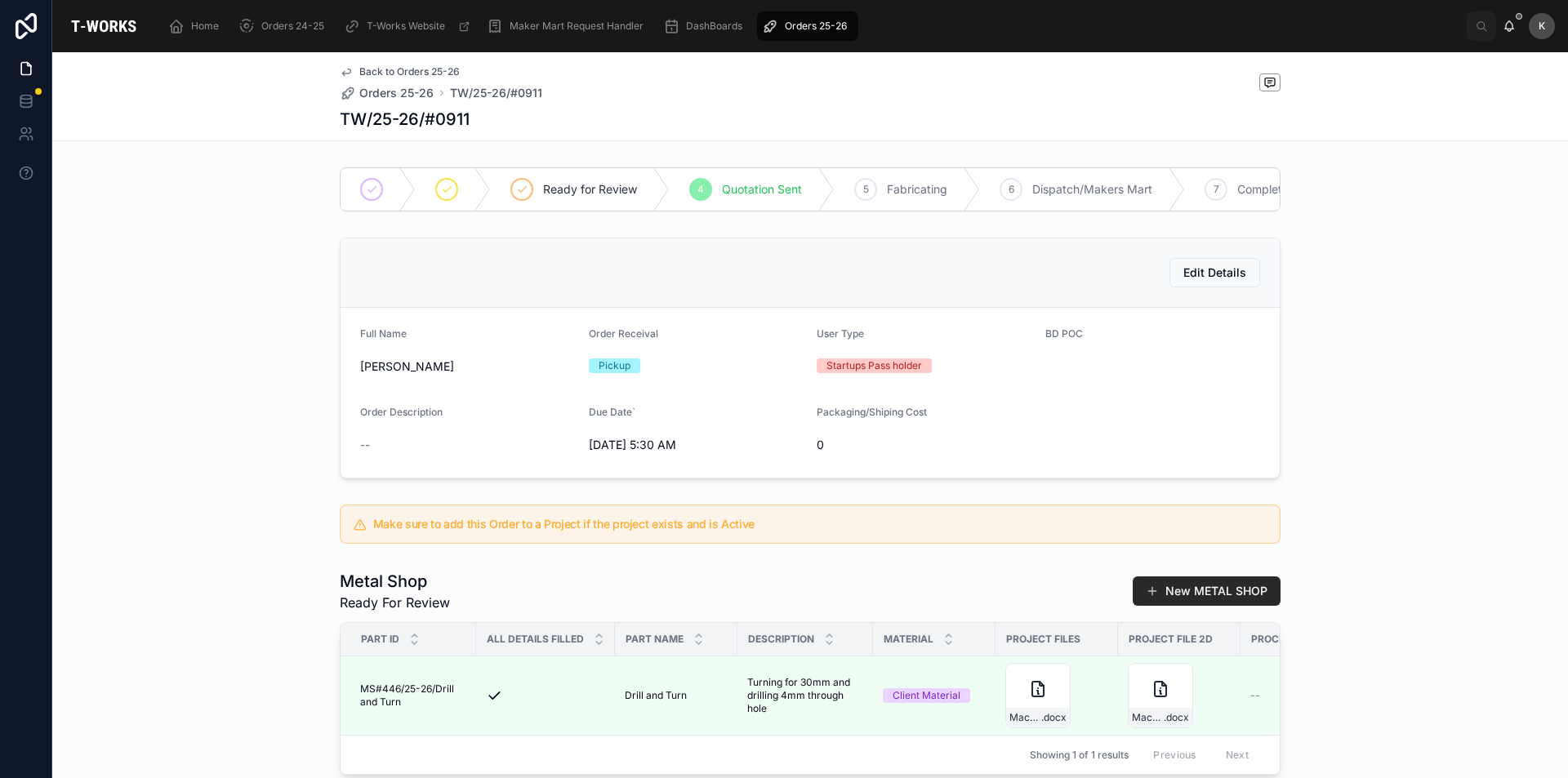
scroll to position [326, 0]
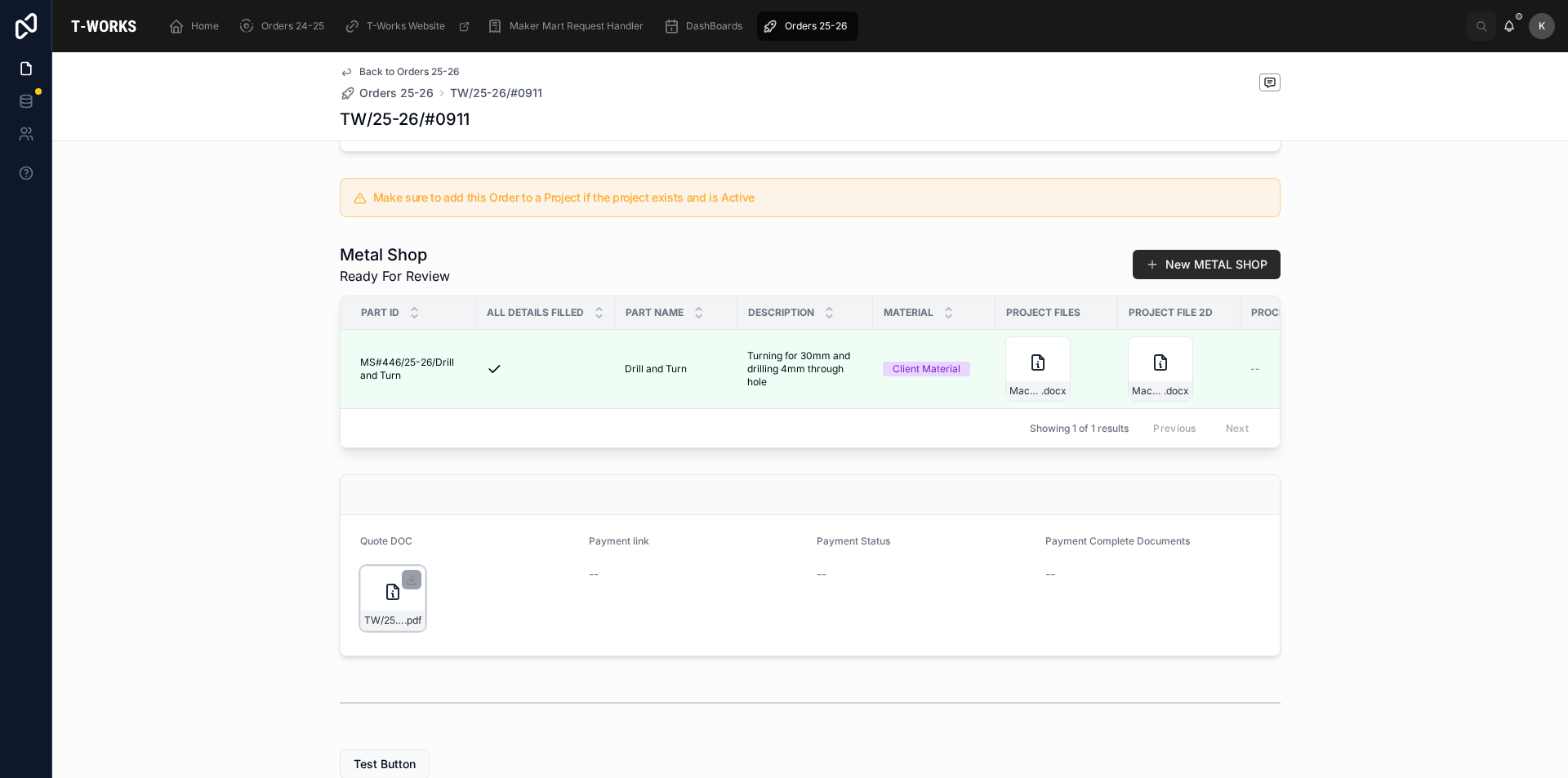
click at [397, 626] on div "TW/25-26/#0911 .pdf" at bounding box center [392, 598] width 65 height 65
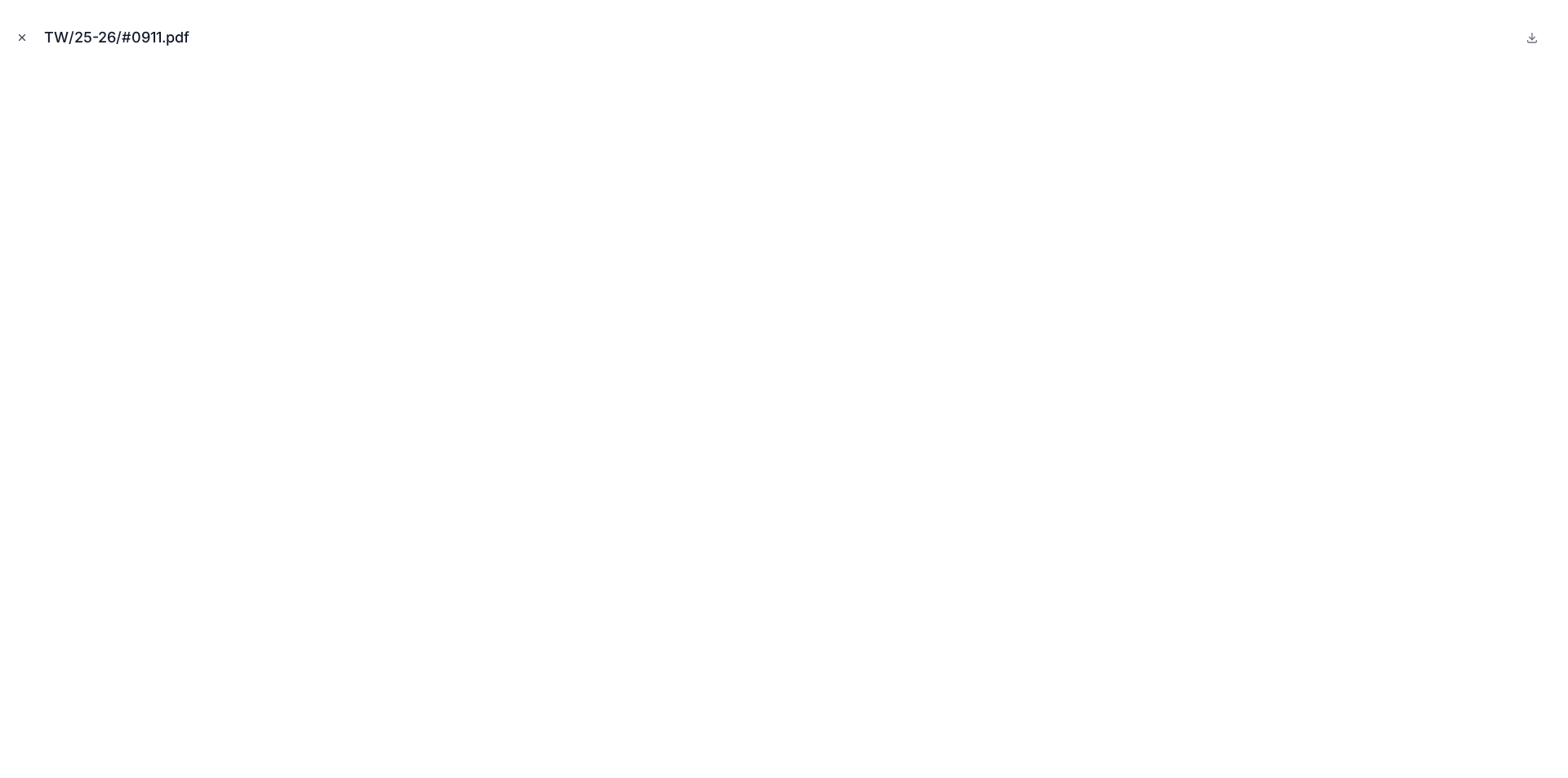
click at [18, 38] on icon "Close modal" at bounding box center [22, 38] width 12 height 12
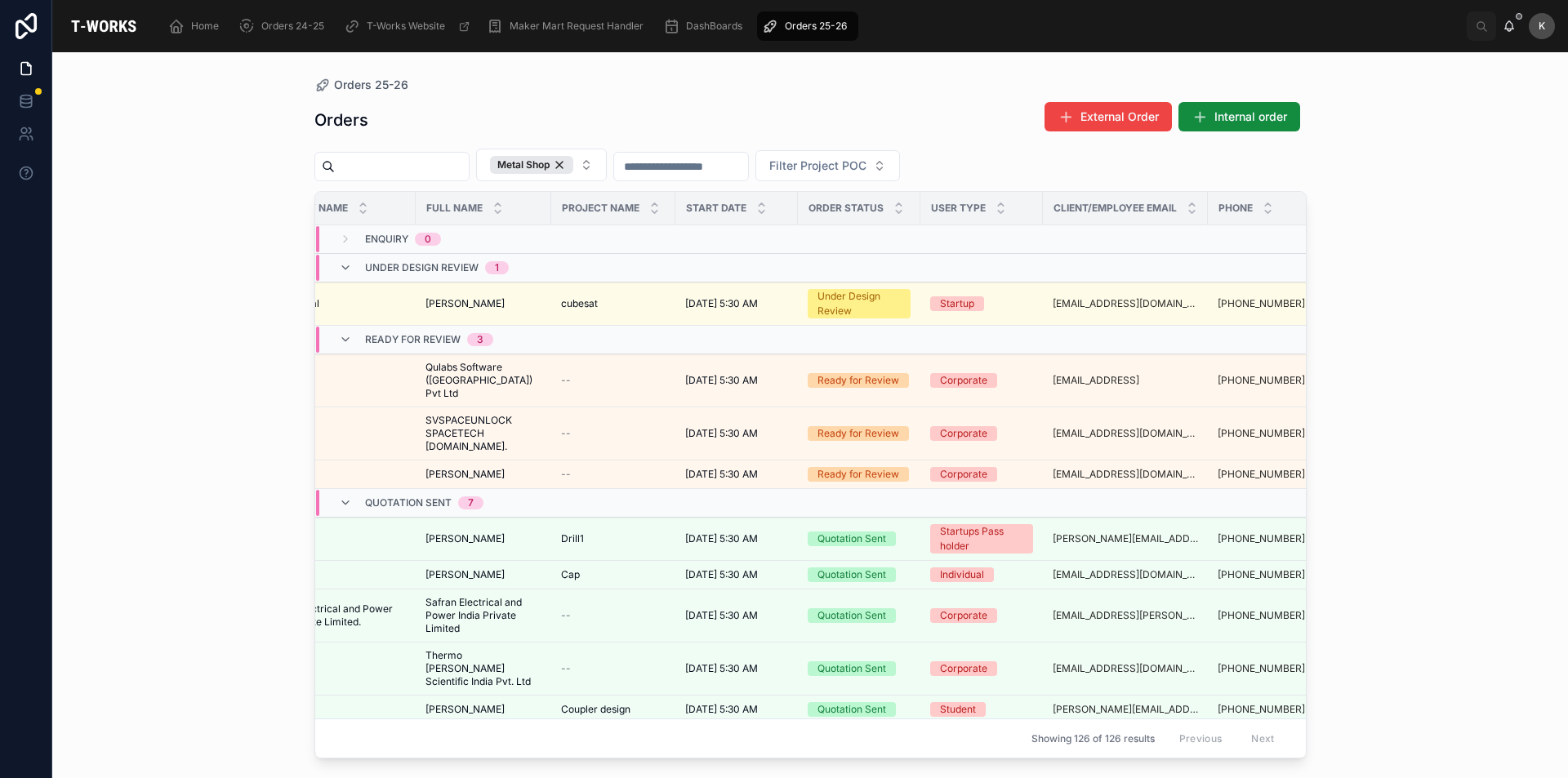
scroll to position [0, 51]
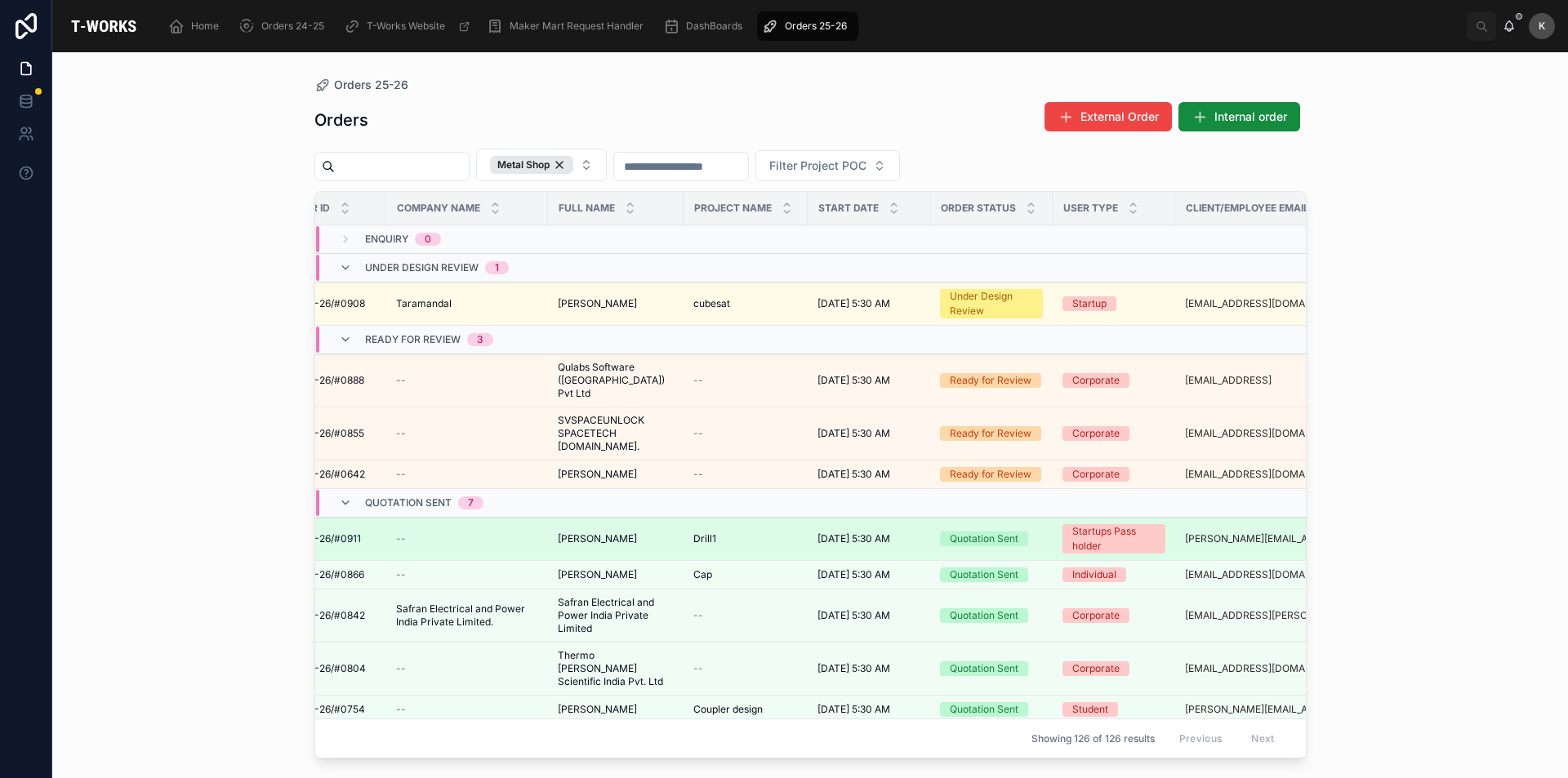
click at [610, 521] on td "[PERSON_NAME]" at bounding box center [615, 539] width 135 height 43
click at [608, 533] on div "[PERSON_NAME]" at bounding box center [615, 539] width 116 height 13
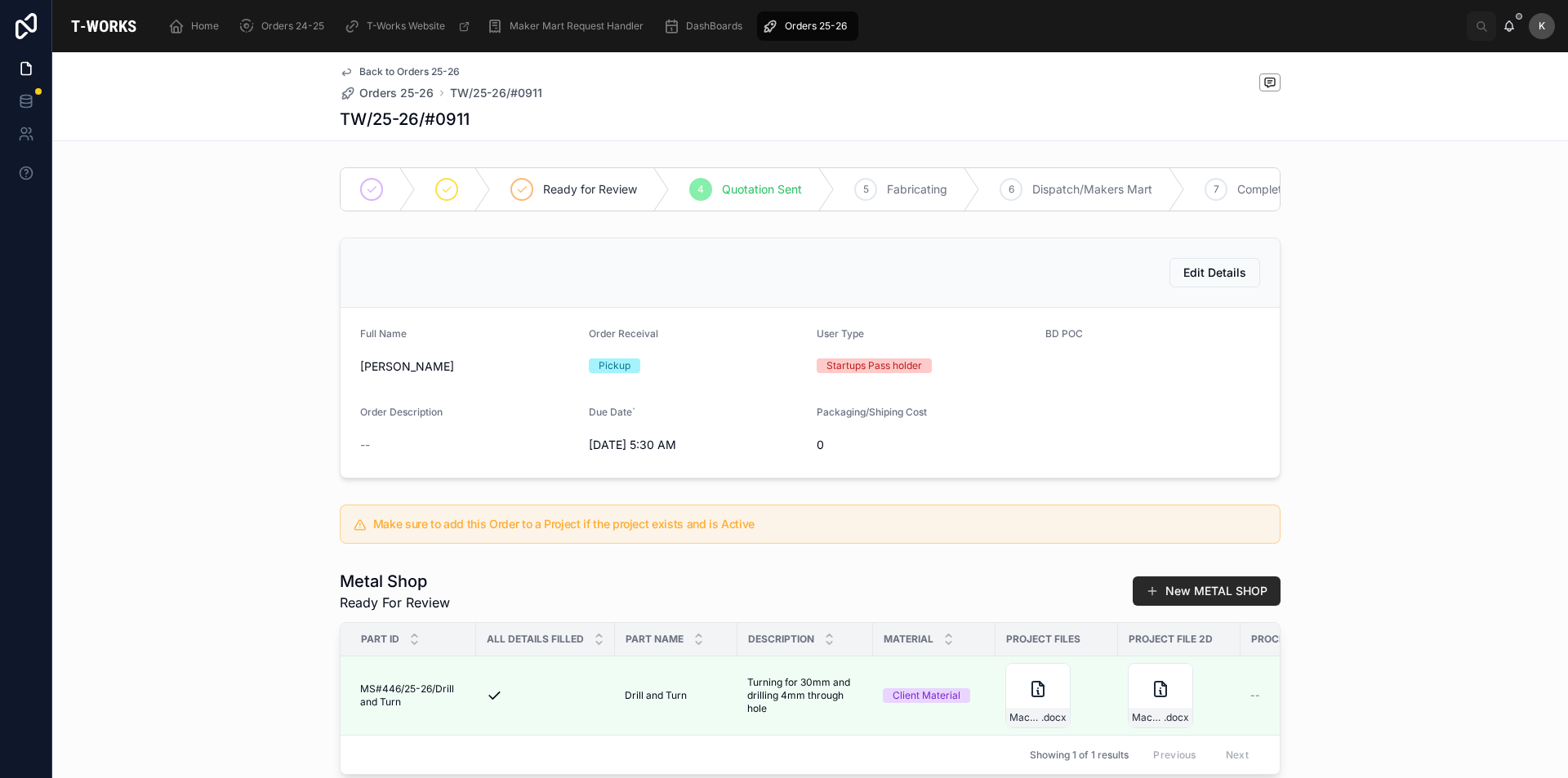
scroll to position [326, 0]
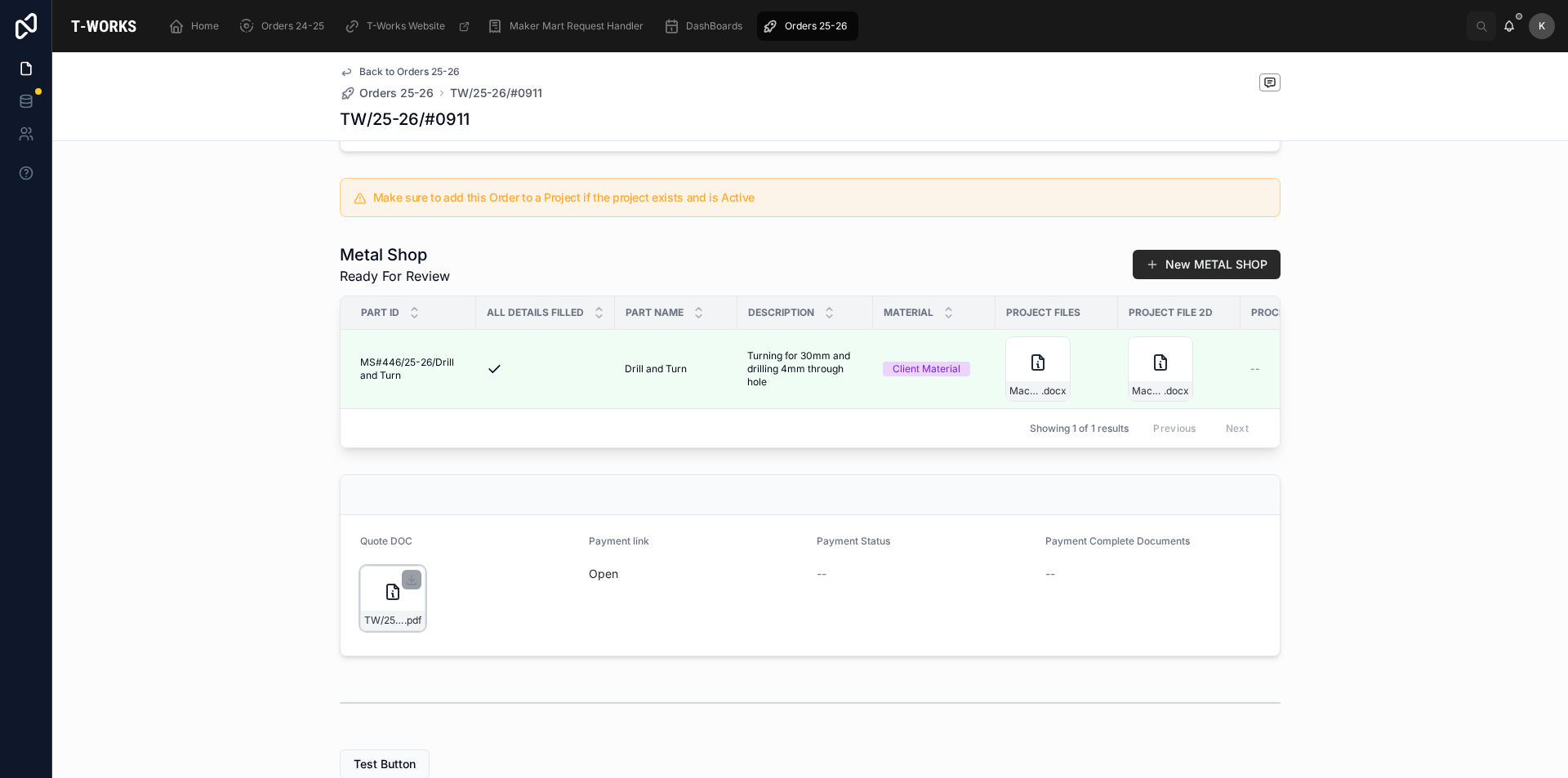
click at [397, 629] on div "TW/25-26/#0911 .pdf" at bounding box center [392, 598] width 65 height 65
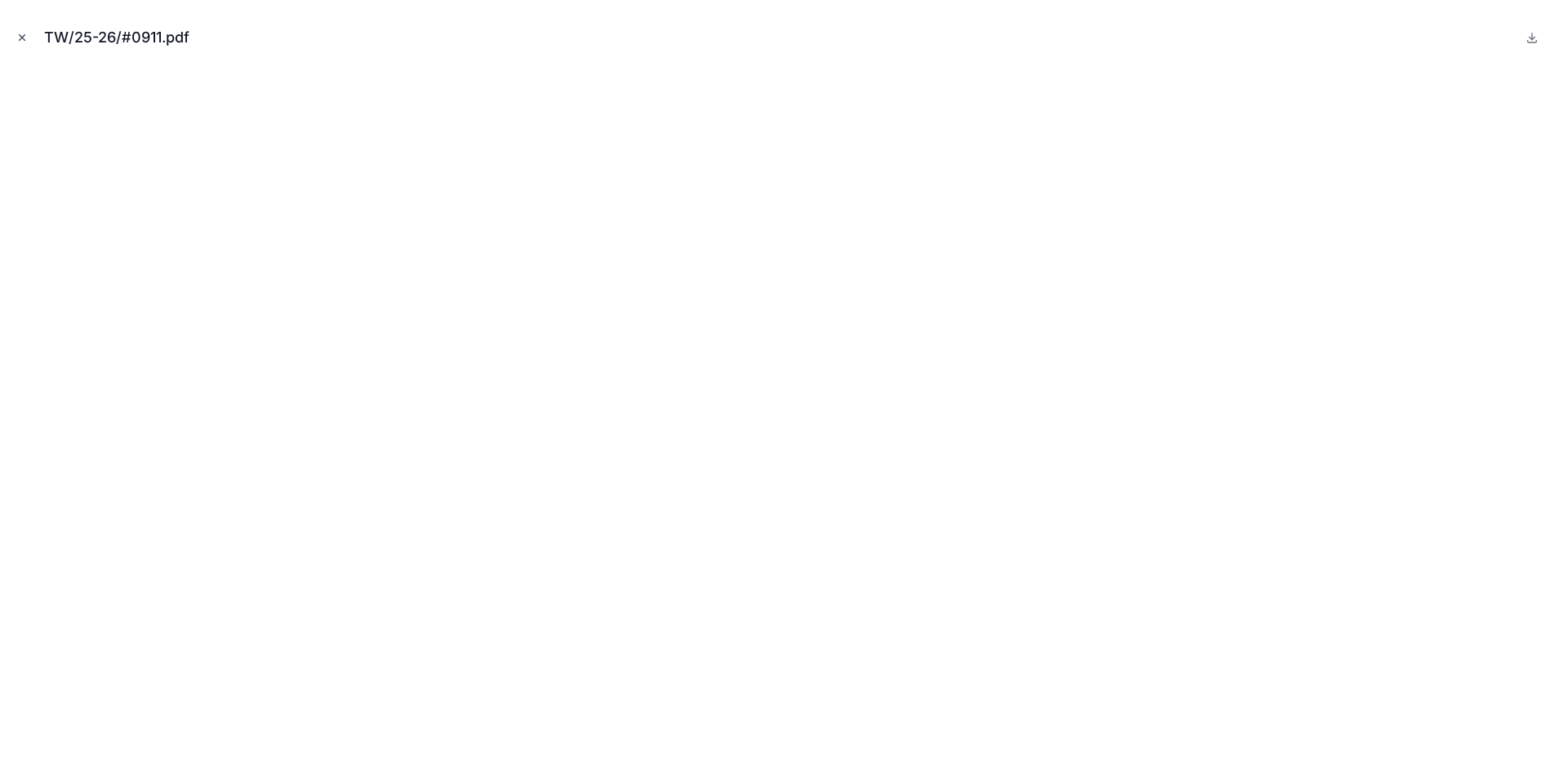
click at [19, 41] on icon "Close modal" at bounding box center [22, 38] width 12 height 12
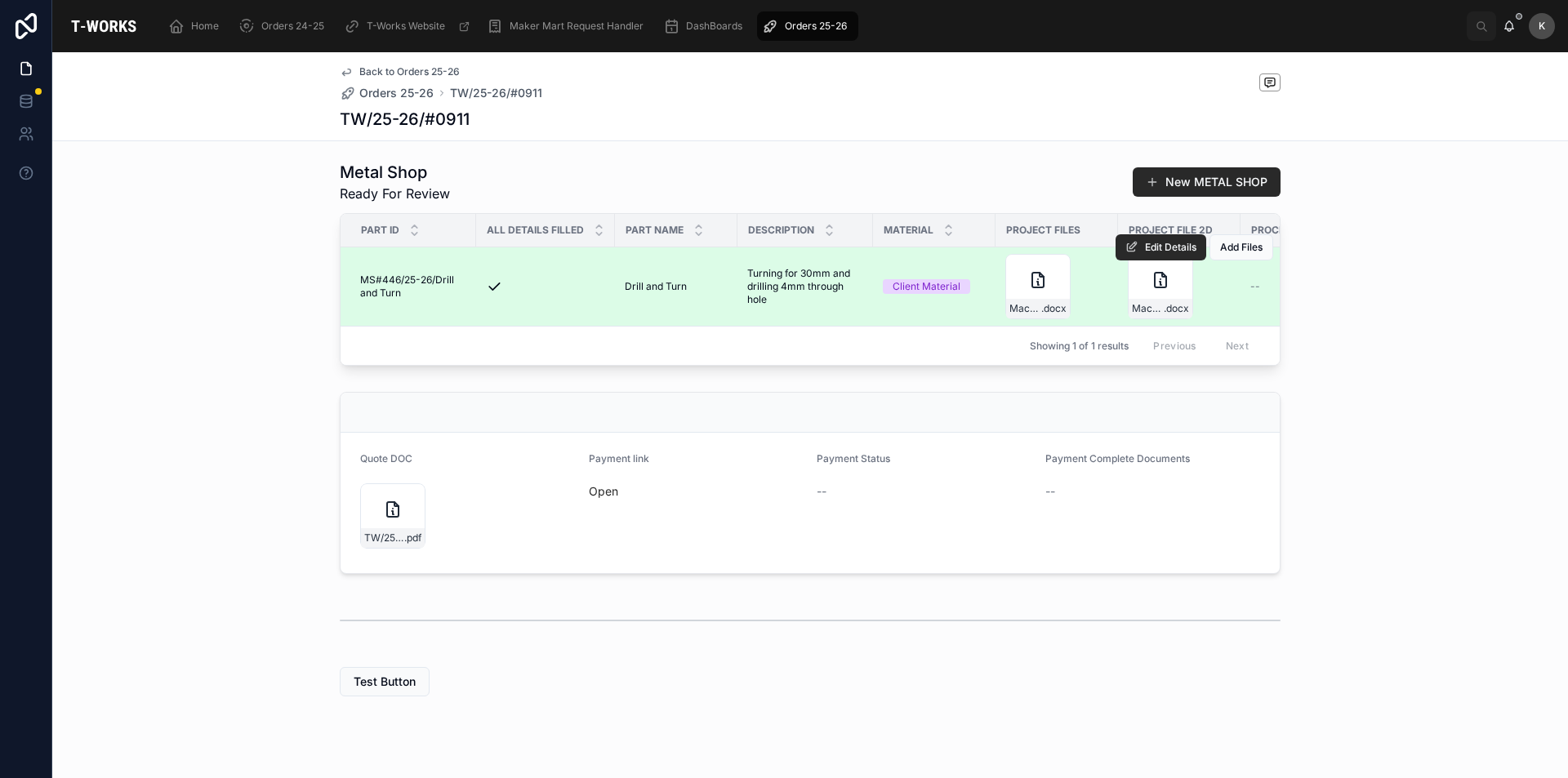
scroll to position [463, 0]
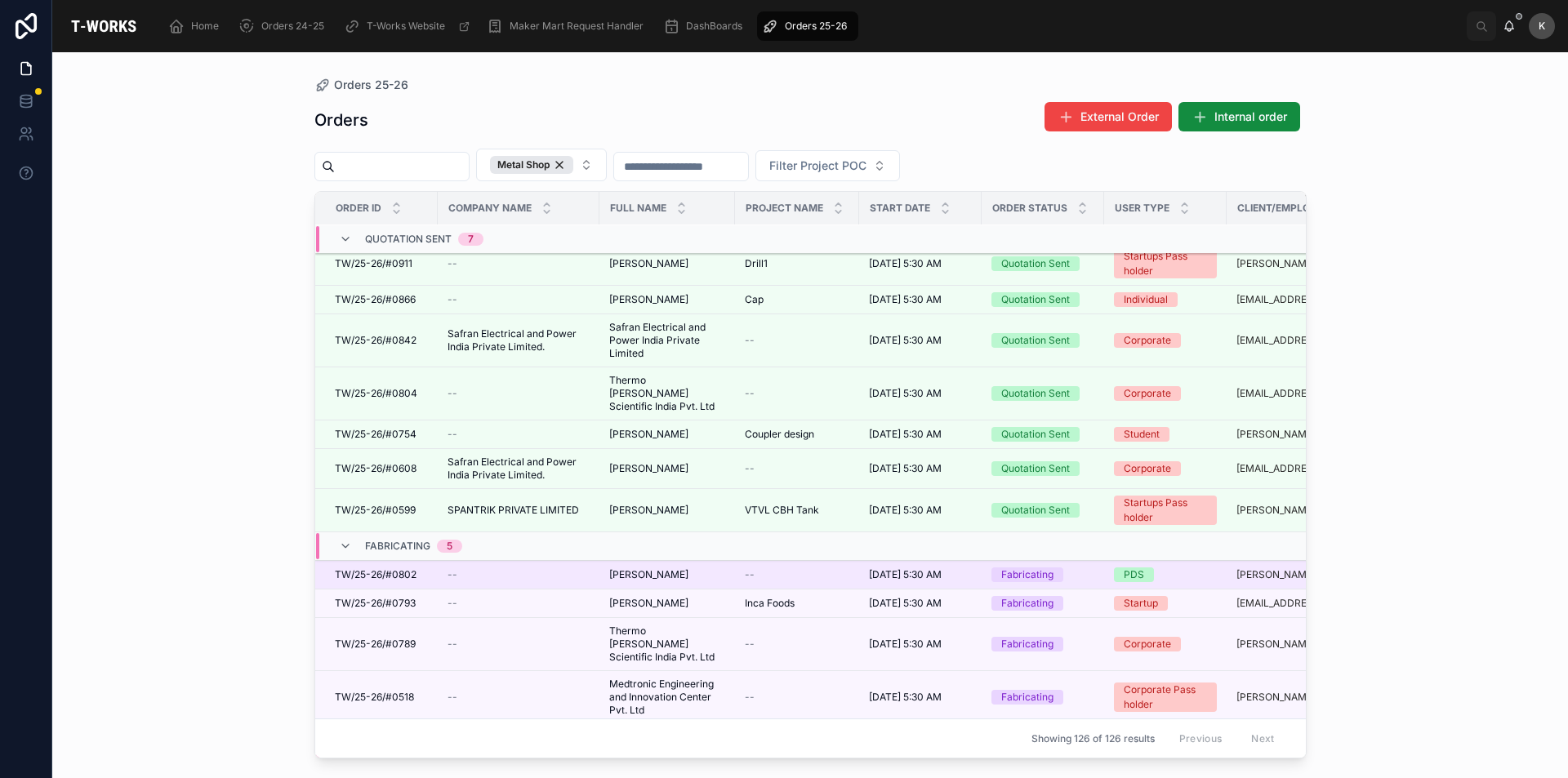
scroll to position [300, 0]
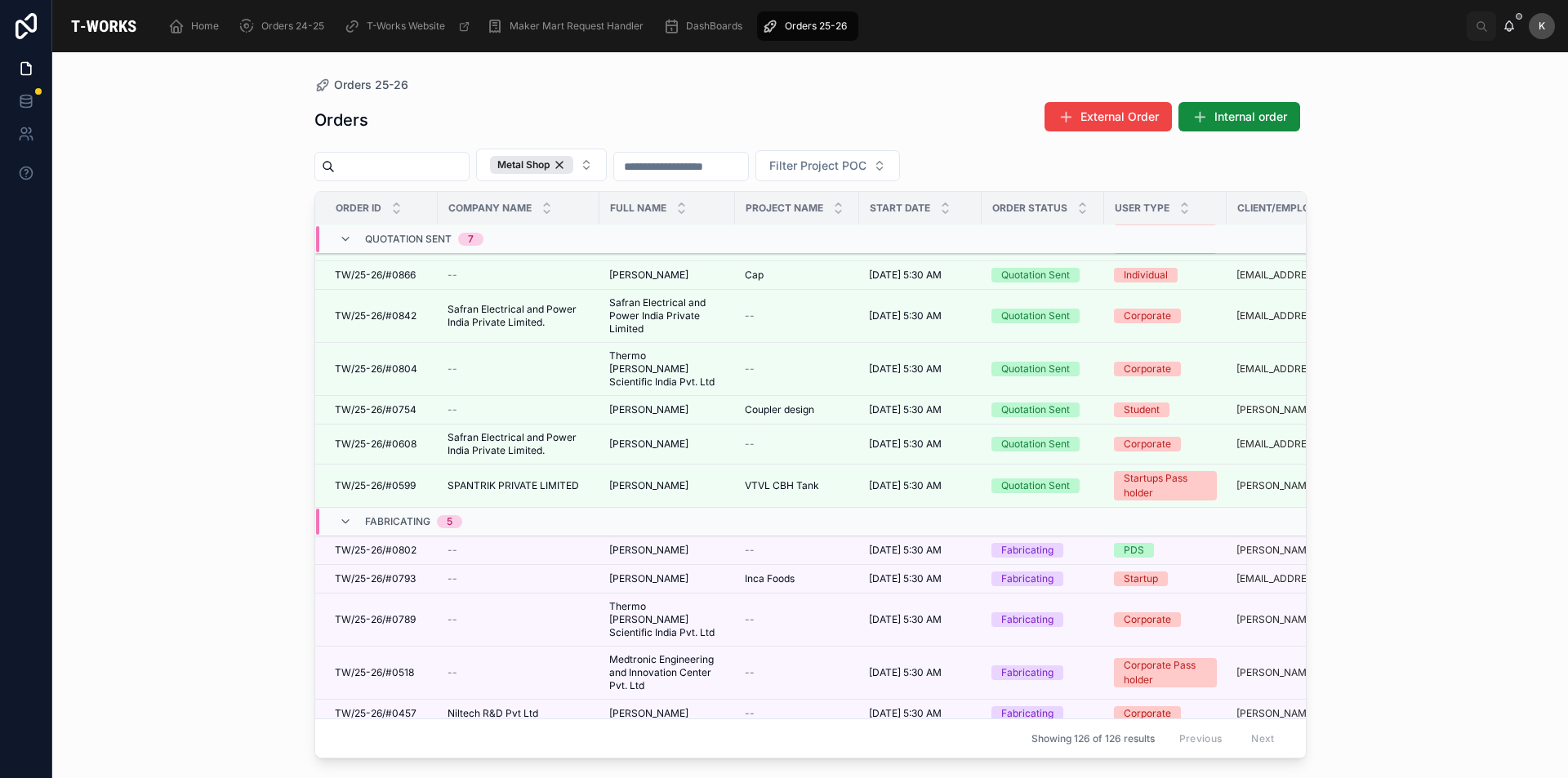
click at [343, 745] on icon at bounding box center [345, 752] width 13 height 13
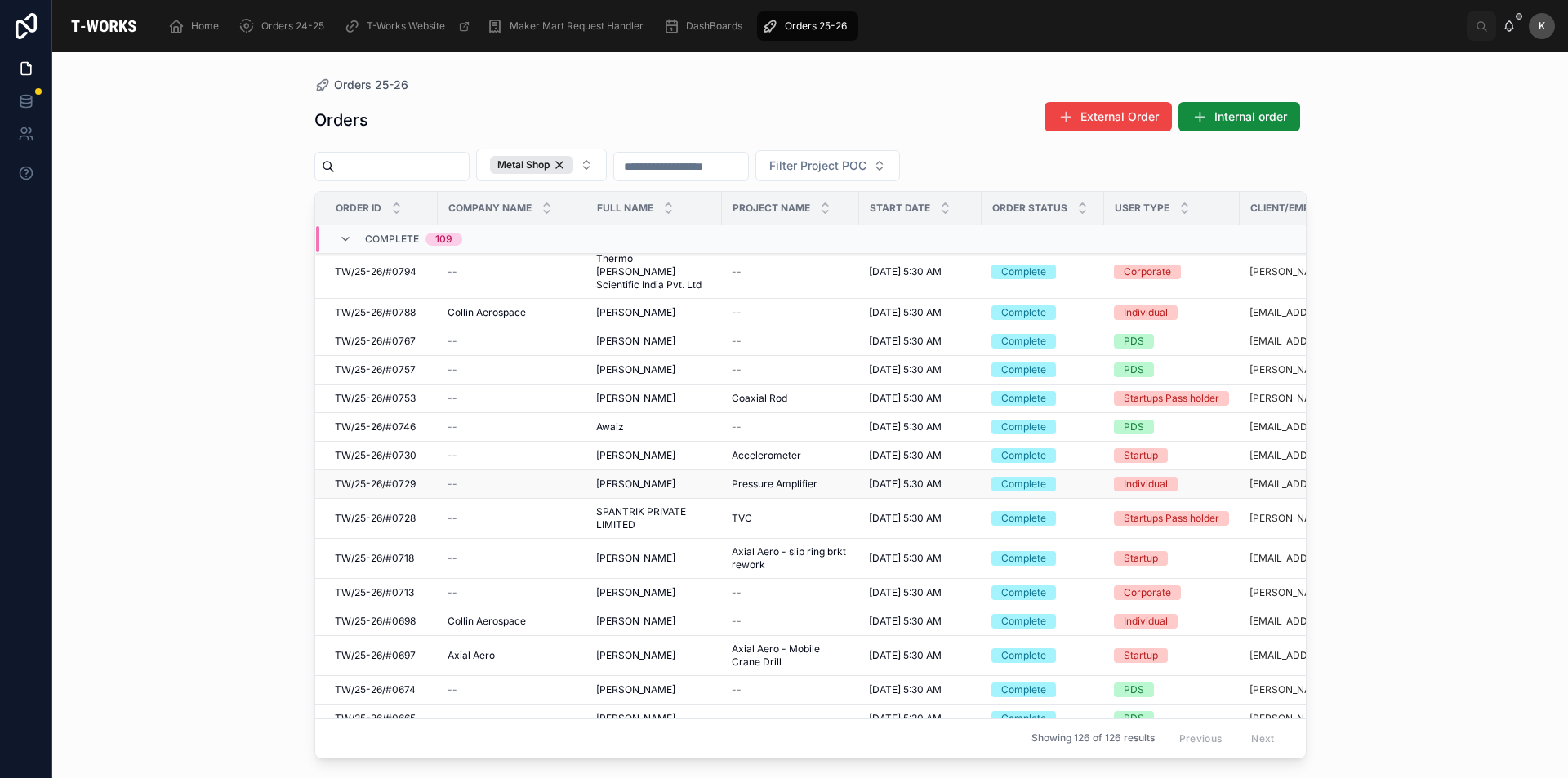
scroll to position [953, 0]
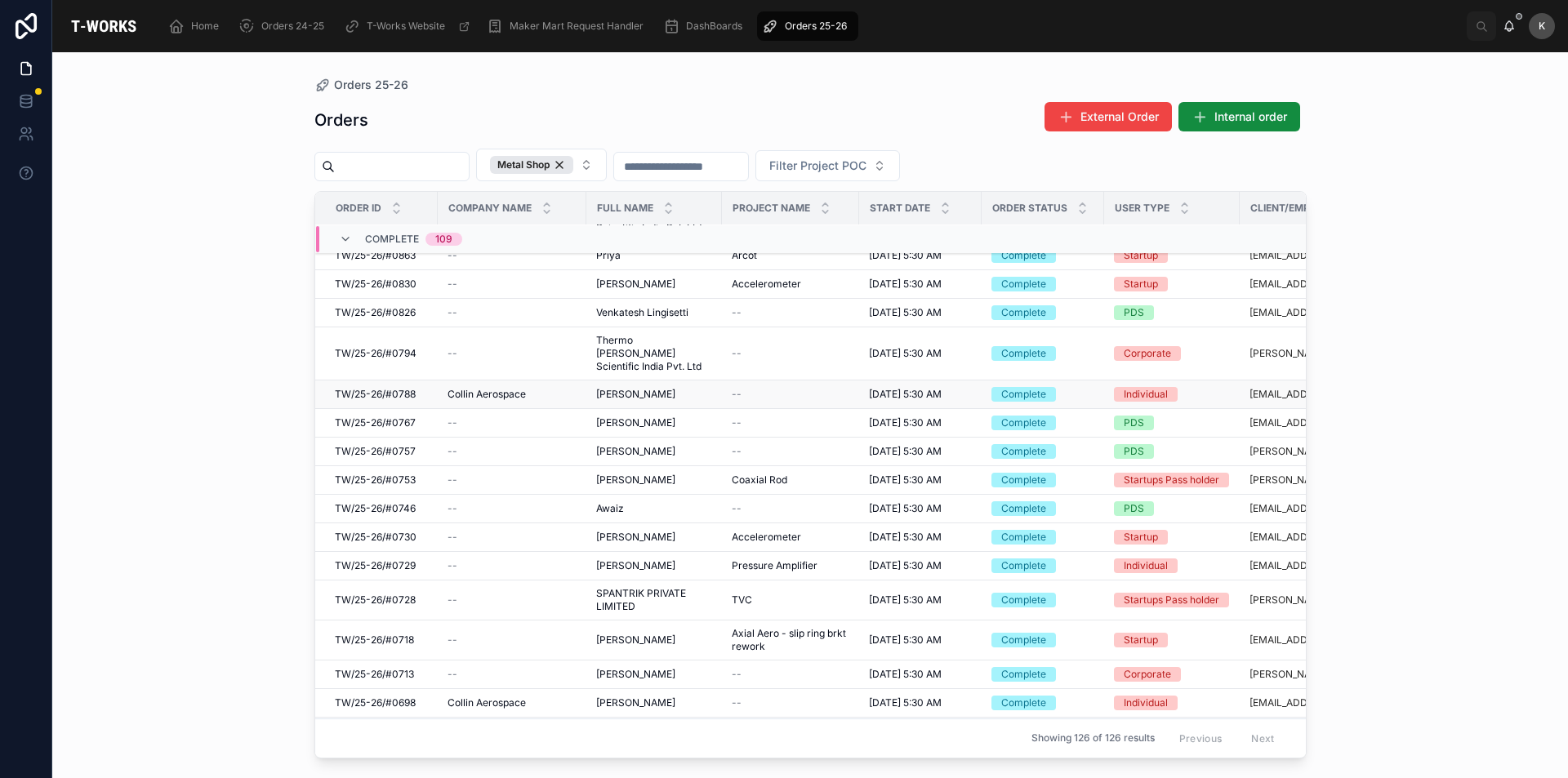
click at [389, 388] on span "TW/25-26/#0788" at bounding box center [375, 395] width 81 height 13
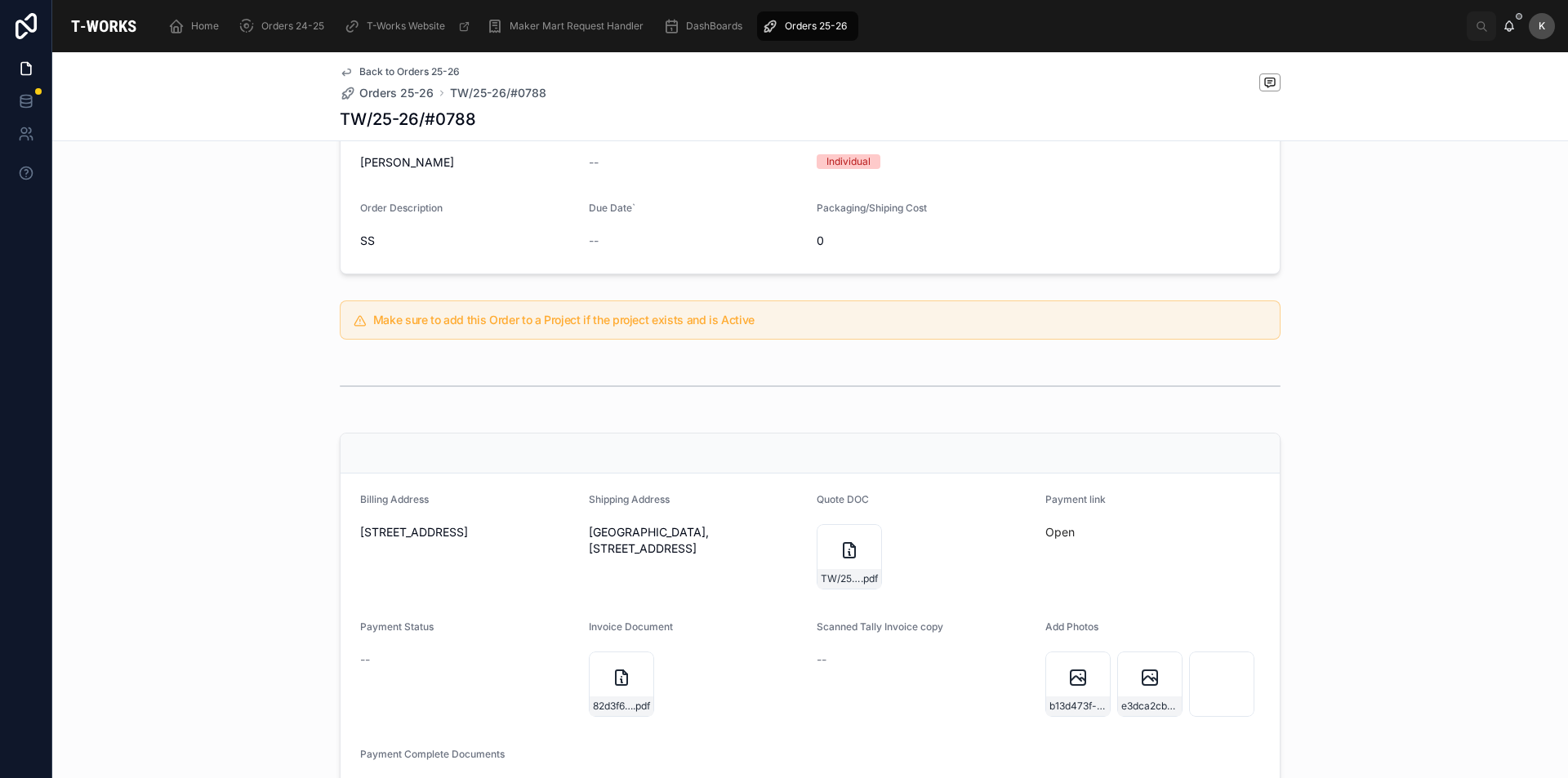
scroll to position [82, 0]
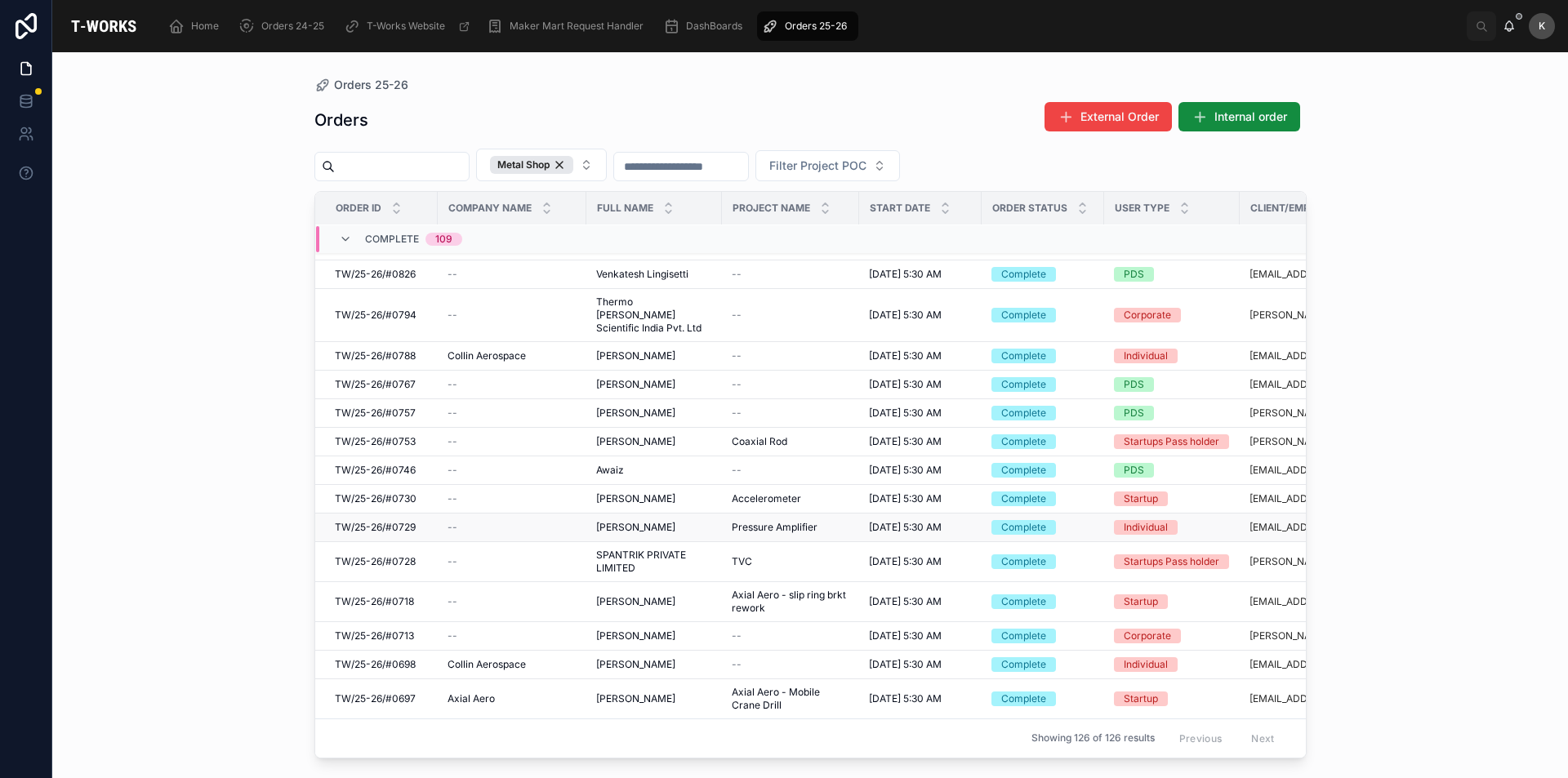
scroll to position [1145, 0]
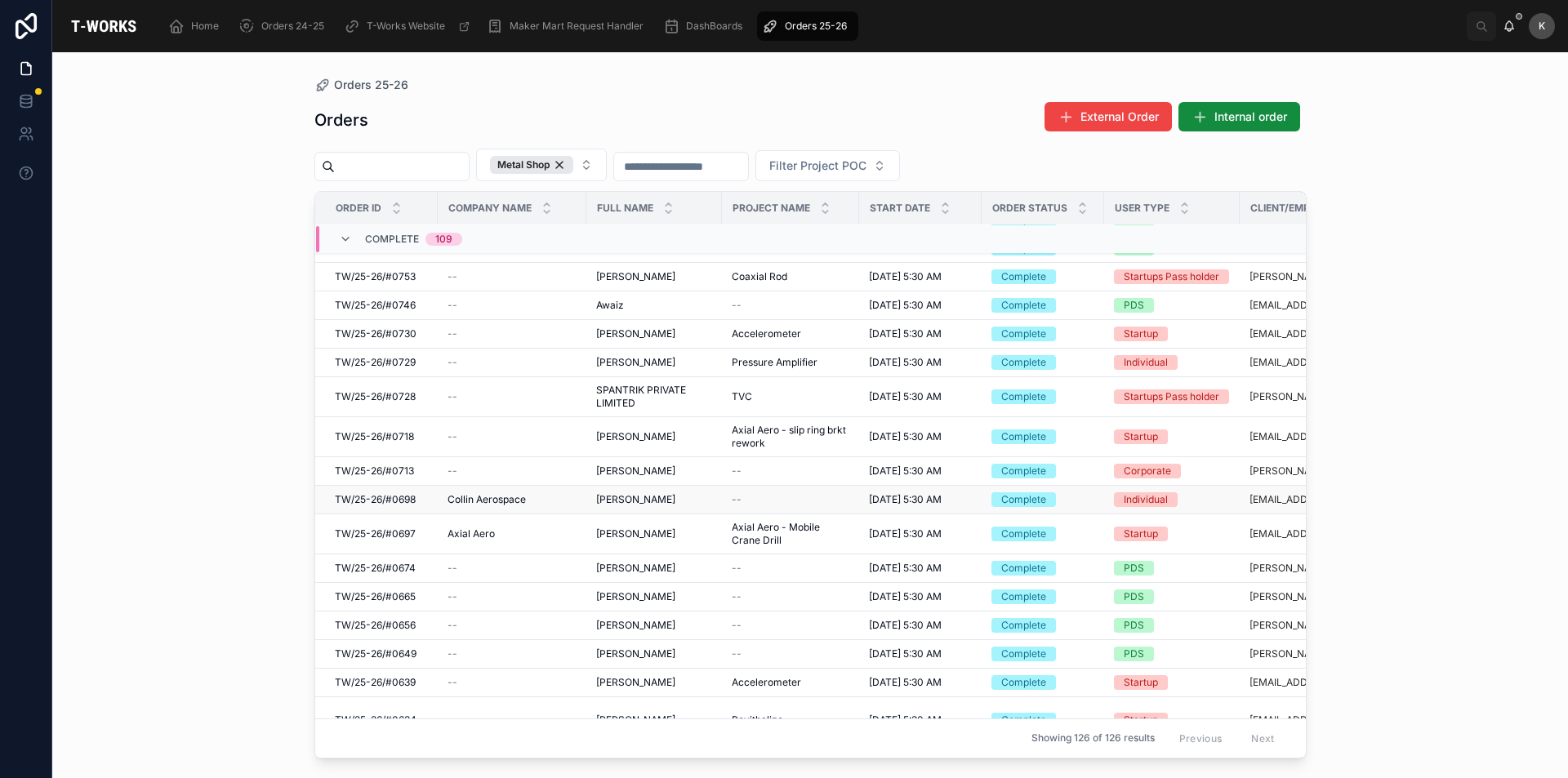
click at [378, 506] on span "TW/25-26/#0698" at bounding box center [375, 500] width 81 height 13
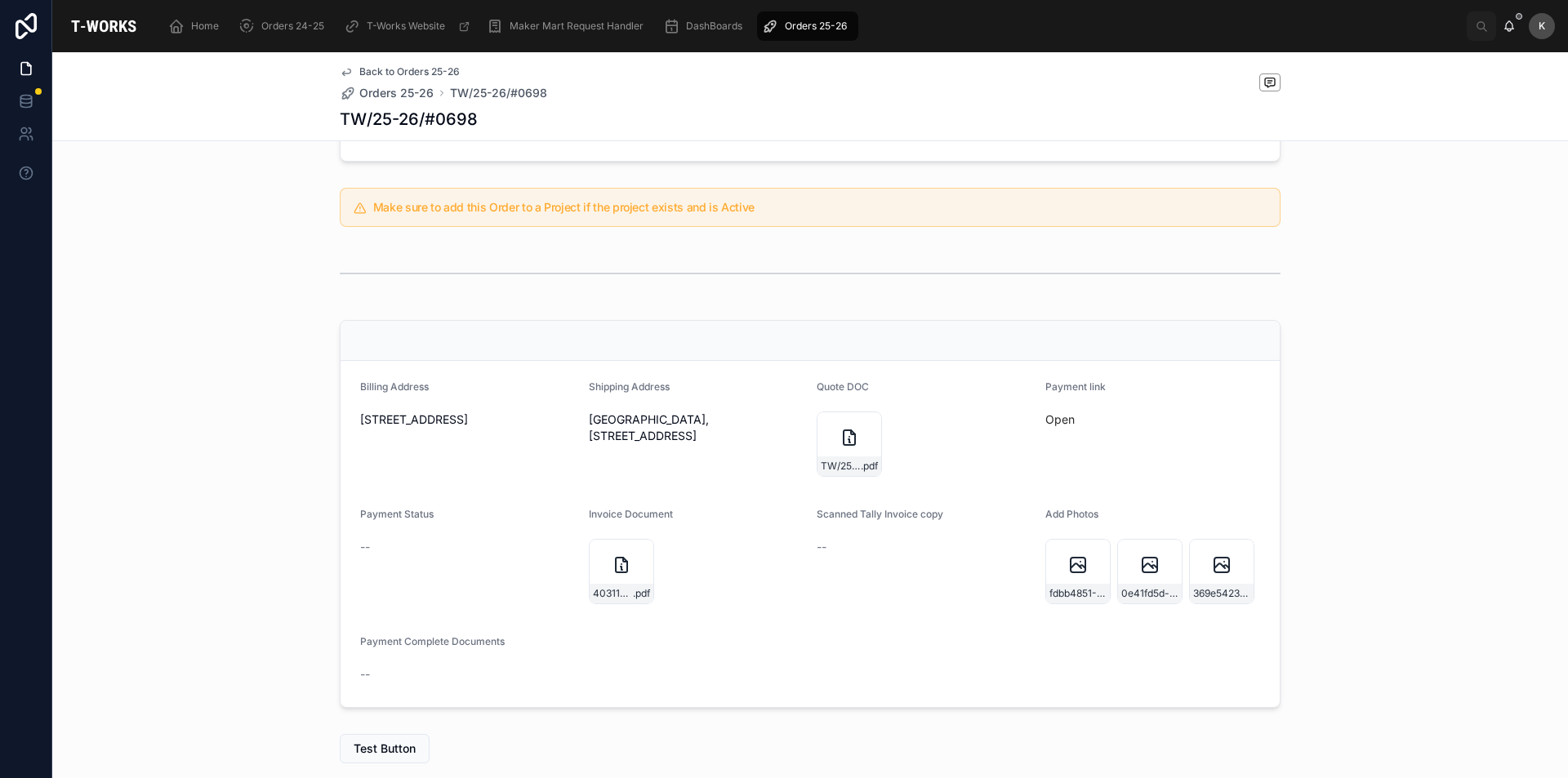
scroll to position [408, 0]
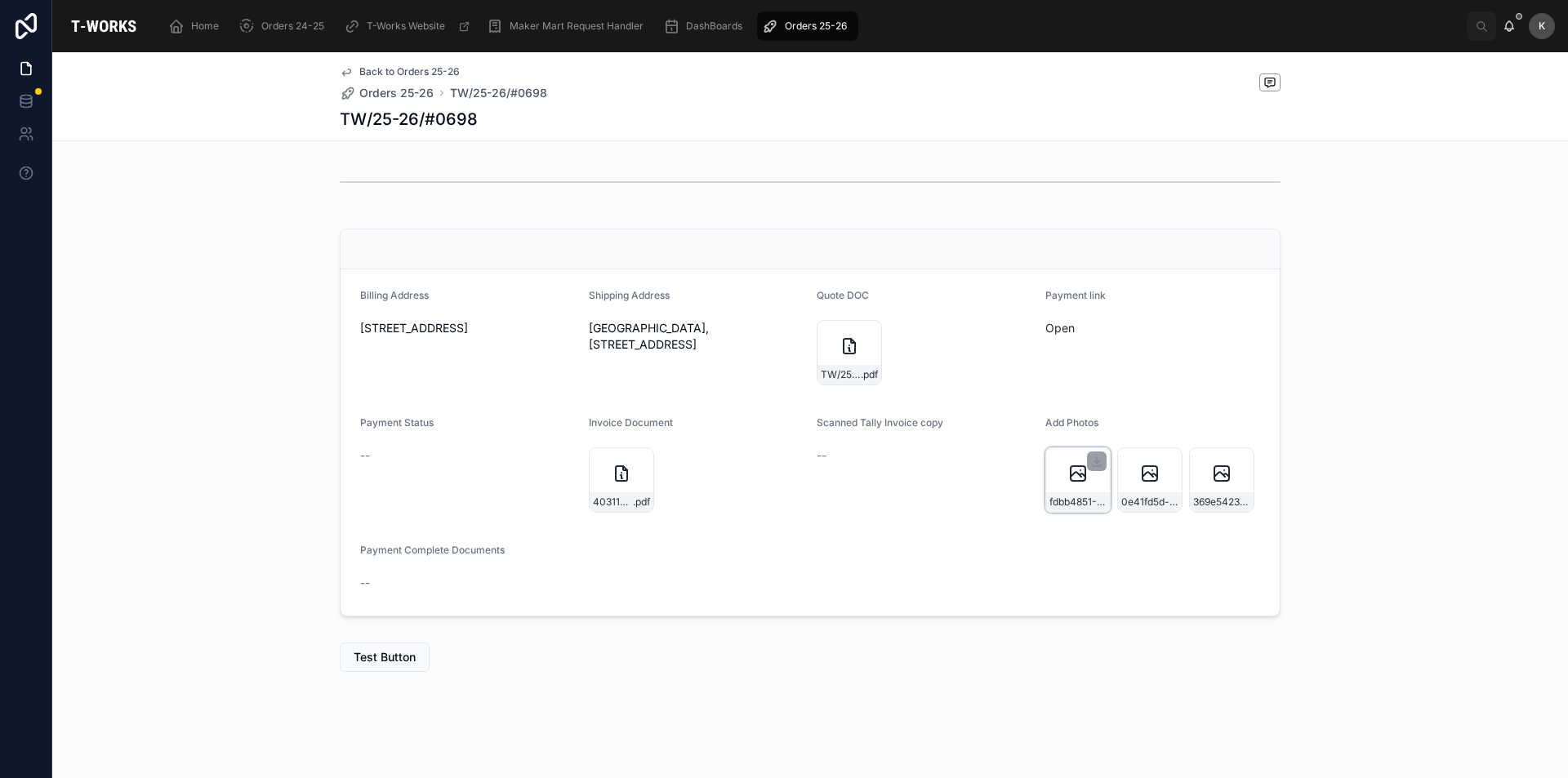
click at [1055, 482] on div "fdbb4851-4777-4d6d-8ff5-200c0847d003-20250820_140746" at bounding box center [1077, 480] width 65 height 65
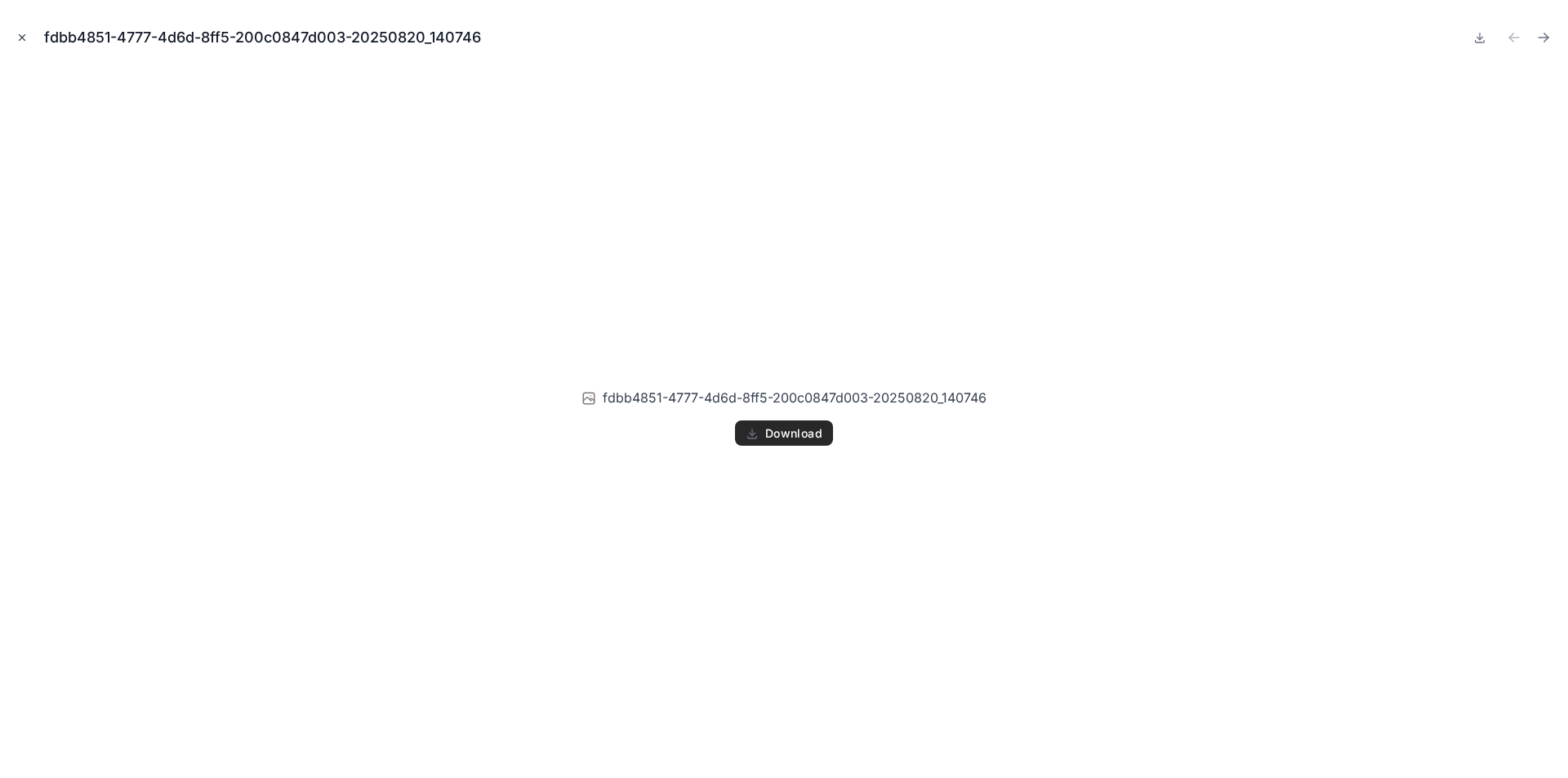
click at [18, 32] on icon "Close modal" at bounding box center [22, 38] width 12 height 12
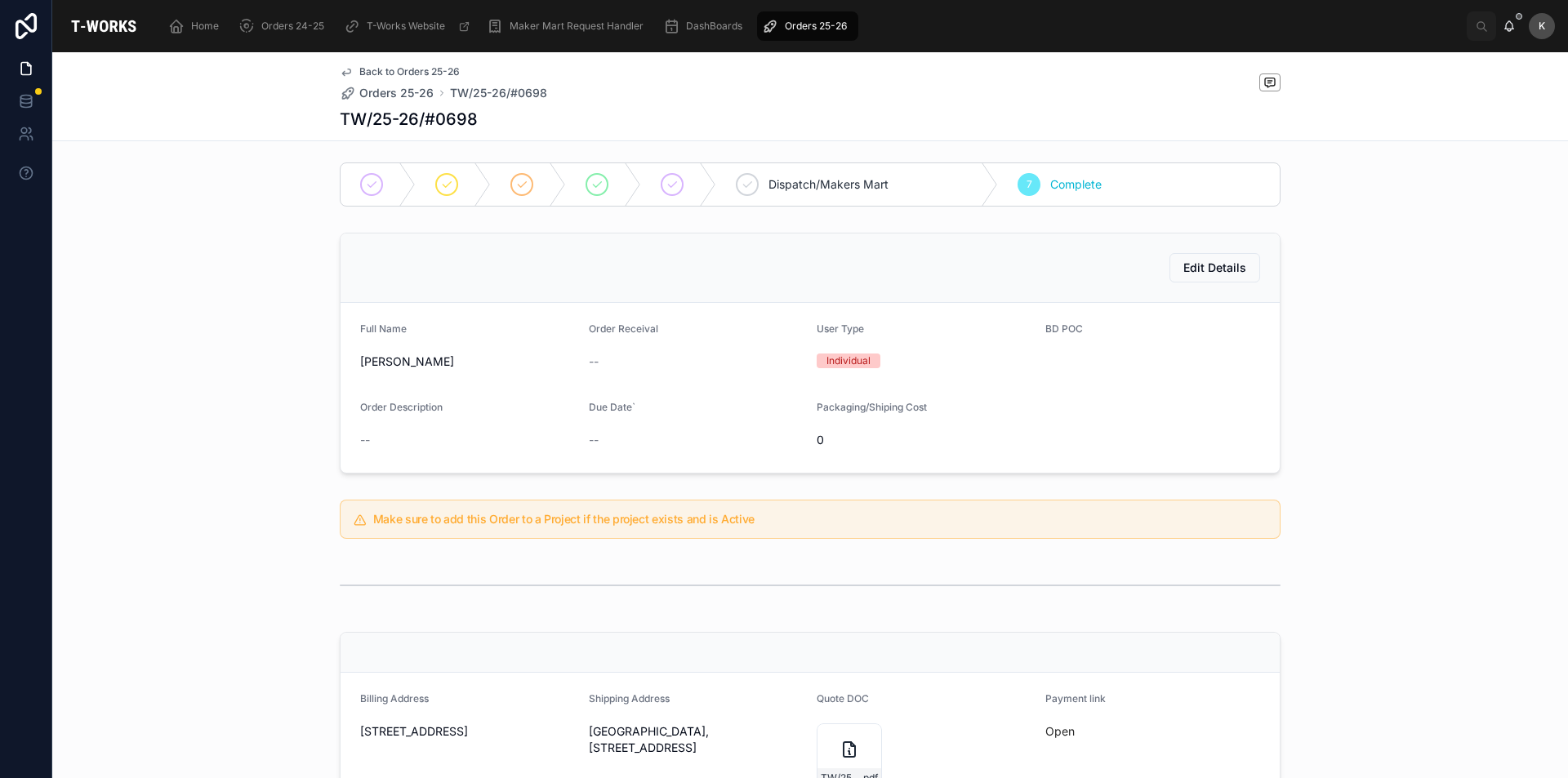
scroll to position [413, 0]
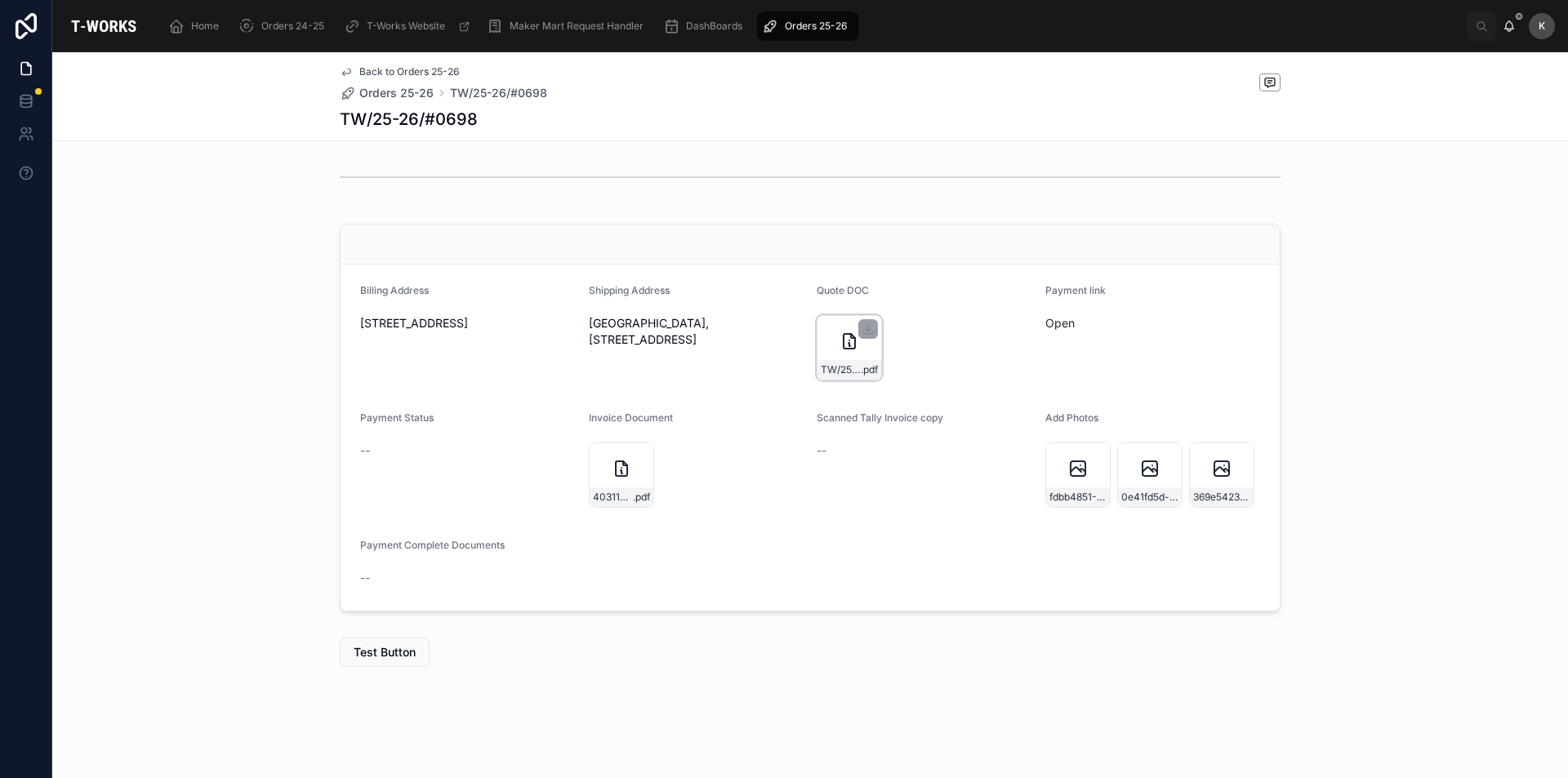
click at [824, 350] on div "TW/25-26/#0698 .pdf" at bounding box center [849, 348] width 65 height 65
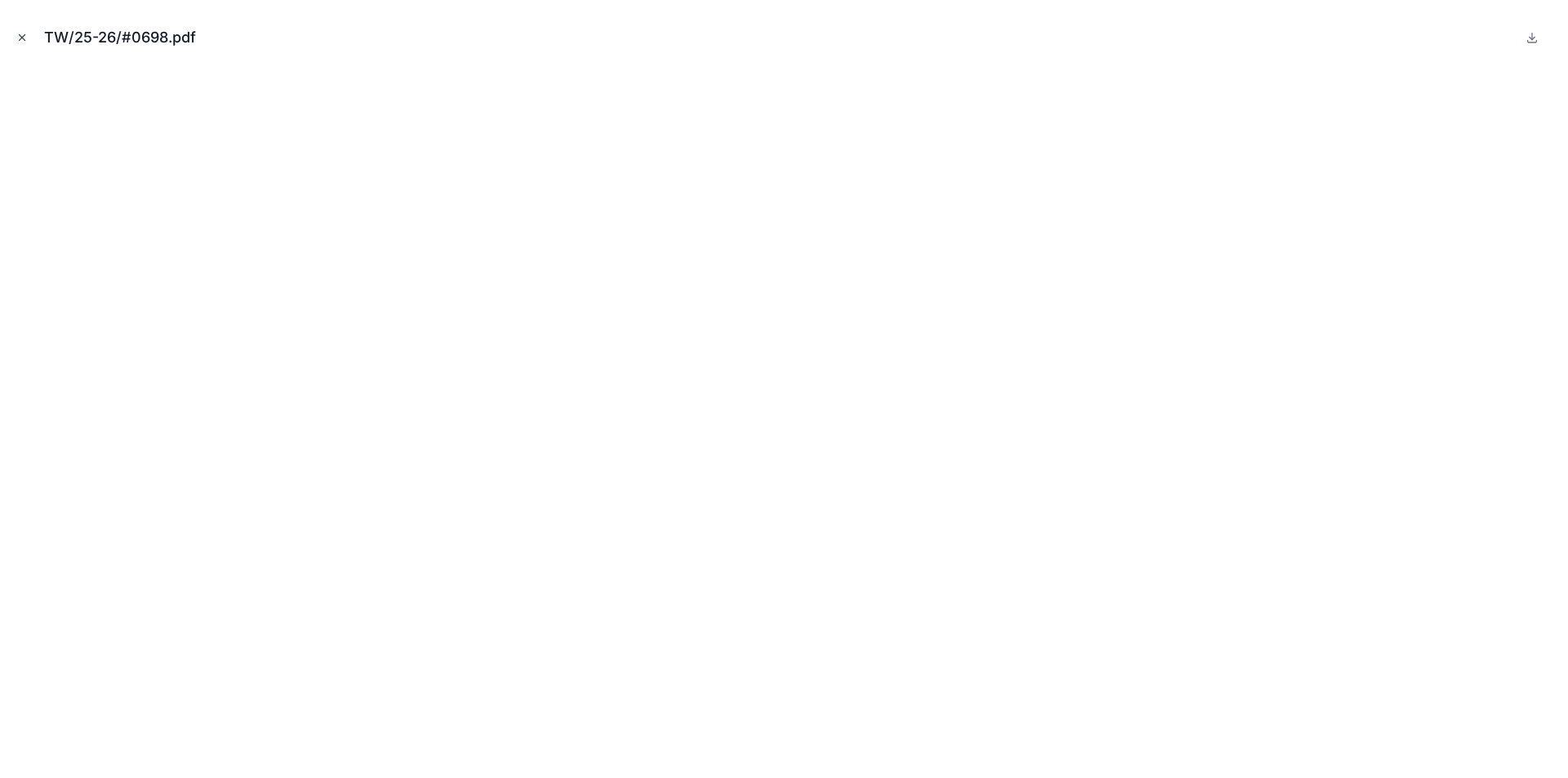
click at [22, 32] on icon "Close modal" at bounding box center [22, 38] width 12 height 12
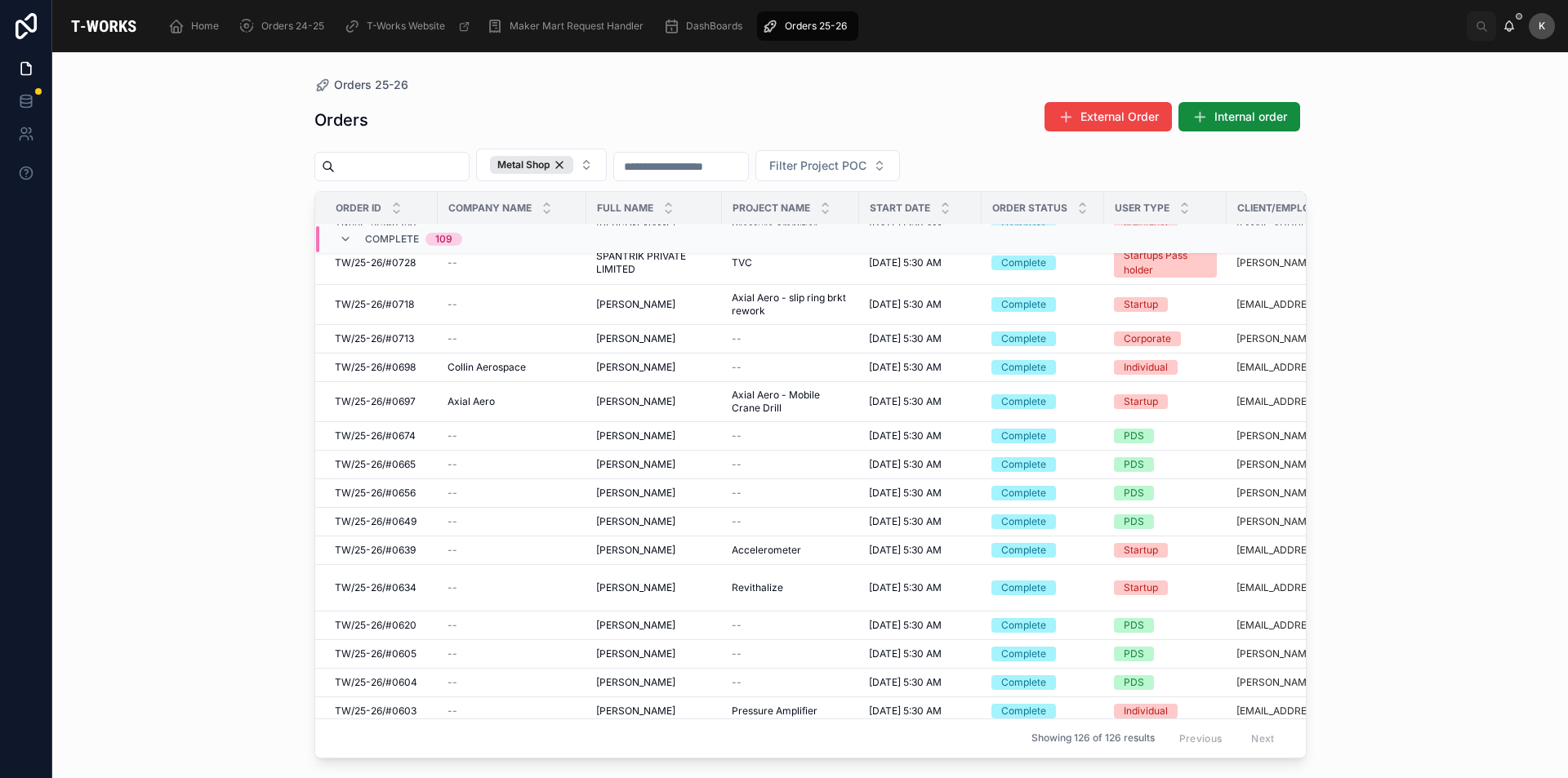
scroll to position [1390, 0]
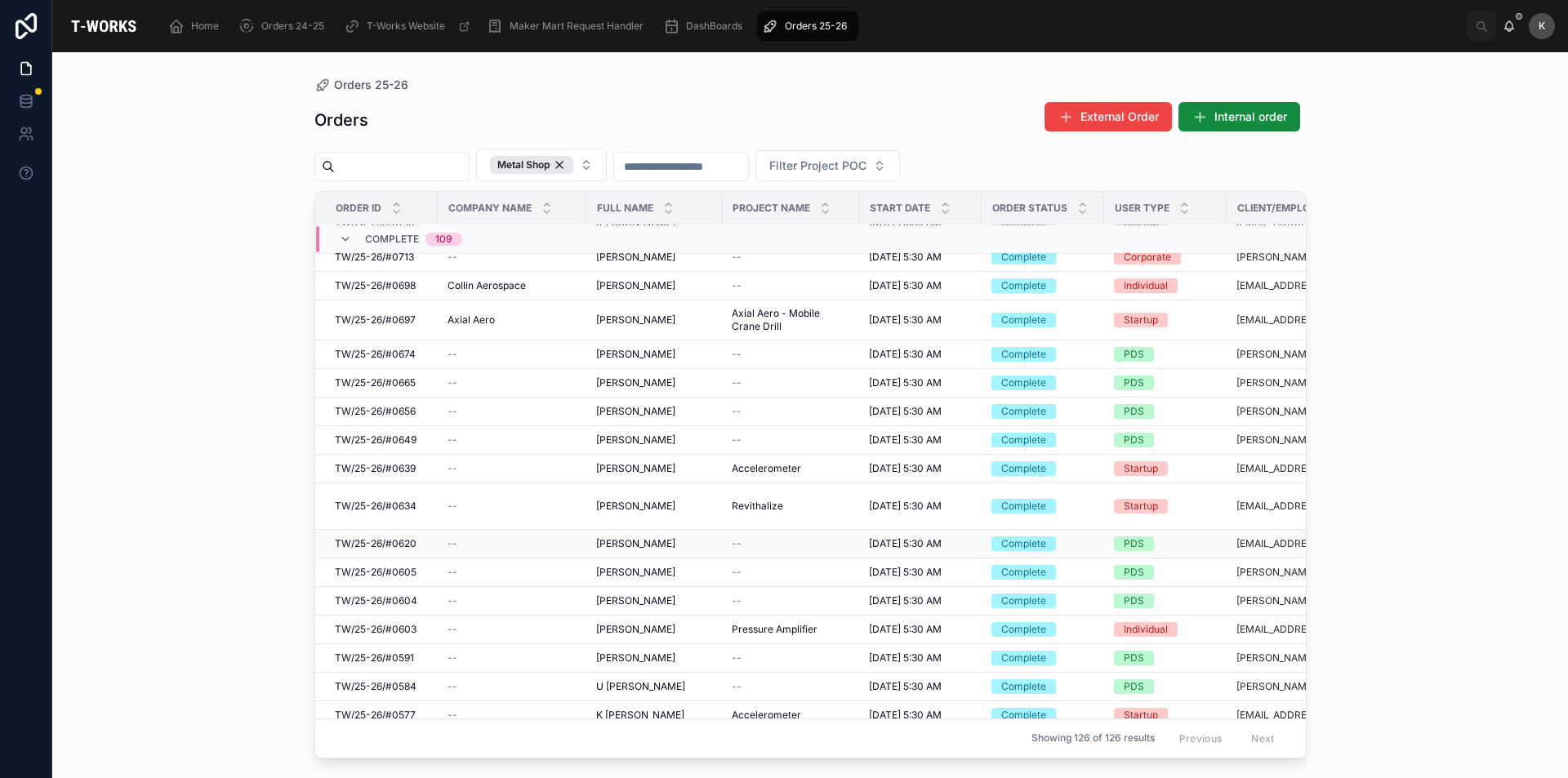
click at [406, 538] on span "TW/25-26/#0620" at bounding box center [375, 544] width 82 height 13
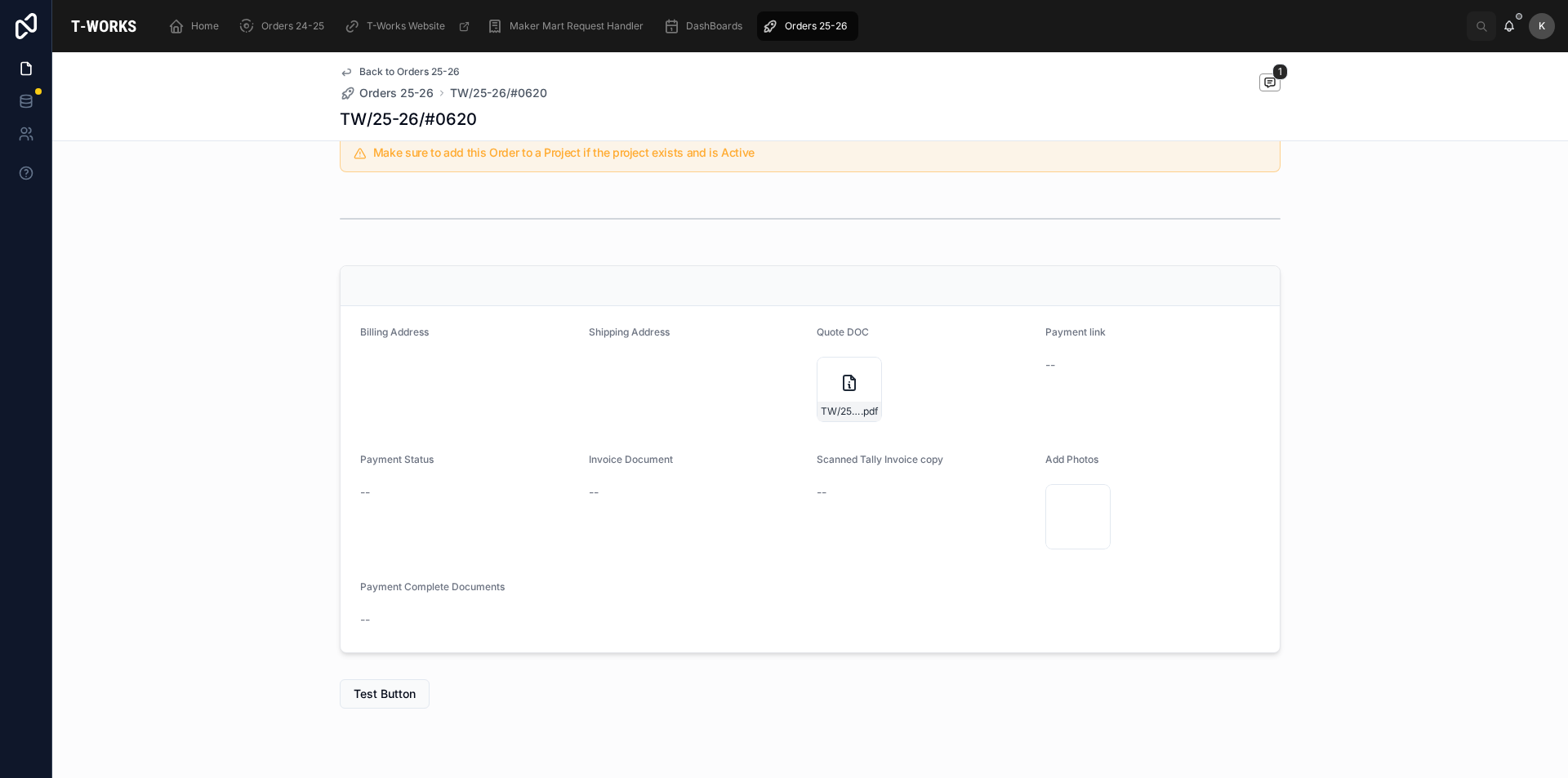
scroll to position [413, 0]
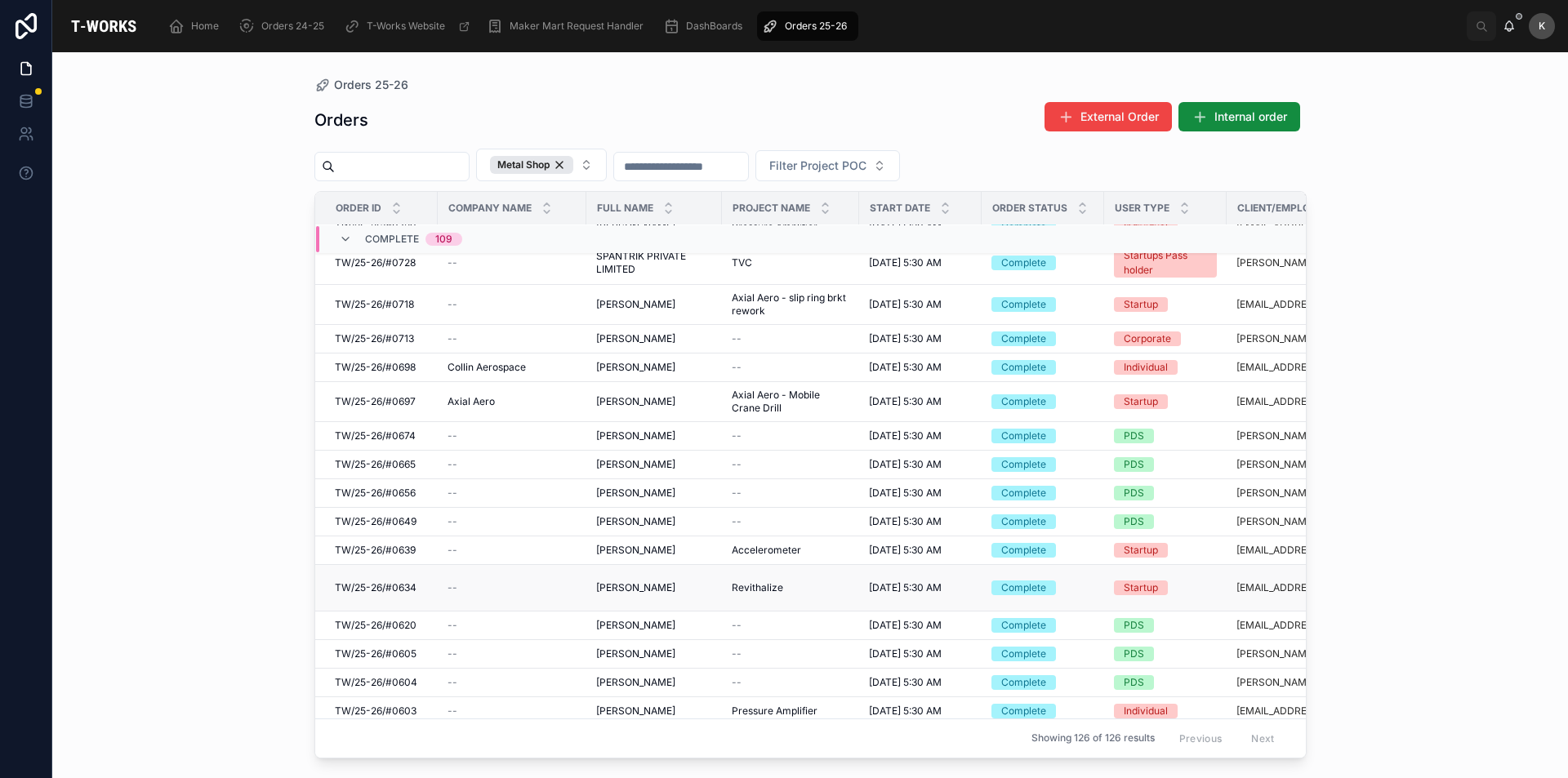
scroll to position [1553, 0]
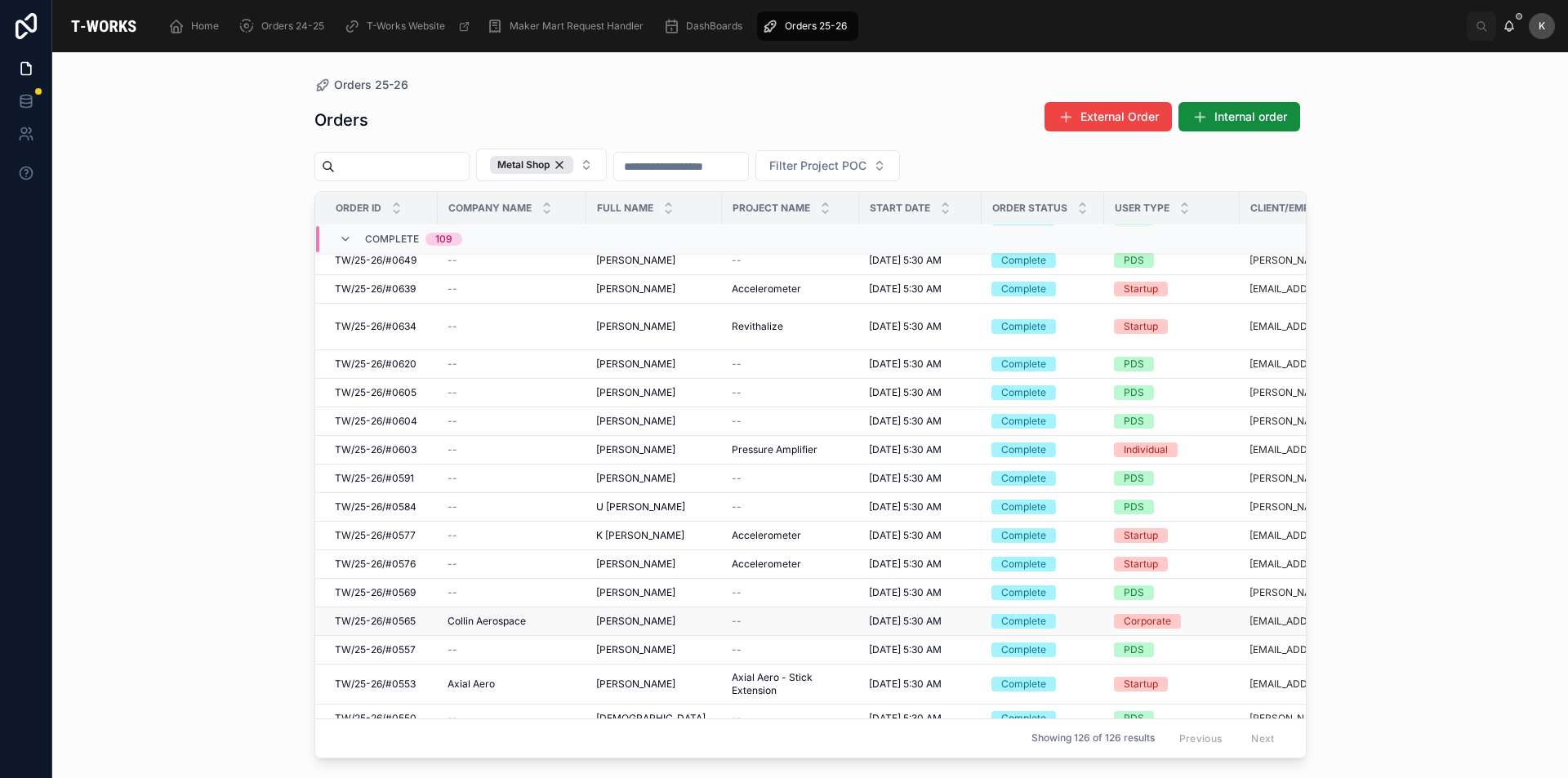
click at [389, 624] on span "TW/25-26/#0565" at bounding box center [375, 621] width 81 height 13
